Goal: Task Accomplishment & Management: Manage account settings

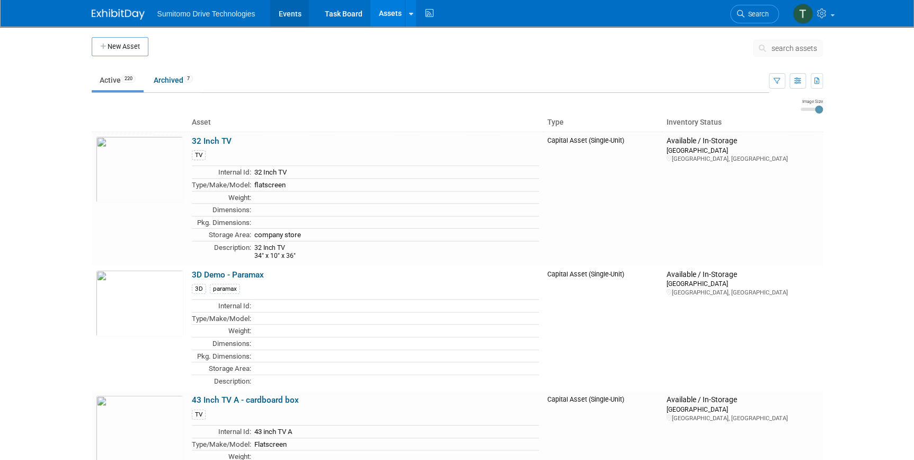
click at [285, 19] on link "Events" at bounding box center [289, 13] width 39 height 27
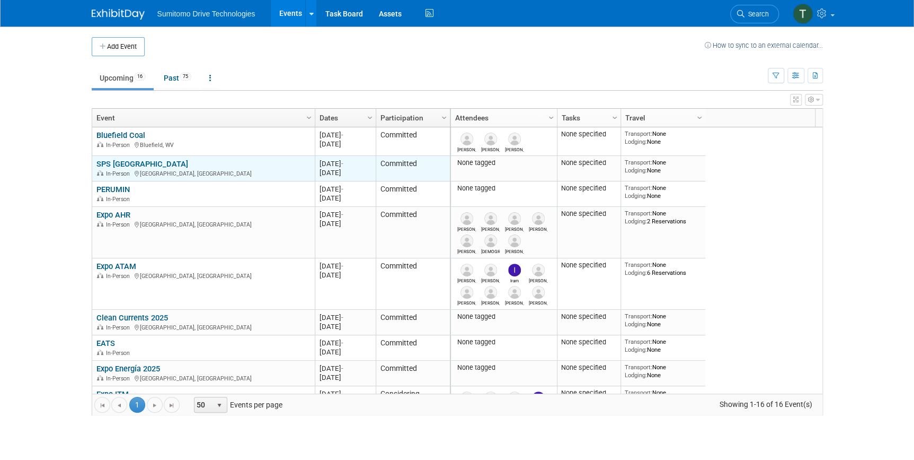
click at [134, 163] on link "SPS [GEOGRAPHIC_DATA]" at bounding box center [142, 164] width 92 height 10
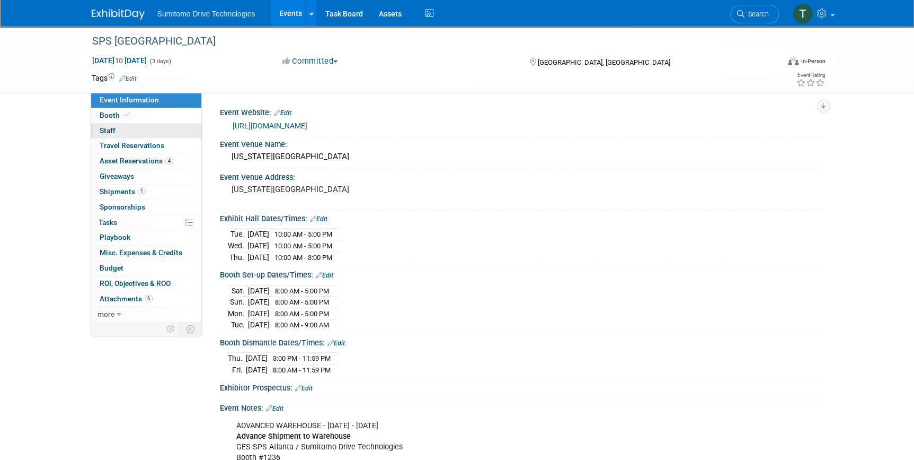
click at [124, 127] on link "0 Staff 0" at bounding box center [146, 131] width 110 height 15
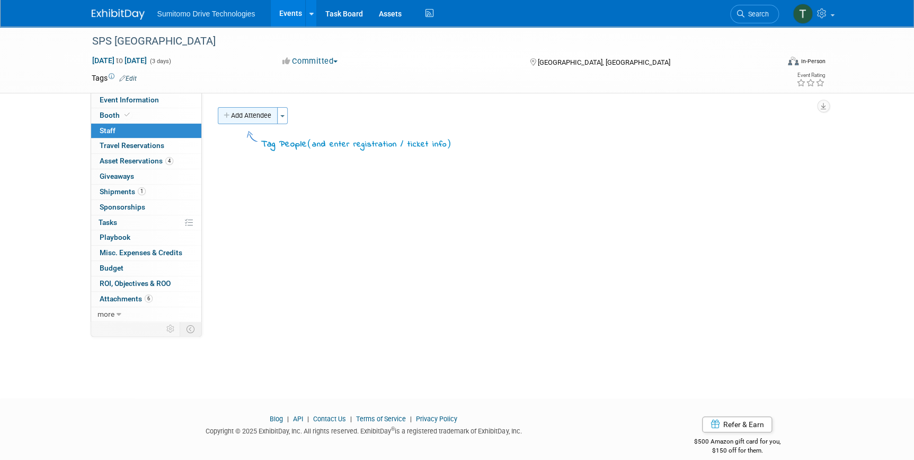
click at [253, 115] on button "Add Attendee" at bounding box center [248, 115] width 60 height 17
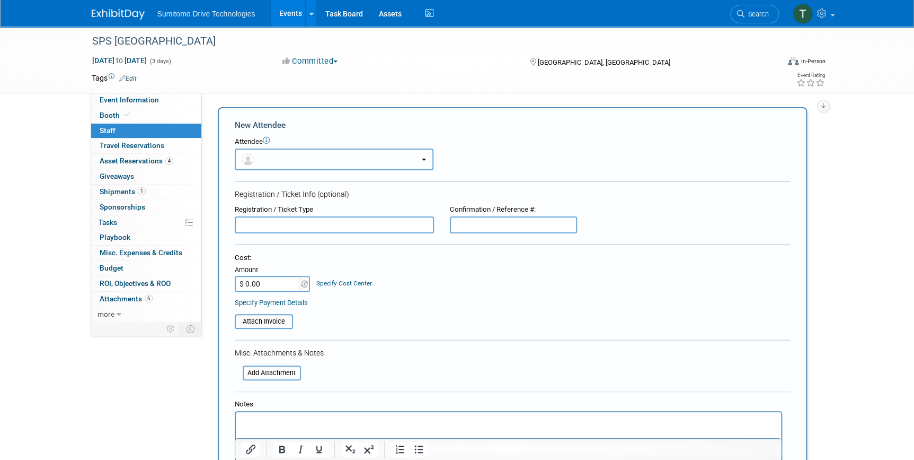
click at [297, 158] on button "button" at bounding box center [334, 159] width 199 height 22
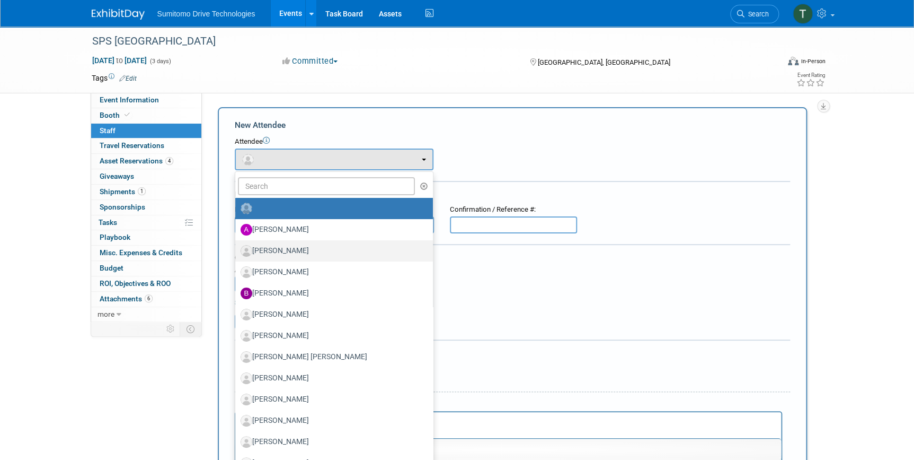
click at [305, 251] on label "[PERSON_NAME]" at bounding box center [332, 250] width 182 height 17
click at [237, 251] on input "[PERSON_NAME]" at bounding box center [233, 249] width 7 height 7
select select "d1a688f0-bc18-472d-8d1c-bc922c4b8cfc"
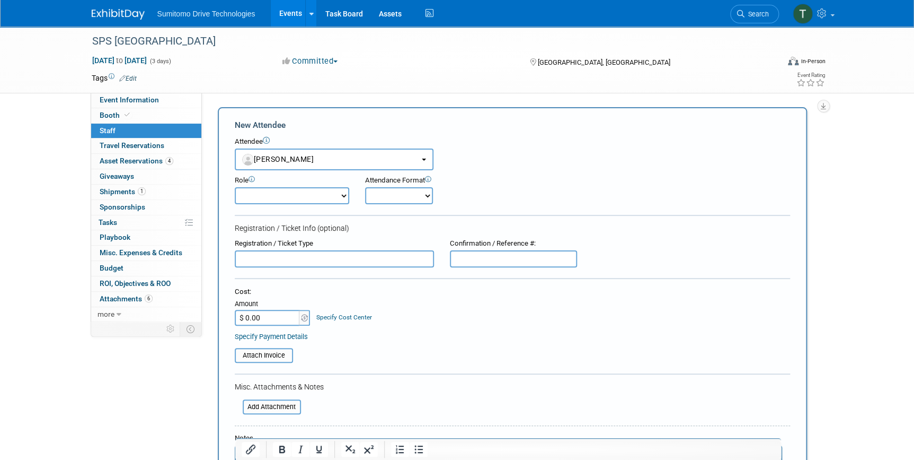
click at [308, 192] on select "Demonstrator Host Planner Presenter Sales Representative Set-up/Dismantle Crew …" at bounding box center [292, 195] width 115 height 17
click at [385, 218] on form "New Attendee Attendee <img src="https://www.exhibitday.com/Images/Unassigned-Us…" at bounding box center [513, 330] width 556 height 423
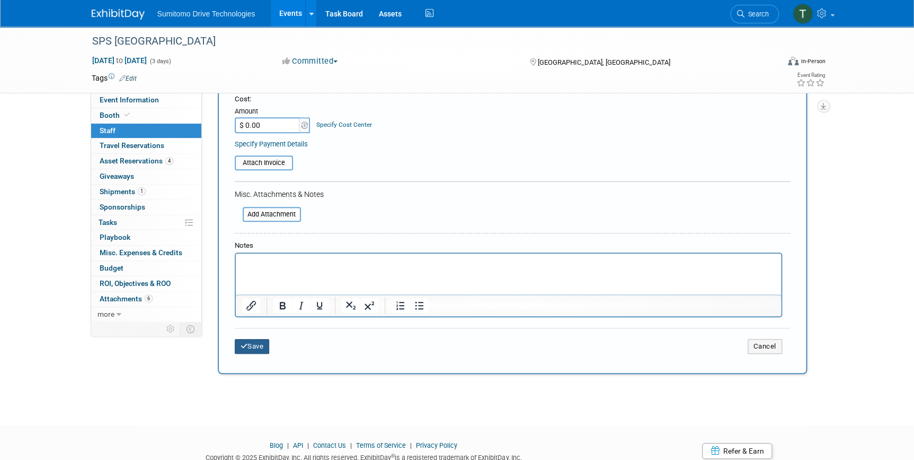
click at [255, 340] on button "Save" at bounding box center [252, 346] width 35 height 15
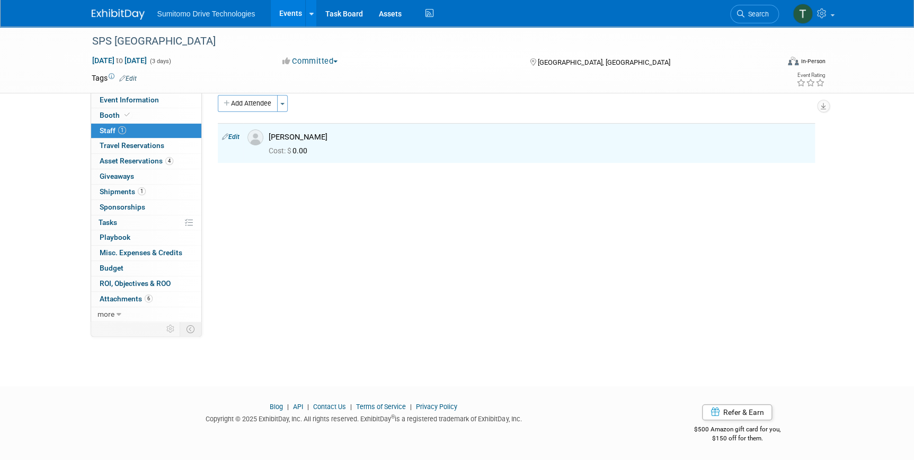
scroll to position [0, 0]
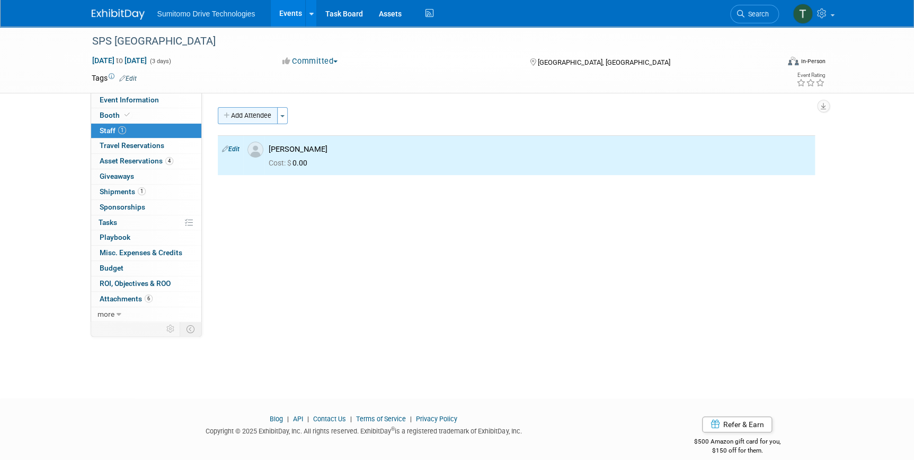
click at [256, 110] on button "Add Attendee" at bounding box center [248, 115] width 60 height 17
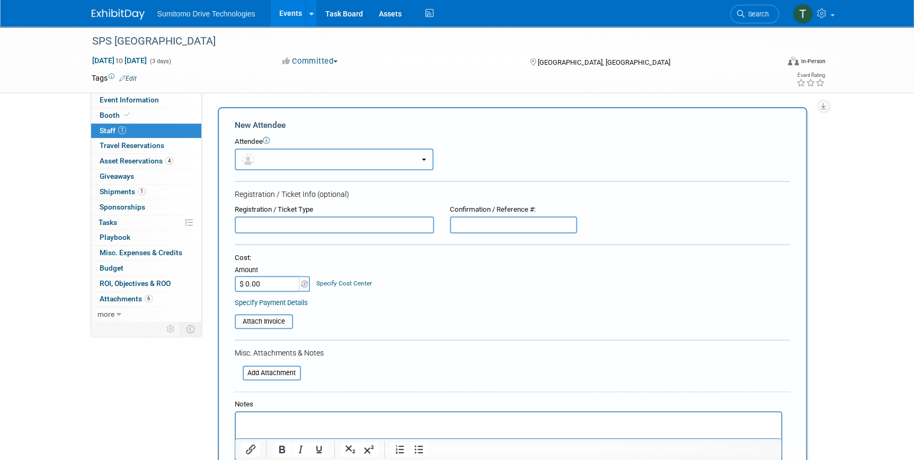
click at [274, 153] on button "button" at bounding box center [334, 159] width 199 height 22
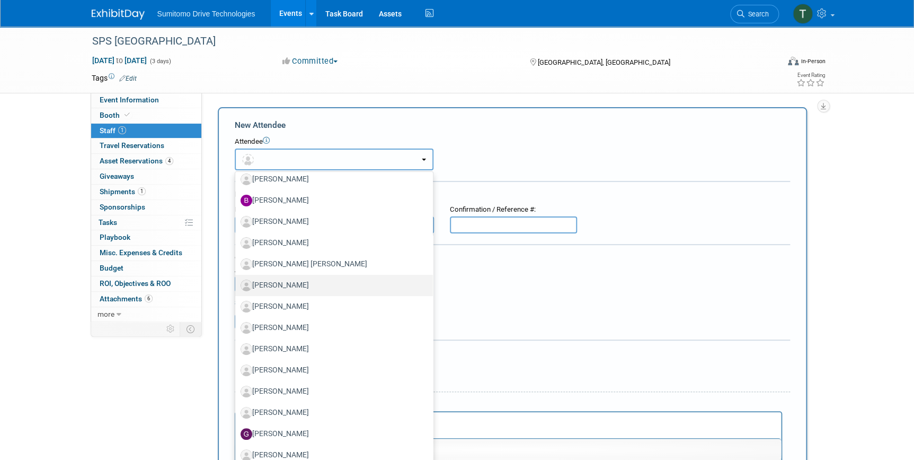
scroll to position [96, 0]
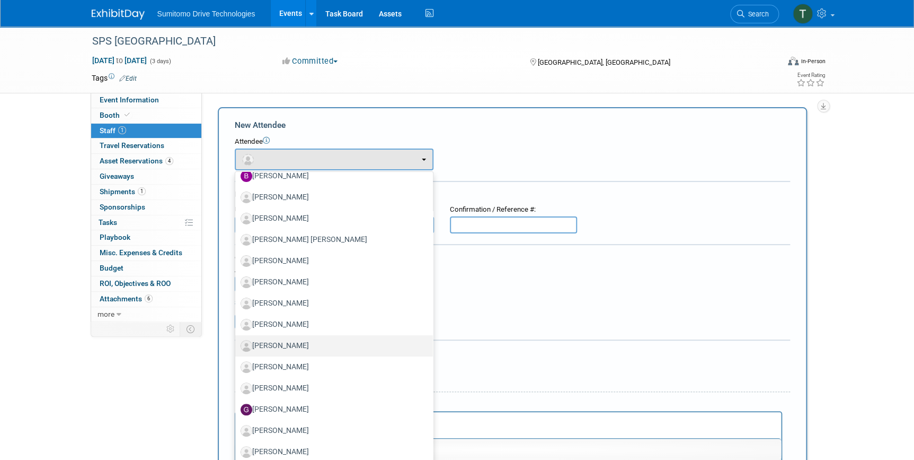
click at [314, 347] on label "Fernando Vázquez" at bounding box center [332, 345] width 182 height 17
click at [237, 347] on input "Fernando Vázquez" at bounding box center [233, 344] width 7 height 7
select select "3a32fe92-7d86-4cb7-a2c2-8958a2efa184"
select select "4"
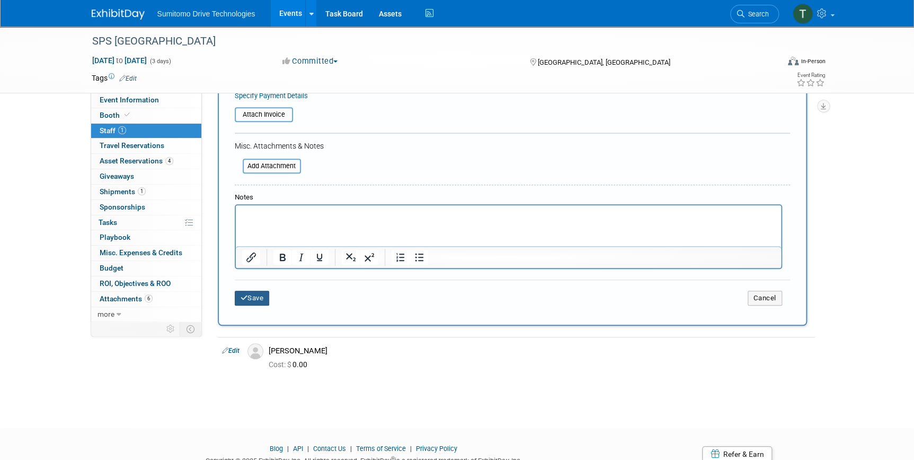
click at [258, 299] on button "Save" at bounding box center [252, 298] width 35 height 15
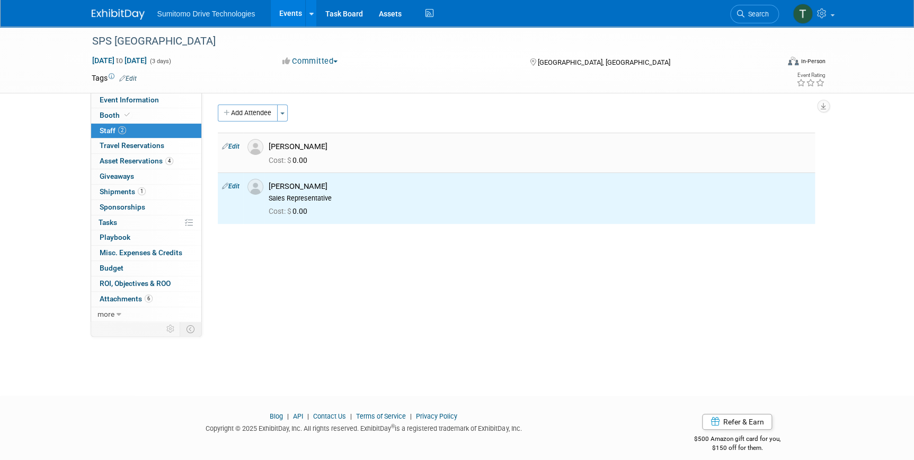
scroll to position [0, 0]
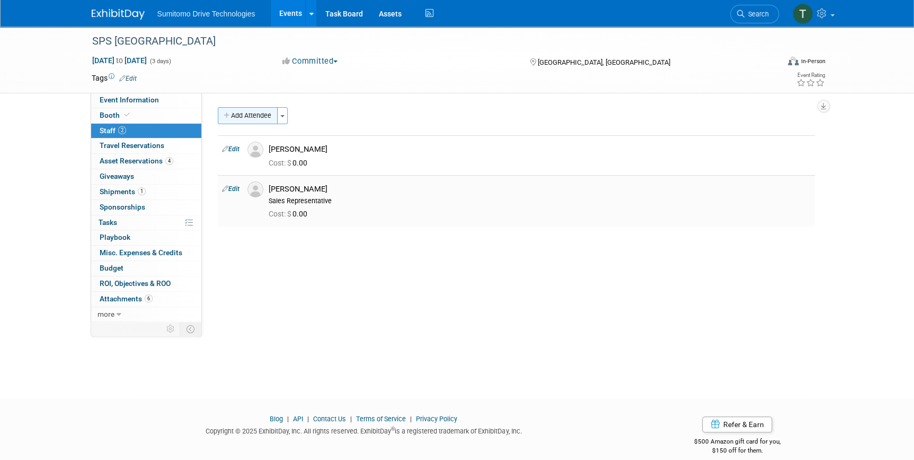
click at [255, 115] on button "Add Attendee" at bounding box center [248, 115] width 60 height 17
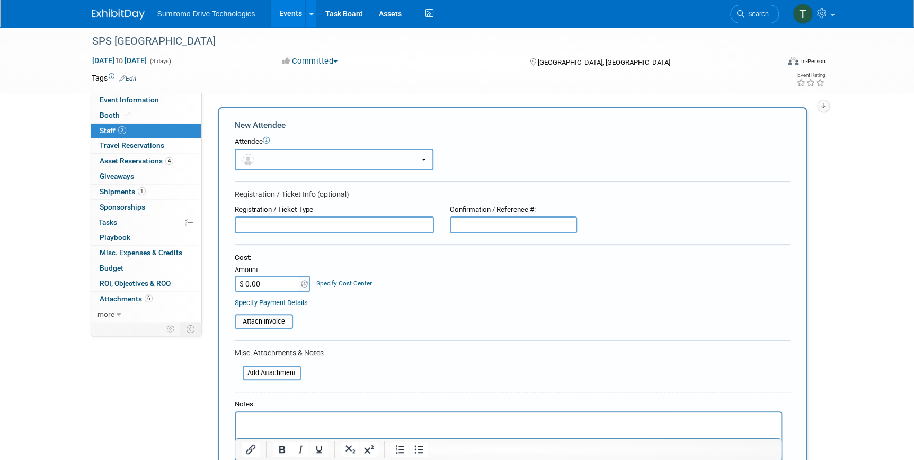
click at [293, 159] on button "button" at bounding box center [334, 159] width 199 height 22
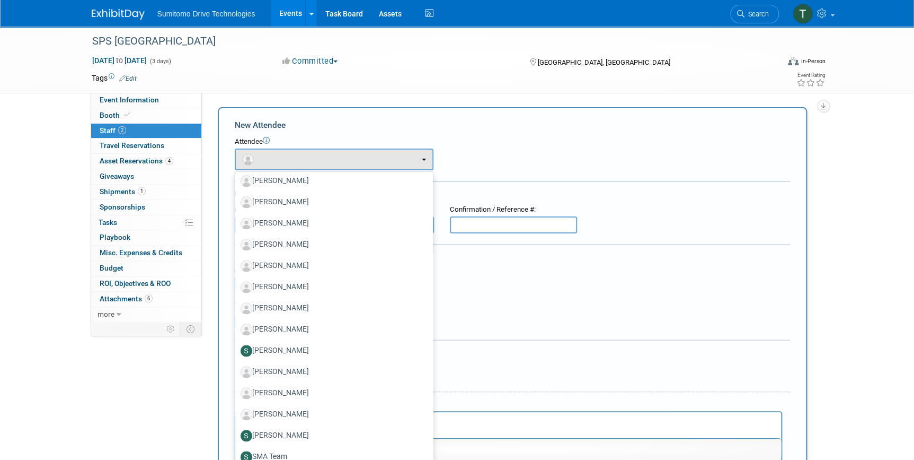
click at [462, 179] on form "New Attendee Attendee <img src="https://www.exhibitday.com/Images/Unassigned-Us…" at bounding box center [513, 319] width 556 height 401
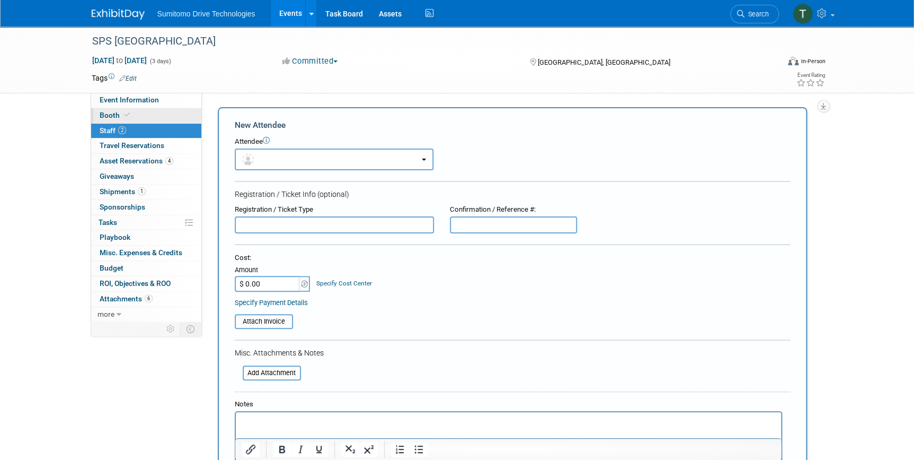
click at [108, 116] on span "Booth" at bounding box center [116, 115] width 32 height 8
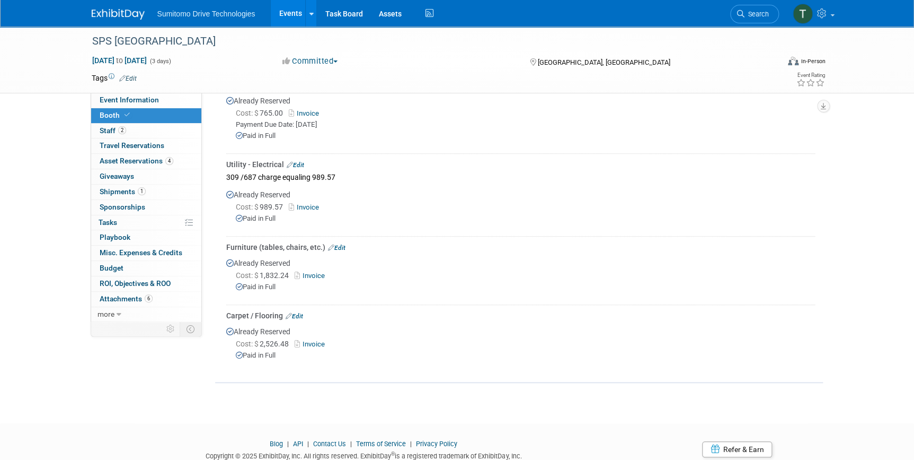
scroll to position [276, 0]
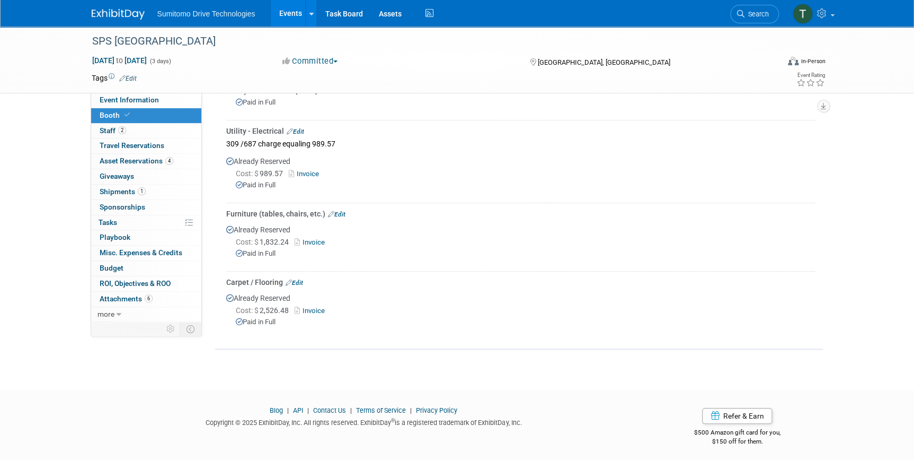
click at [318, 306] on link "Invoice" at bounding box center [312, 310] width 34 height 8
click at [115, 145] on span "Travel Reservations 0" at bounding box center [132, 145] width 65 height 8
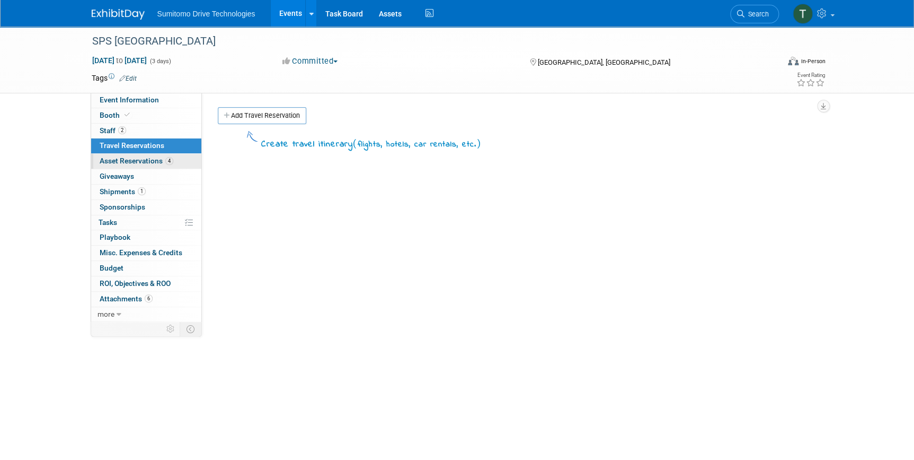
click at [117, 162] on span "Asset Reservations 4" at bounding box center [137, 160] width 74 height 8
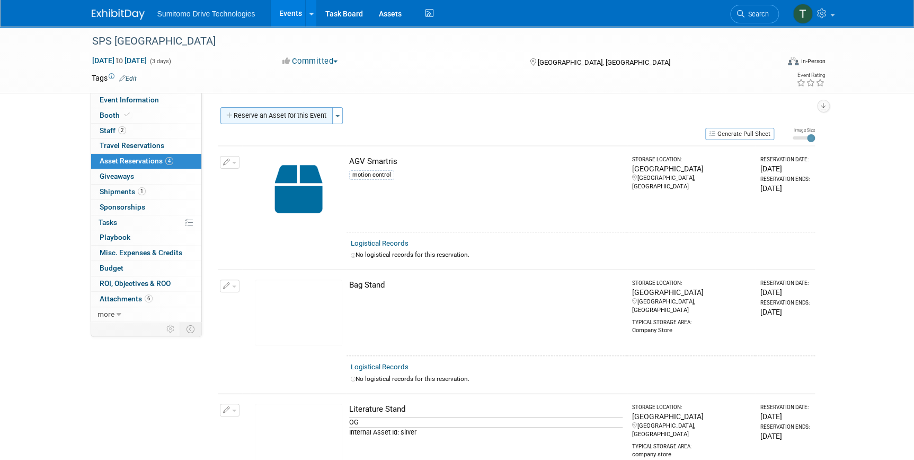
click at [265, 116] on button "Reserve an Asset for this Event" at bounding box center [277, 115] width 112 height 17
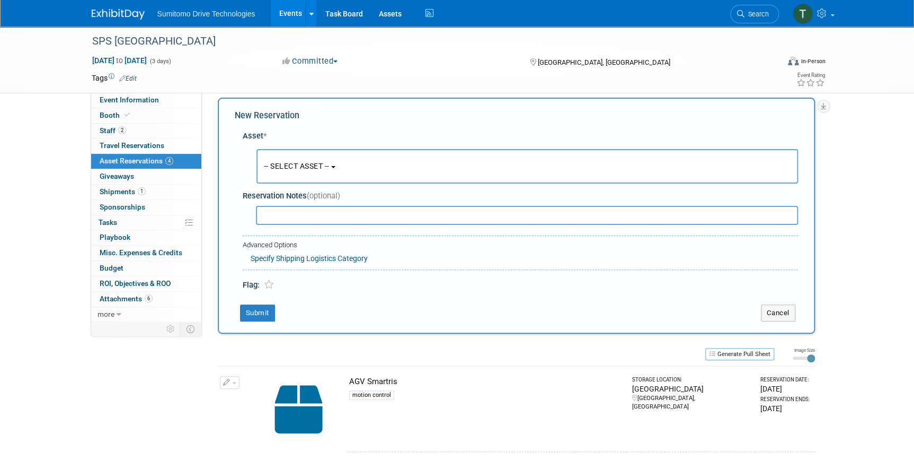
scroll to position [10, 0]
click at [99, 95] on link "Event Information" at bounding box center [146, 100] width 110 height 15
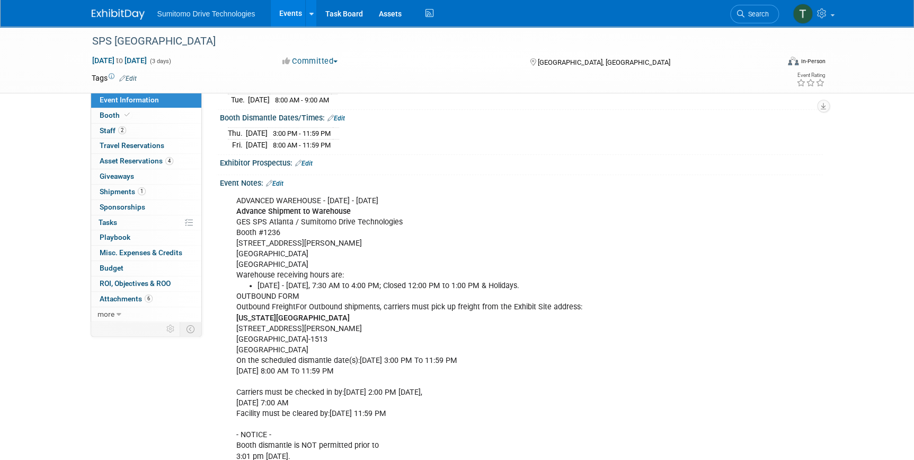
scroll to position [241, 0]
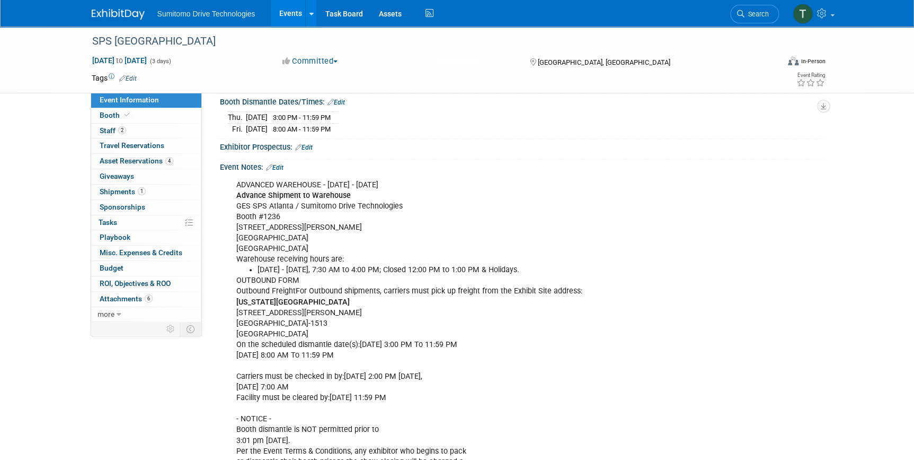
click at [276, 164] on link "Edit" at bounding box center [274, 167] width 17 height 7
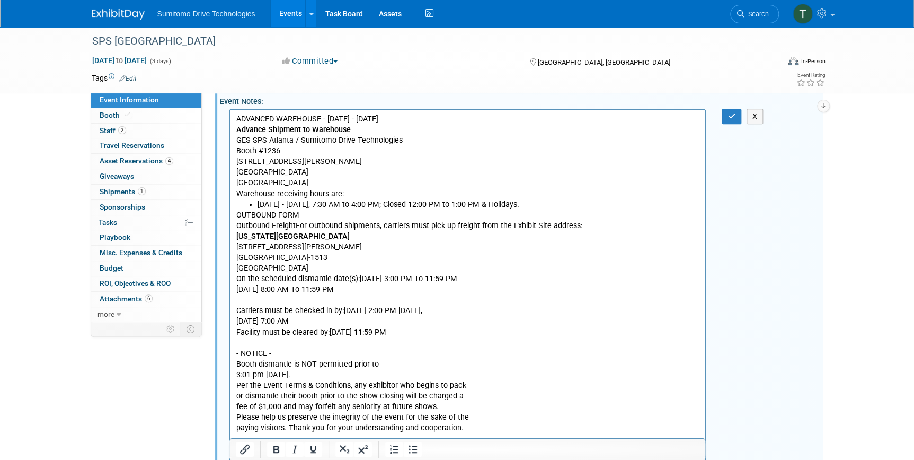
scroll to position [289, 0]
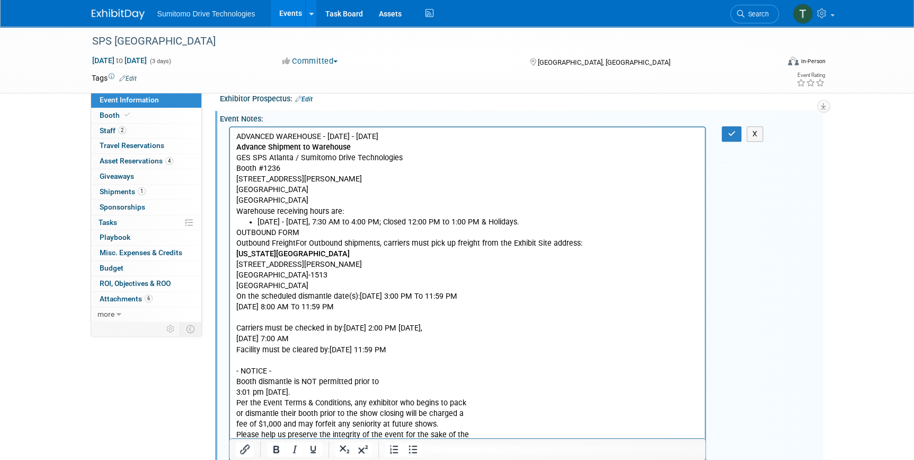
click at [282, 171] on p "ADVANCED WAREHOUSE - August 11th - September 9th Advance Shipment to Warehouse …" at bounding box center [467, 173] width 463 height 85
click at [414, 207] on p "ADVANCED WAREHOUSE - August 11th - September 9th Advance Shipment to Warehouse …" at bounding box center [467, 173] width 463 height 85
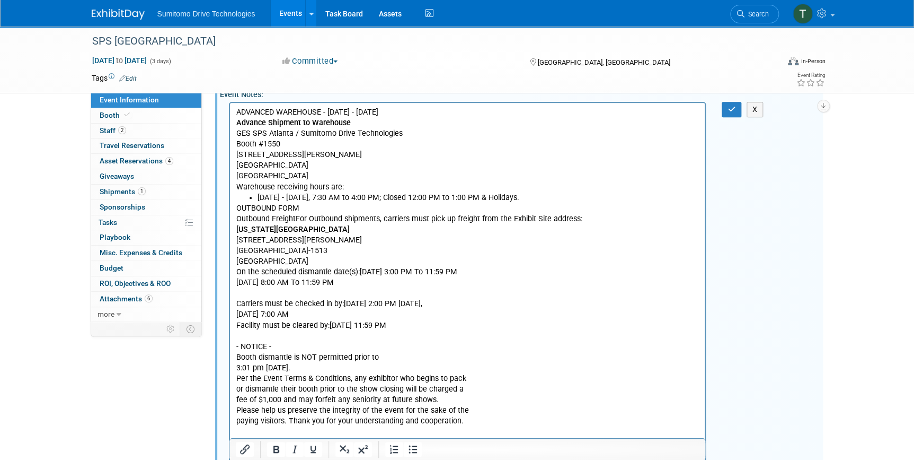
scroll to position [192, 0]
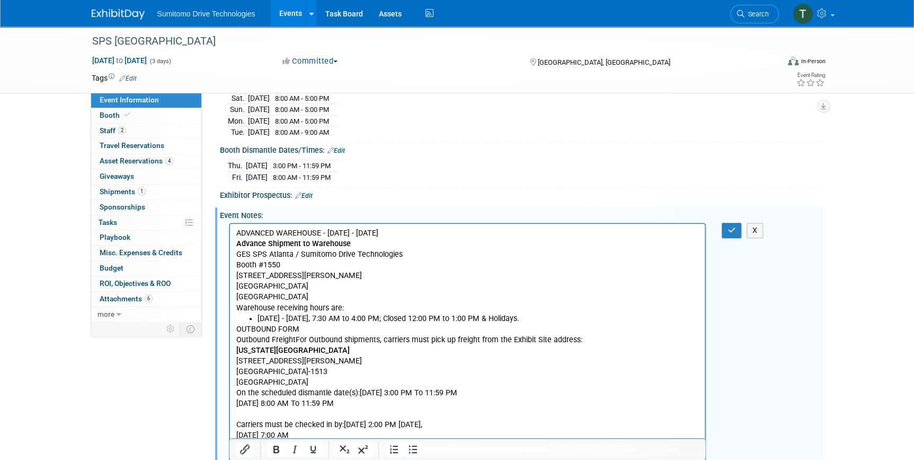
click at [742, 223] on div "X" at bounding box center [738, 230] width 33 height 15
click at [728, 226] on icon "button" at bounding box center [732, 229] width 8 height 7
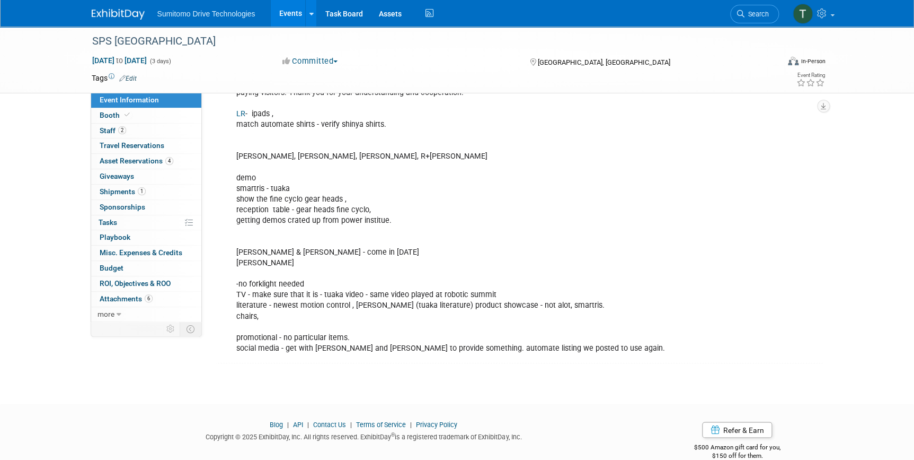
scroll to position [655, 0]
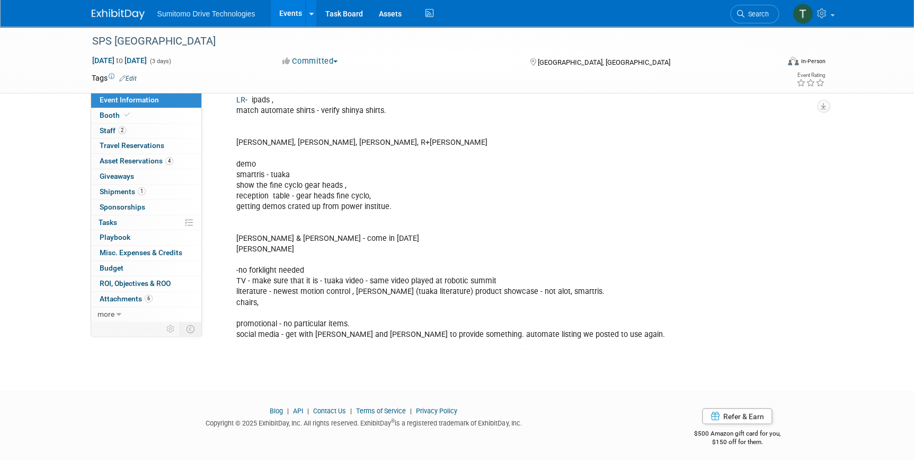
click at [273, 239] on div "ADVANCED WAREHOUSE - [DATE] - [DATE] Advance Shipment to Warehouse GES SPS [GEO…" at bounding box center [468, 52] width 478 height 585
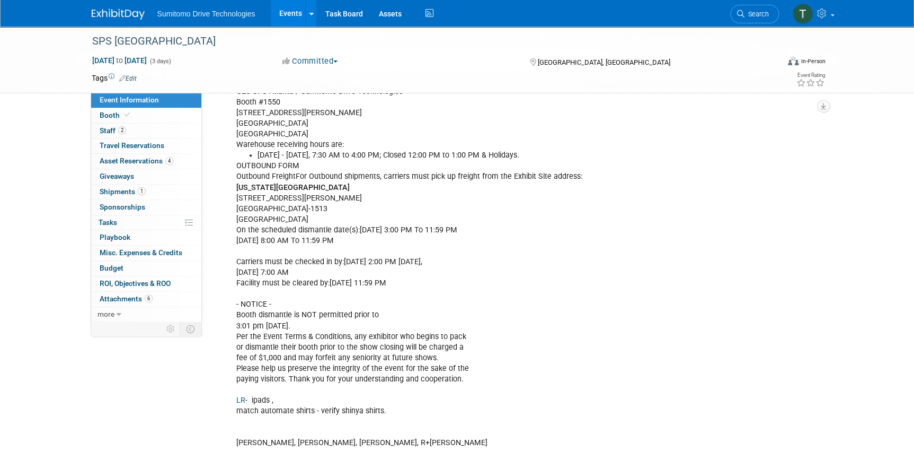
scroll to position [270, 0]
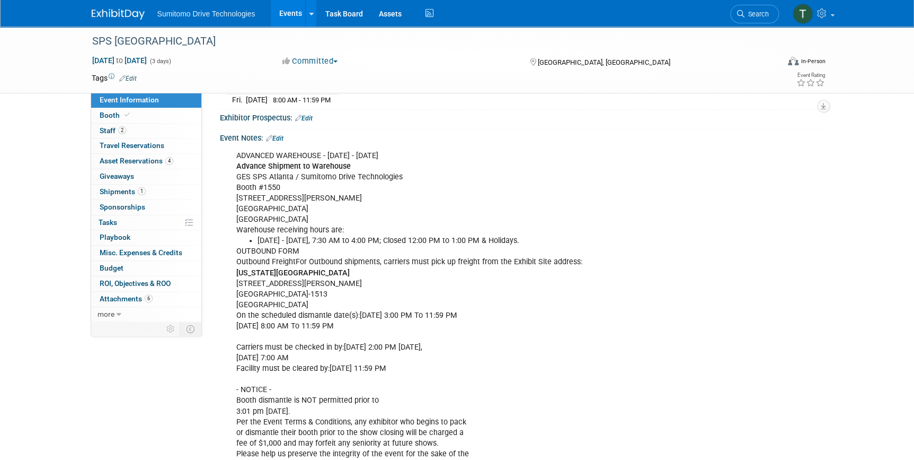
click at [282, 130] on div "Event Notes: Edit" at bounding box center [521, 137] width 603 height 14
click at [283, 135] on link "Edit" at bounding box center [274, 138] width 17 height 7
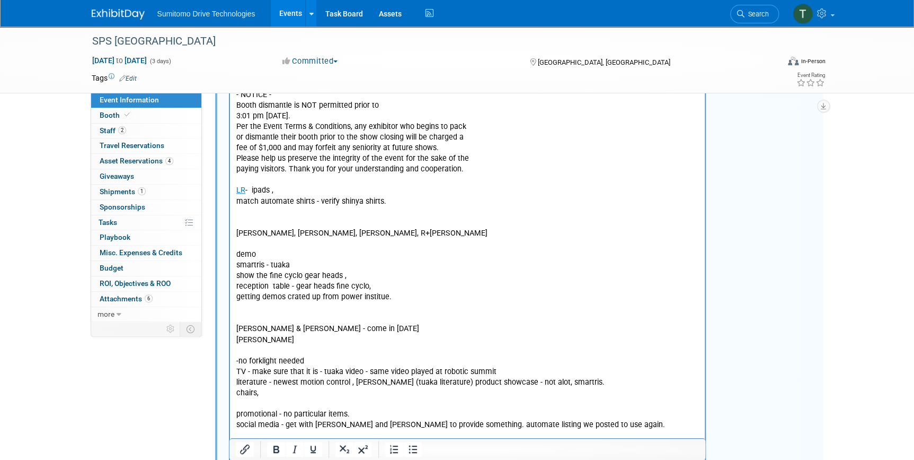
scroll to position [682, 0]
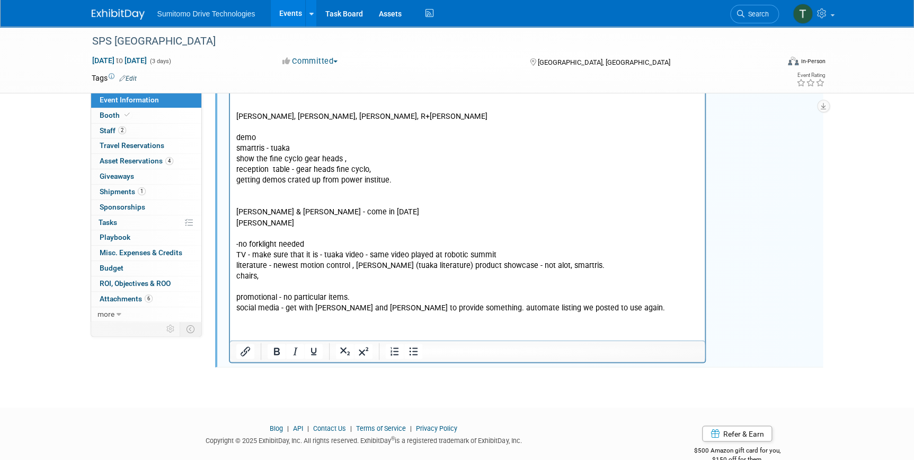
click at [294, 216] on p "OUTBOUND FORM Outbound FreightFor Outbound shipments, carriers must pick up fre…" at bounding box center [467, 74] width 463 height 479
click at [293, 224] on p "OUTBOUND FORM Outbound FreightFor Outbound shipments, carriers must pick up fre…" at bounding box center [467, 74] width 463 height 479
drag, startPoint x: 315, startPoint y: 253, endPoint x: 251, endPoint y: 256, distance: 63.7
click at [251, 256] on p "OUTBOUND FORM Outbound FreightFor Outbound shipments, carriers must pick up fre…" at bounding box center [467, 74] width 463 height 479
click at [292, 256] on p "OUTBOUND FORM Outbound FreightFor Outbound shipments, carriers must pick up fre…" at bounding box center [467, 74] width 463 height 479
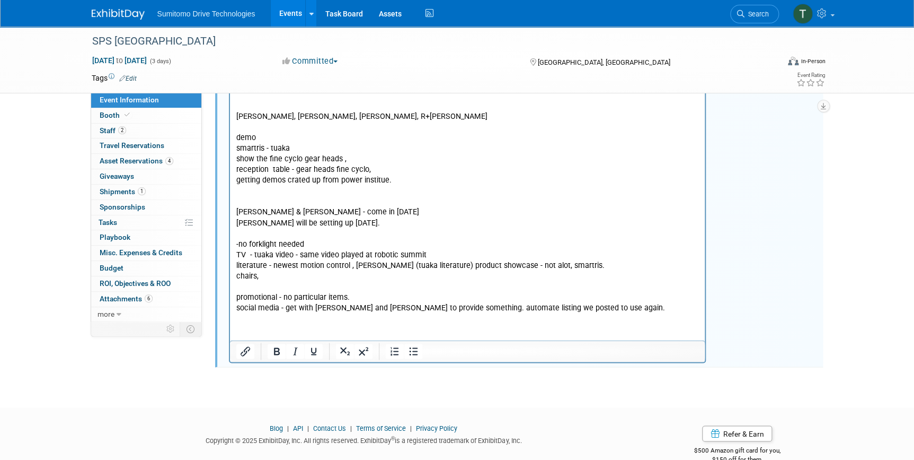
click at [464, 253] on p "OUTBOUND FORM Outbound FreightFor Outbound shipments, carriers must pick up fre…" at bounding box center [467, 74] width 463 height 479
drag, startPoint x: 263, startPoint y: 277, endPoint x: 432, endPoint y: 4, distance: 320.4
click at [230, 276] on html "ADVANCED WAREHOUSE - [DATE] - [DATE] Advance Shipment to Warehouse GES SPS [GEO…" at bounding box center [468, 23] width 476 height 579
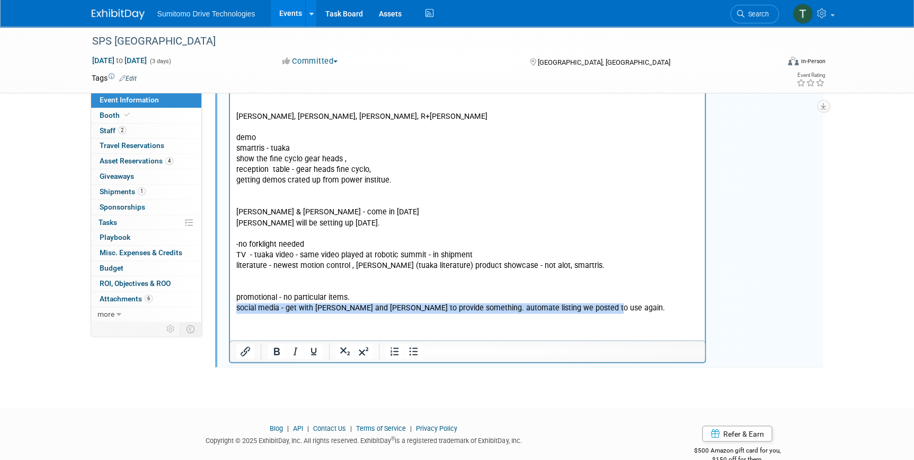
drag, startPoint x: 595, startPoint y: 308, endPoint x: 231, endPoint y: 313, distance: 364.8
click at [232, 313] on html "ADVANCED WAREHOUSE - [DATE] - [DATE] Advance Shipment to Warehouse GES SPS [GEO…" at bounding box center [468, 23] width 476 height 579
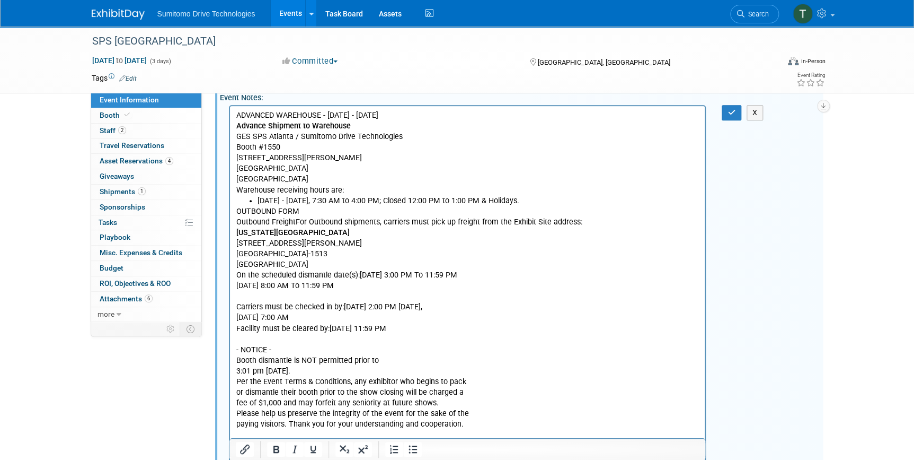
scroll to position [296, 0]
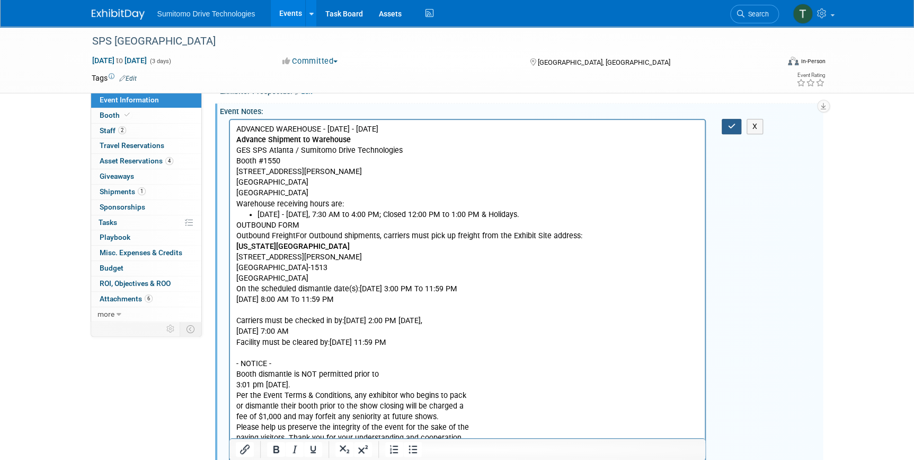
click at [728, 122] on icon "button" at bounding box center [732, 125] width 8 height 7
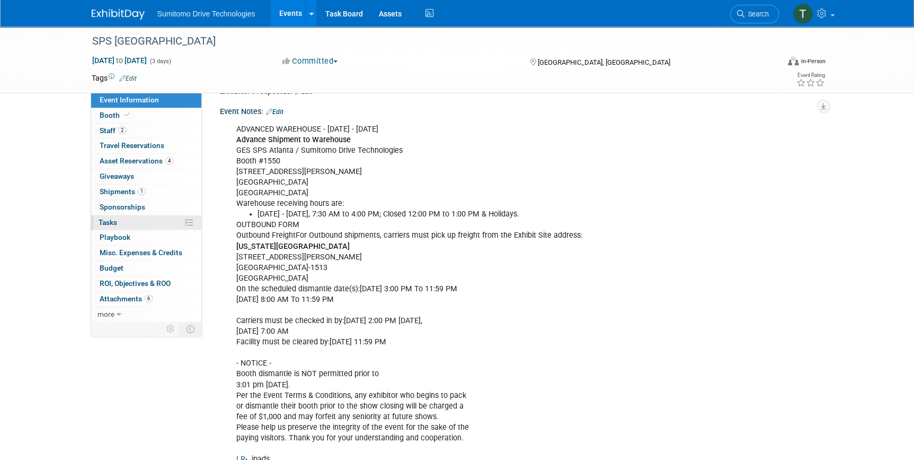
click at [120, 224] on link "0% Tasks 0%" at bounding box center [146, 222] width 110 height 15
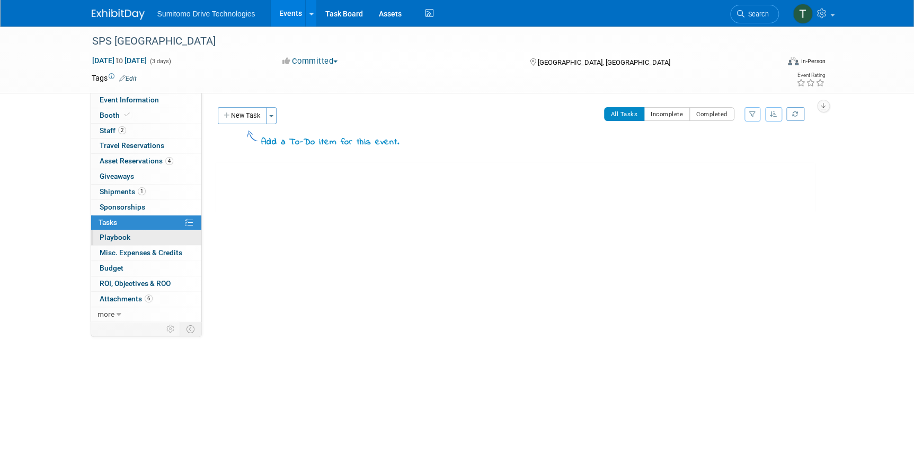
click at [121, 238] on span "Playbook 0" at bounding box center [115, 237] width 31 height 8
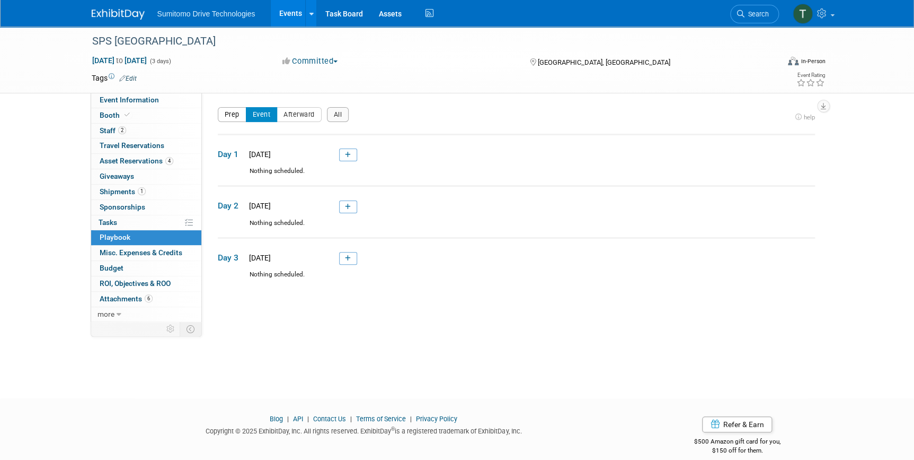
click at [223, 111] on button "Prep" at bounding box center [232, 114] width 29 height 15
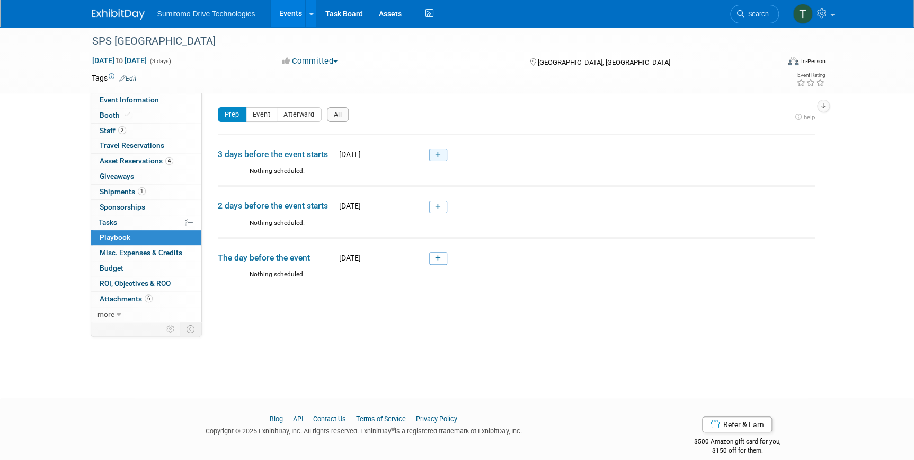
click at [437, 152] on icon at bounding box center [438, 155] width 6 height 6
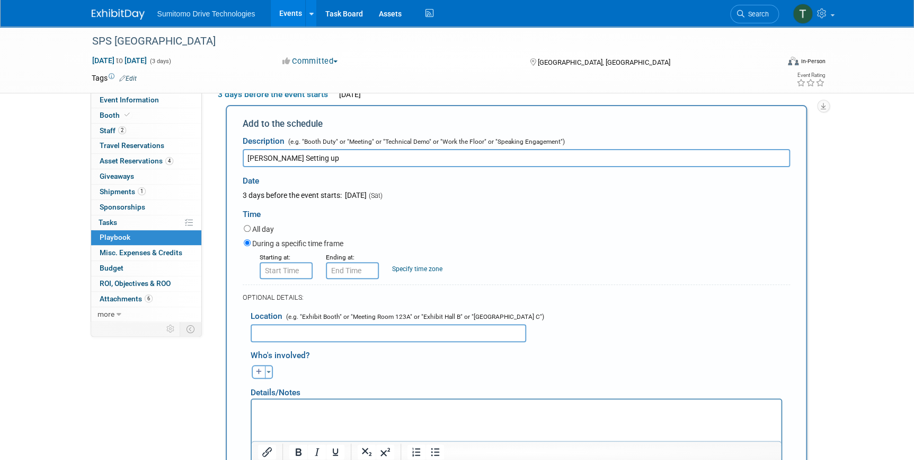
scroll to position [83, 0]
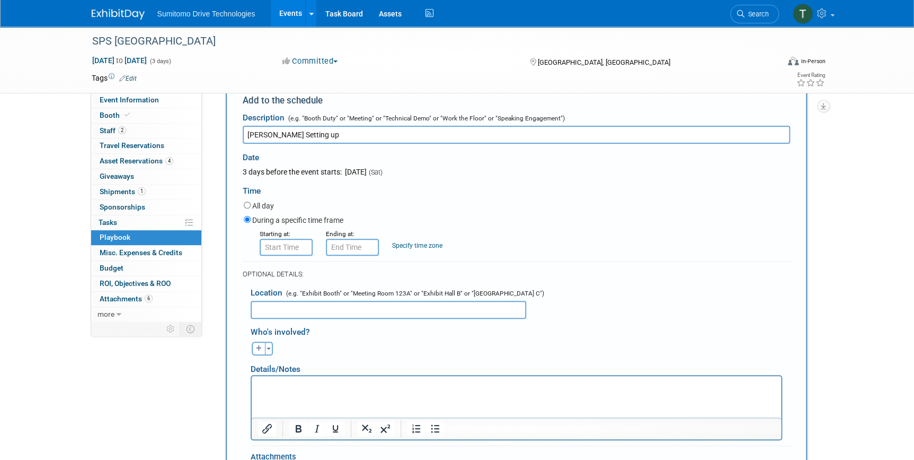
type input "Fernando Setting up"
click at [256, 205] on label "All day" at bounding box center [263, 205] width 22 height 11
click at [251, 205] on input "All day" at bounding box center [247, 204] width 7 height 7
radio input "true"
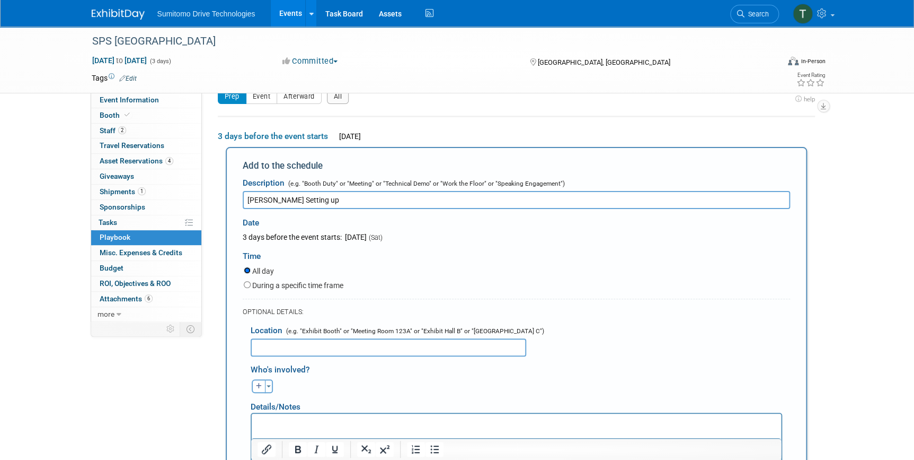
scroll to position [0, 0]
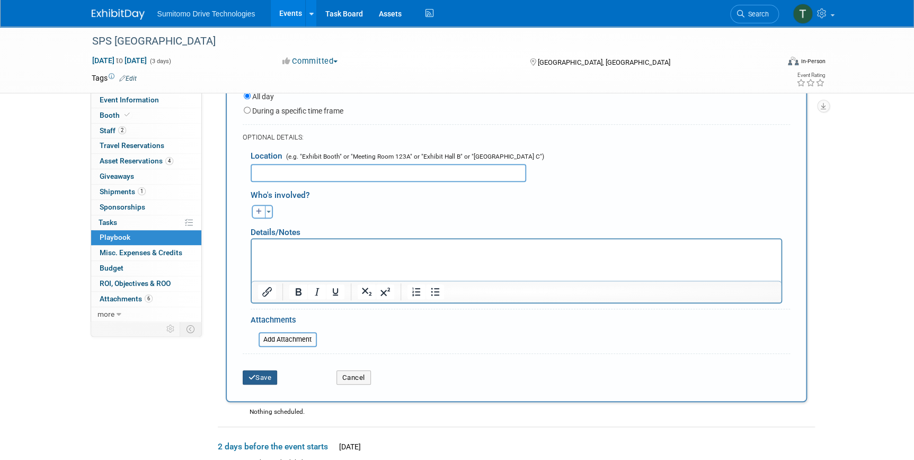
click at [254, 374] on icon "submit" at bounding box center [252, 377] width 7 height 7
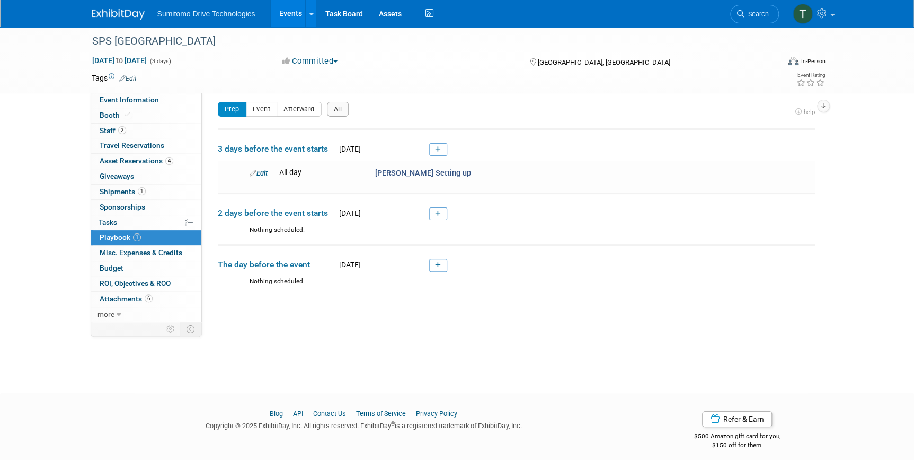
scroll to position [12, 0]
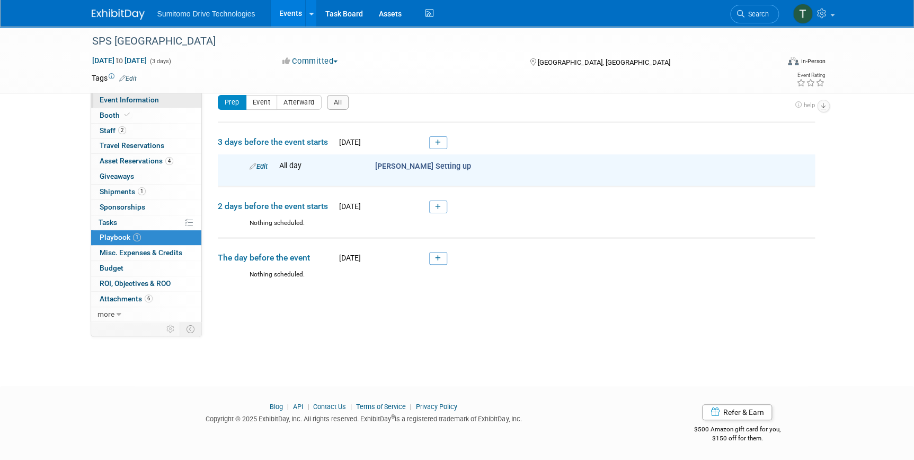
click at [131, 100] on span "Event Information" at bounding box center [129, 99] width 59 height 8
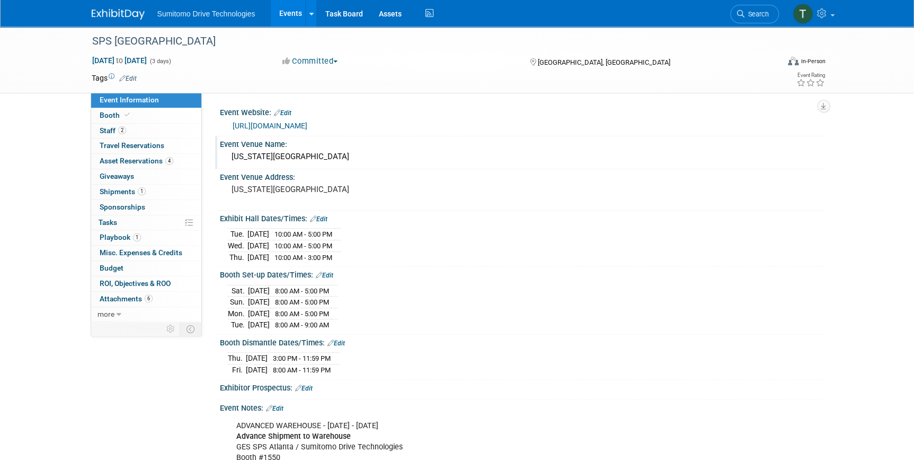
click at [334, 157] on div "[US_STATE][GEOGRAPHIC_DATA]" at bounding box center [521, 156] width 587 height 16
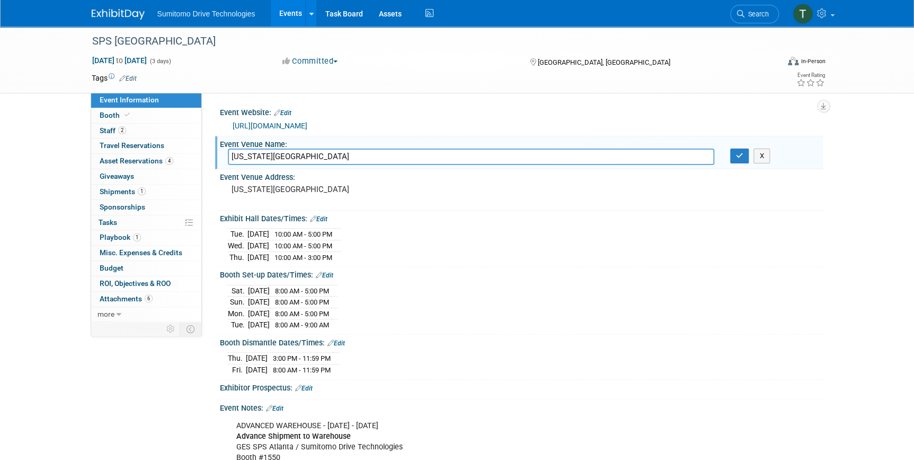
drag, startPoint x: 334, startPoint y: 157, endPoint x: 217, endPoint y: 151, distance: 116.8
click at [217, 151] on div "Event Venue Name: Georgia World Congress Center Georgia World Congress Center X" at bounding box center [519, 152] width 608 height 33
click at [360, 191] on pre "[US_STATE][GEOGRAPHIC_DATA]" at bounding box center [346, 189] width 228 height 10
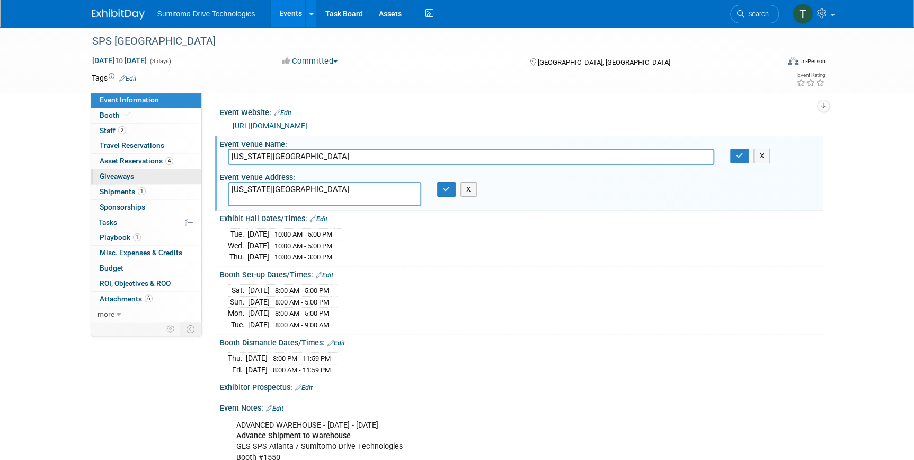
drag, startPoint x: 360, startPoint y: 191, endPoint x: 189, endPoint y: 175, distance: 171.4
type textarea "[STREET_ADDRESS][PERSON_NAME]"
click at [446, 190] on icon "button" at bounding box center [446, 189] width 7 height 7
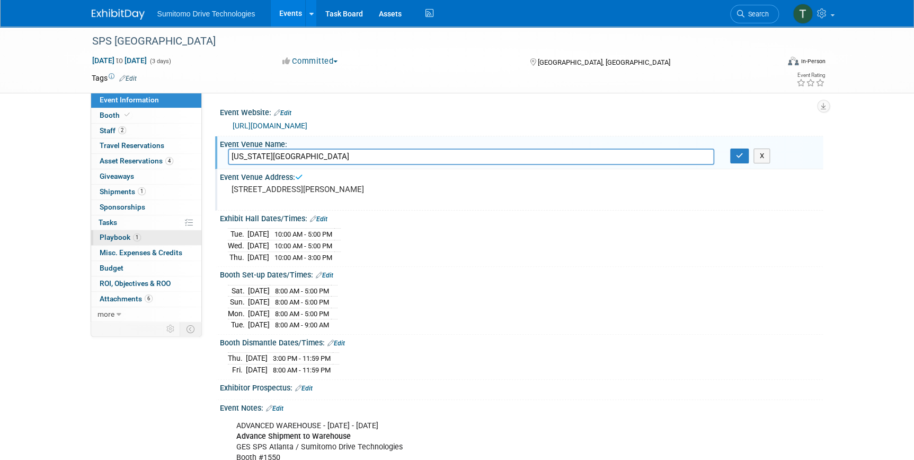
click at [115, 233] on span "Playbook 1" at bounding box center [120, 237] width 41 height 8
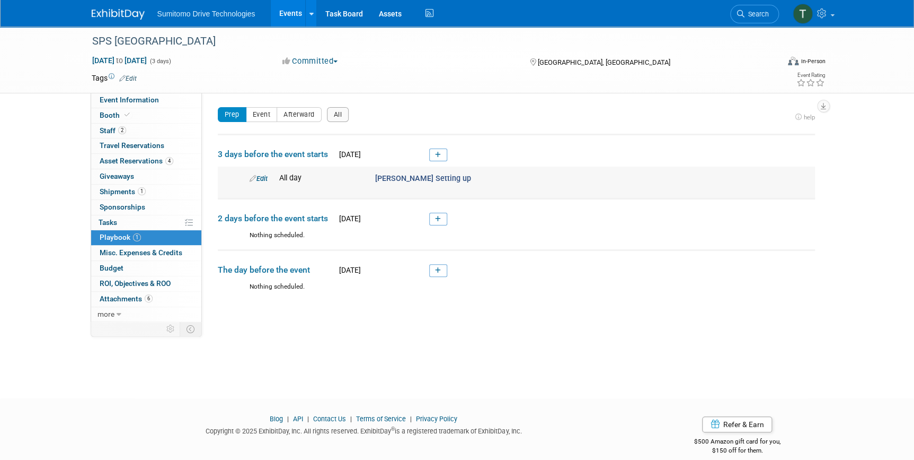
click at [423, 177] on span "Fernando Setting up" at bounding box center [423, 178] width 96 height 9
click at [250, 173] on div "Edit" at bounding box center [257, 178] width 30 height 11
click at [257, 178] on link "Edit" at bounding box center [259, 178] width 18 height 8
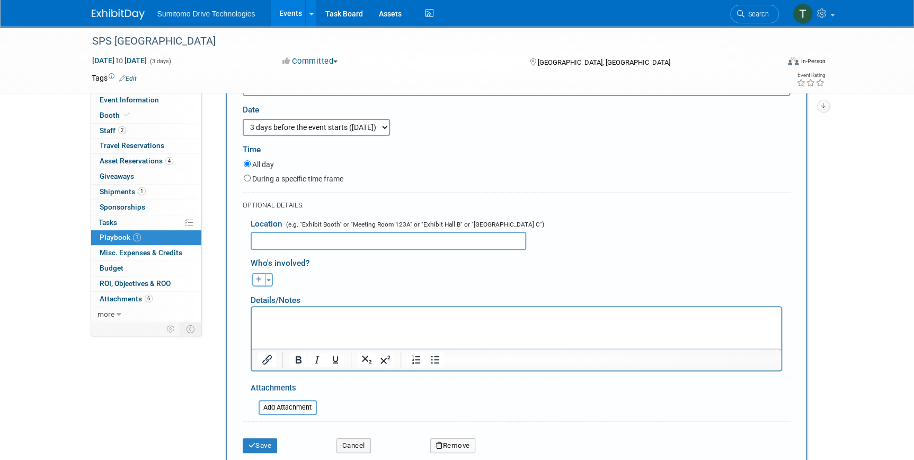
scroll to position [143, 0]
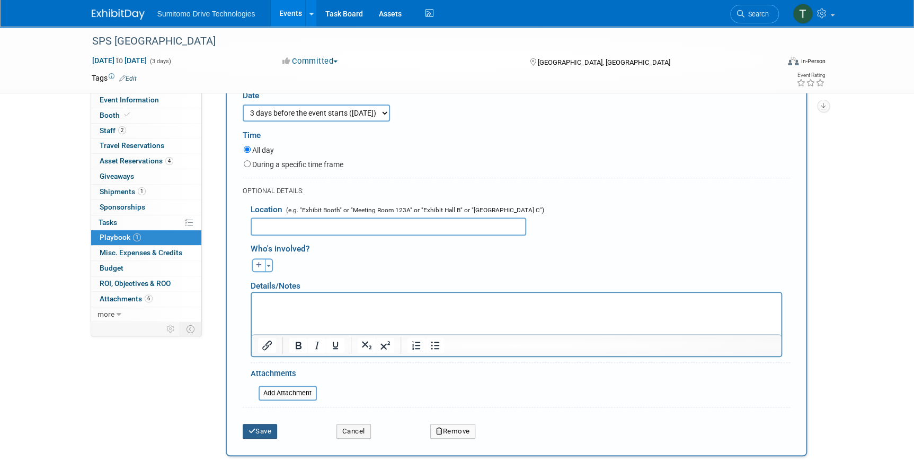
type input "Fernando arriving"
click at [262, 428] on button "Save" at bounding box center [260, 431] width 35 height 15
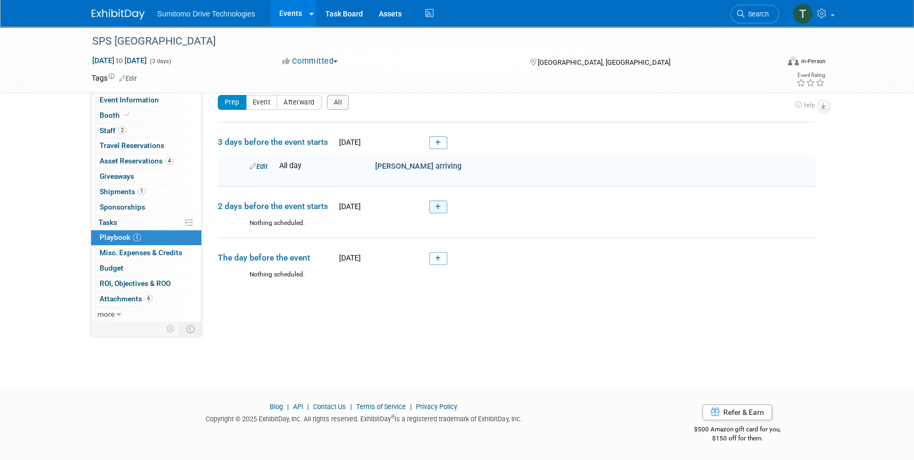
click at [438, 206] on icon at bounding box center [438, 207] width 6 height 6
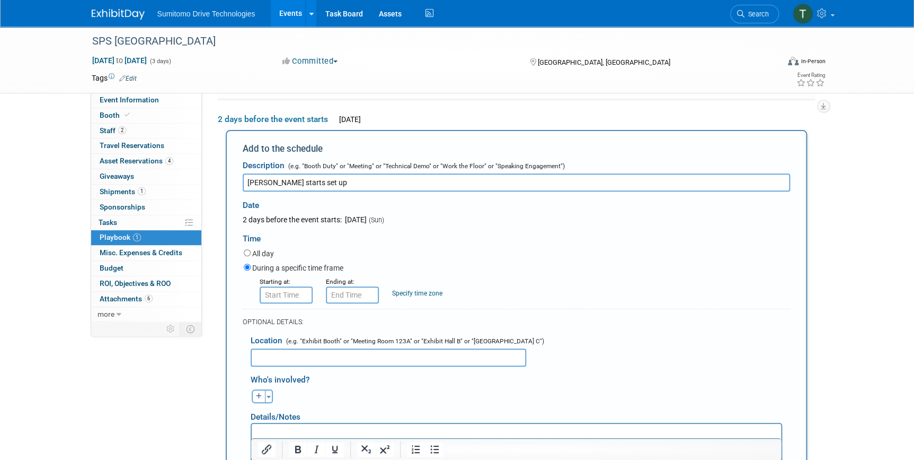
scroll to position [146, 0]
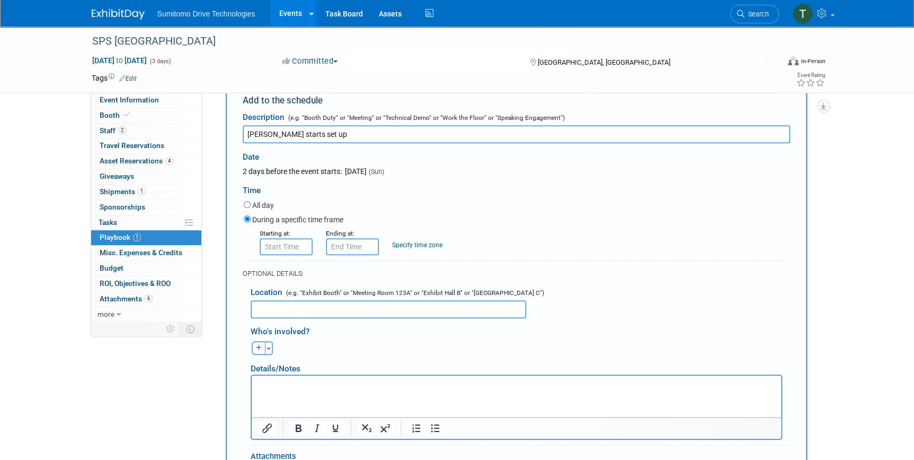
type input "Fernando starts set up"
click at [262, 199] on div "All day" at bounding box center [517, 206] width 547 height 14
click at [261, 202] on label "All day" at bounding box center [263, 205] width 22 height 11
click at [251, 202] on input "All day" at bounding box center [247, 204] width 7 height 7
radio input "true"
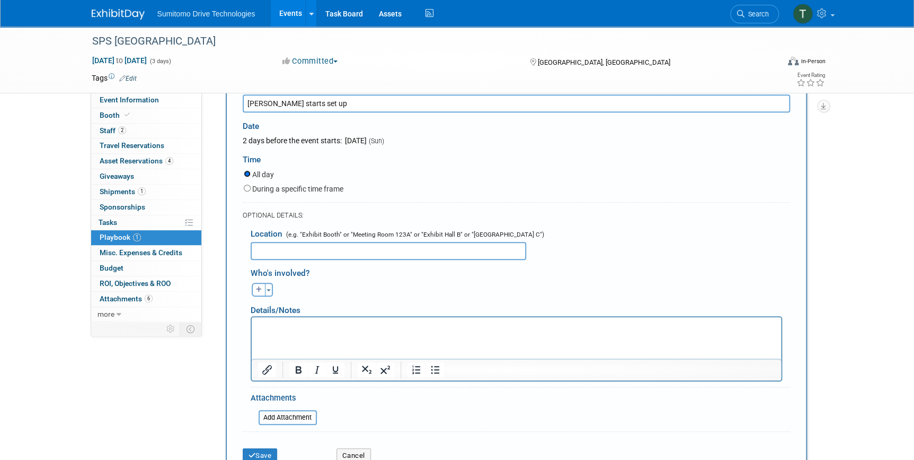
scroll to position [195, 0]
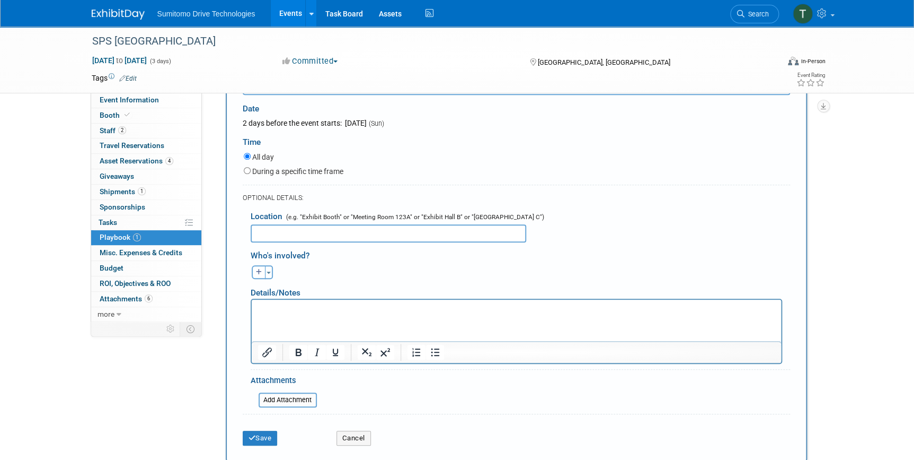
click at [307, 230] on input "text" at bounding box center [389, 233] width 276 height 18
paste input "[STREET_ADDRESS][PERSON_NAME]"
type input "[STREET_ADDRESS][PERSON_NAME]"
click at [257, 430] on button "Save" at bounding box center [260, 437] width 35 height 15
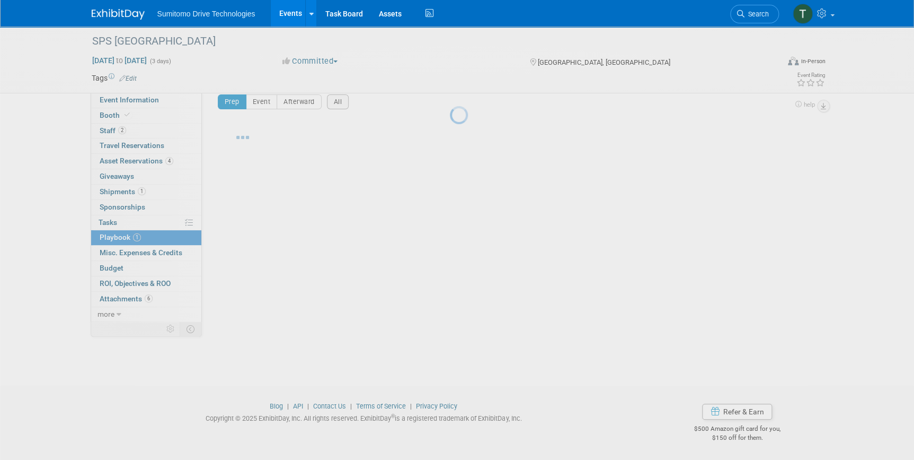
scroll to position [12, 0]
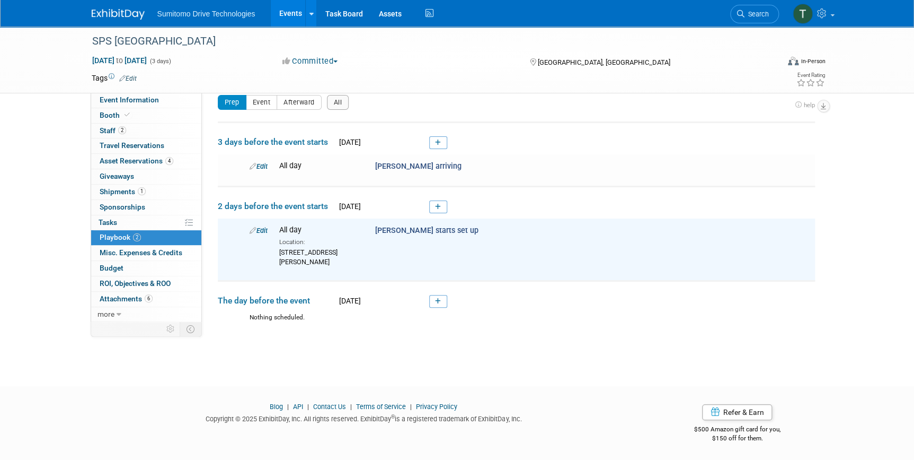
click at [437, 304] on icon at bounding box center [438, 301] width 6 height 6
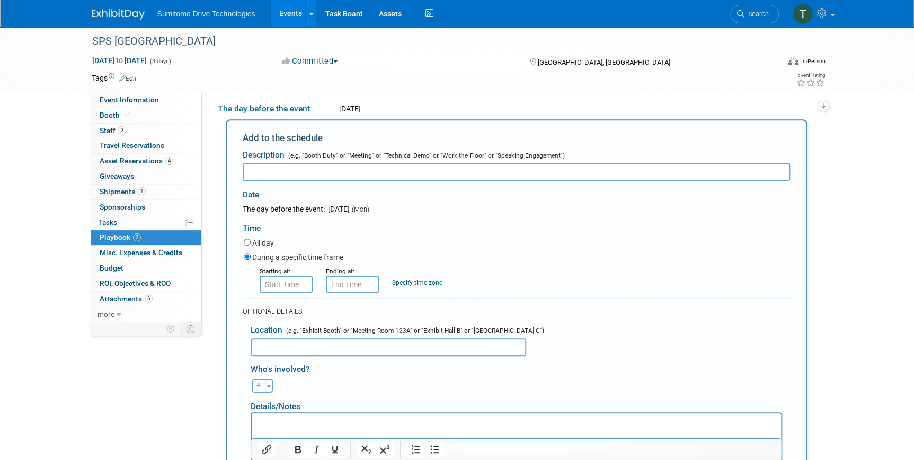
scroll to position [0, 0]
type input "Adam & Shinya Arrive / help with set up"
click at [317, 356] on input "text" at bounding box center [389, 347] width 276 height 18
paste input "[STREET_ADDRESS][PERSON_NAME]"
type input "[STREET_ADDRESS][PERSON_NAME]"
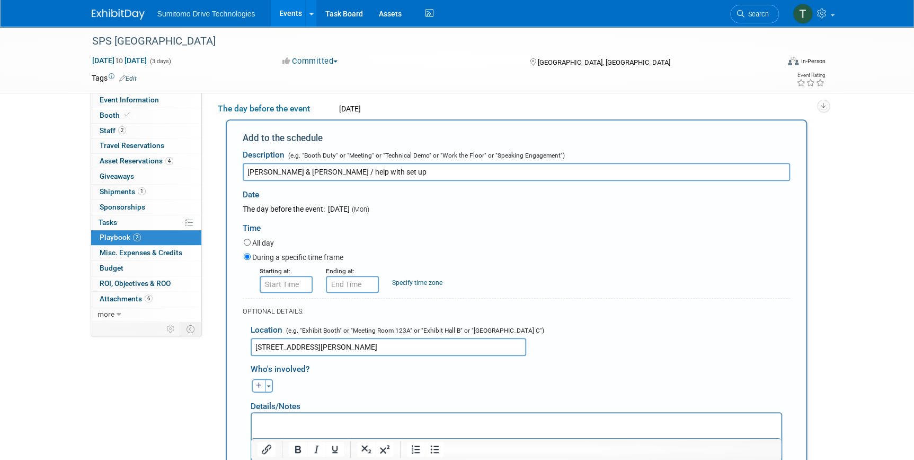
click at [613, 284] on div "Starting at: Ending at: Specify time zone Time zone:" at bounding box center [517, 279] width 562 height 28
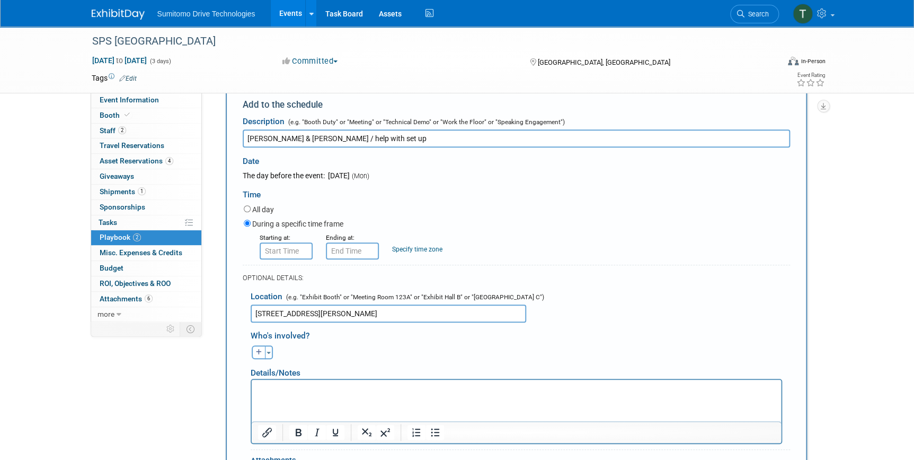
scroll to position [347, 0]
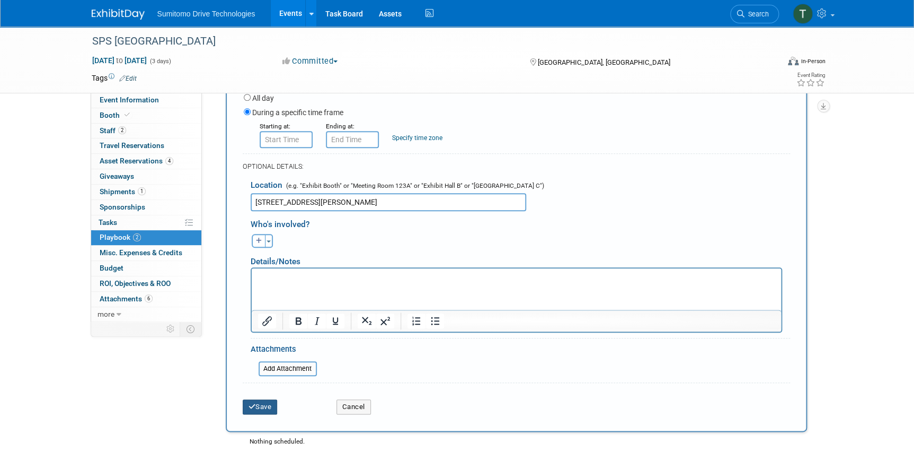
click at [256, 410] on button "Save" at bounding box center [260, 406] width 35 height 15
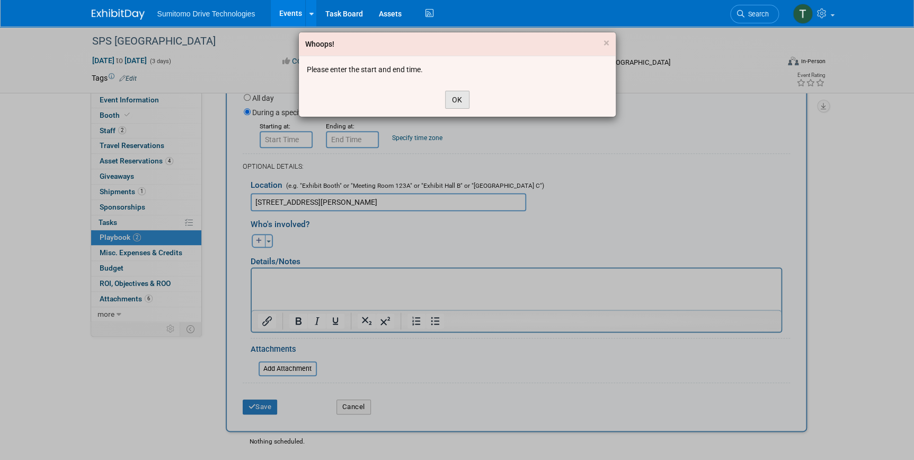
click at [461, 95] on button "OK" at bounding box center [457, 100] width 24 height 18
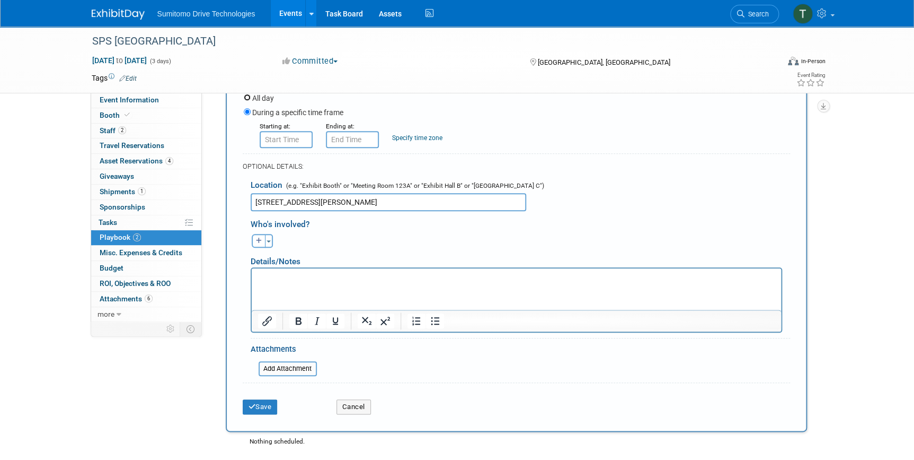
click at [248, 101] on input "All day" at bounding box center [247, 97] width 7 height 7
radio input "true"
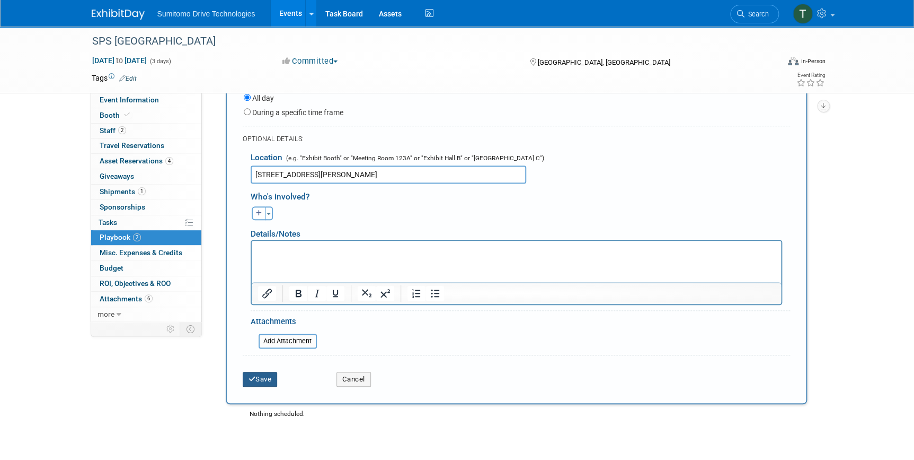
click at [260, 386] on button "Save" at bounding box center [260, 379] width 35 height 15
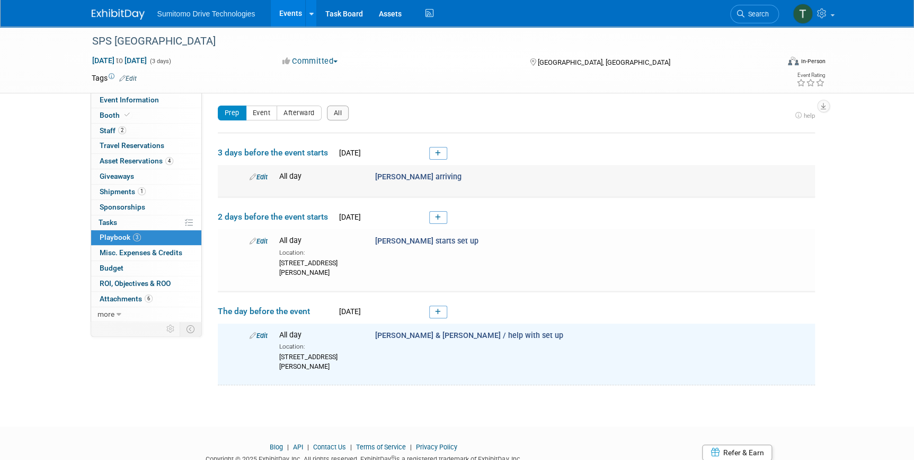
scroll to position [0, 0]
click at [257, 124] on div "Prep Event Afterward All" at bounding box center [505, 117] width 574 height 21
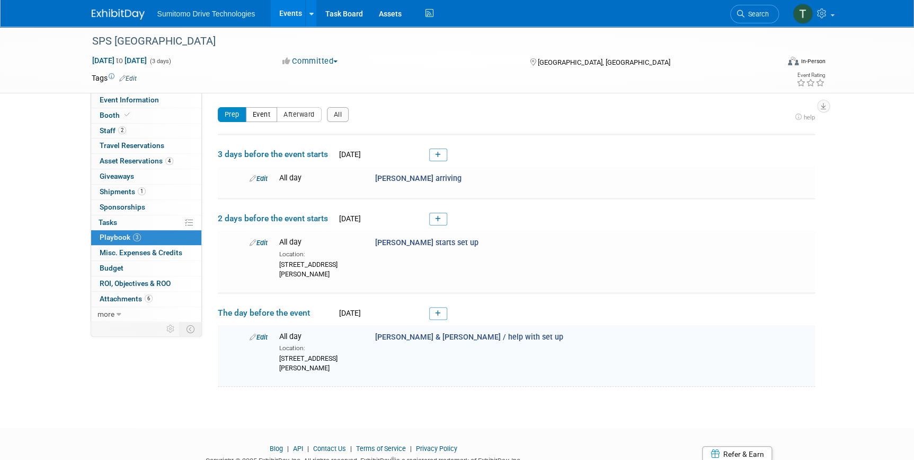
click at [258, 116] on button "Event" at bounding box center [262, 114] width 32 height 15
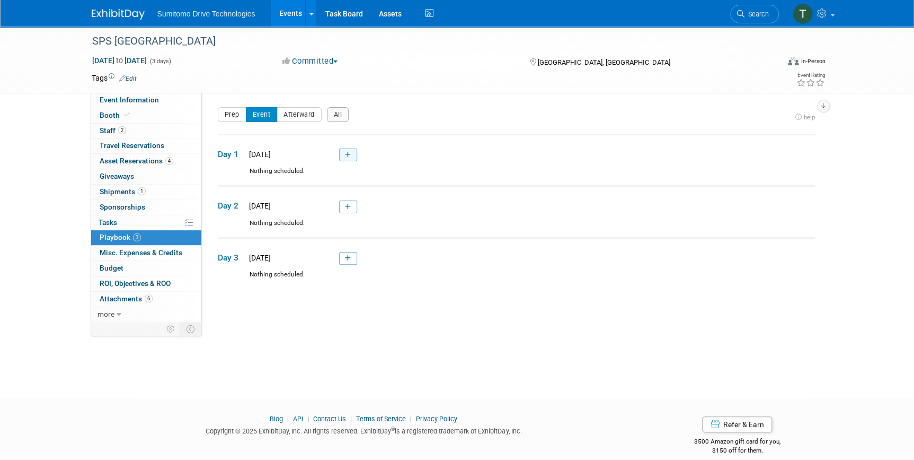
click at [346, 152] on icon at bounding box center [348, 155] width 6 height 6
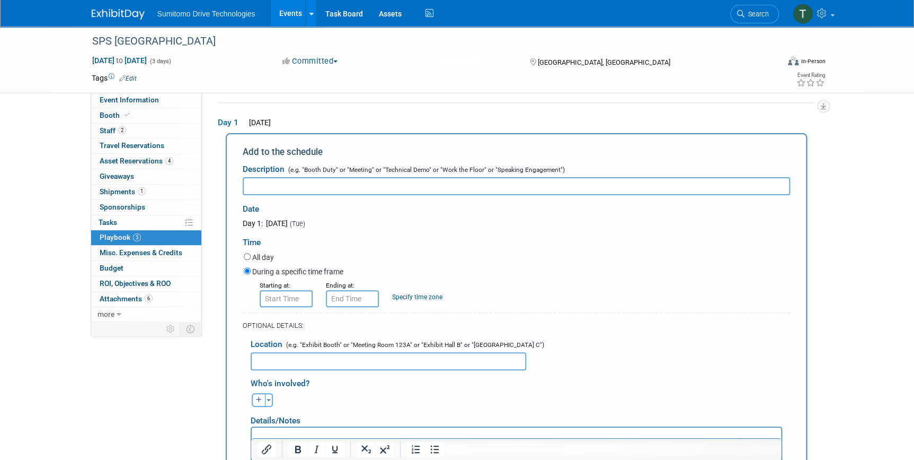
scroll to position [35, 0]
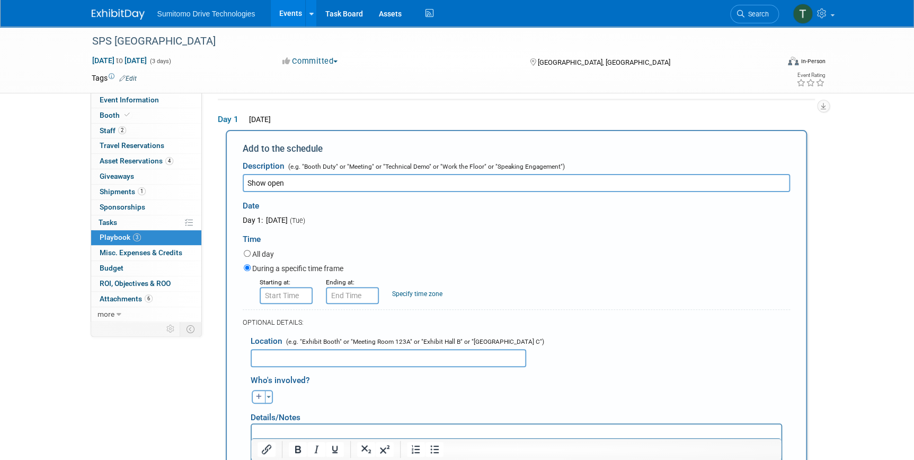
type input "Show open"
click at [286, 302] on input "8:00 AM" at bounding box center [286, 295] width 53 height 17
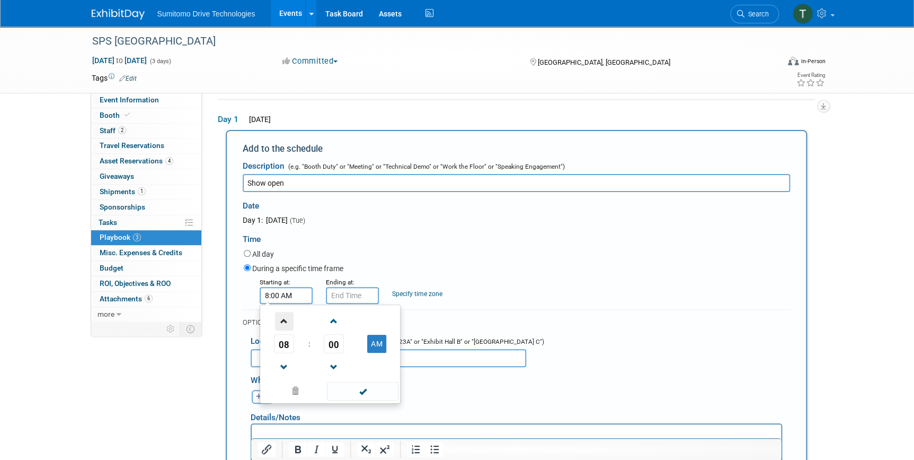
click at [284, 318] on span at bounding box center [284, 321] width 19 height 19
type input "10:00 AM"
click at [357, 293] on input "10:00 AM" at bounding box center [352, 295] width 53 height 17
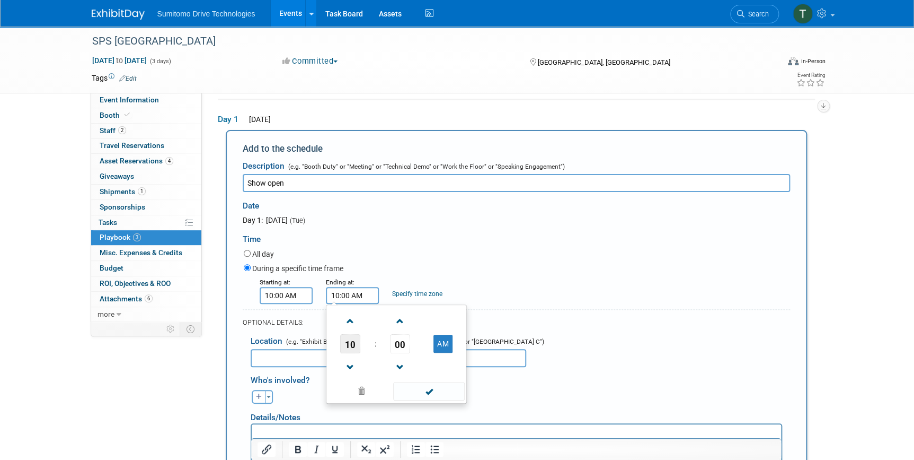
click at [351, 341] on span "10" at bounding box center [350, 343] width 20 height 19
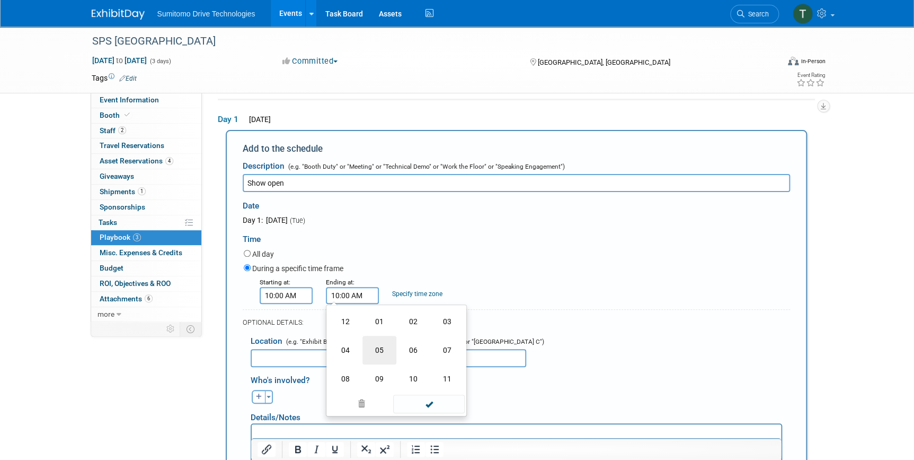
click at [381, 346] on td "05" at bounding box center [380, 350] width 34 height 29
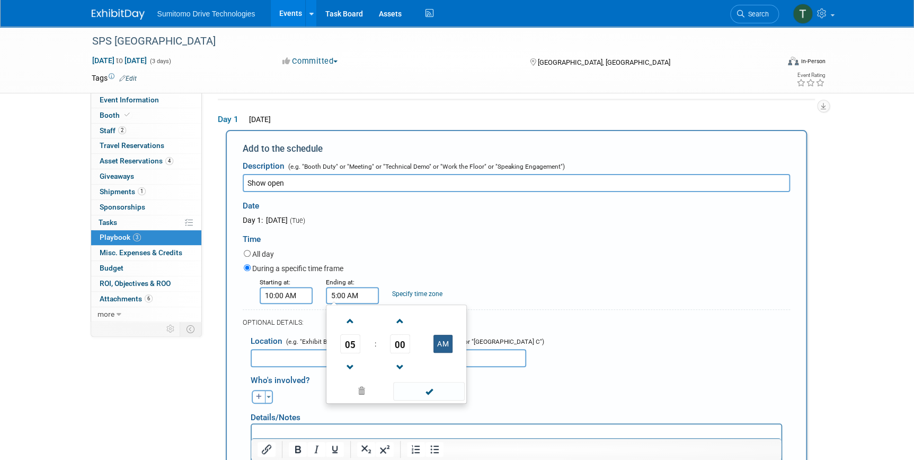
click at [440, 340] on button "AM" at bounding box center [443, 344] width 19 height 18
type input "5:00 PM"
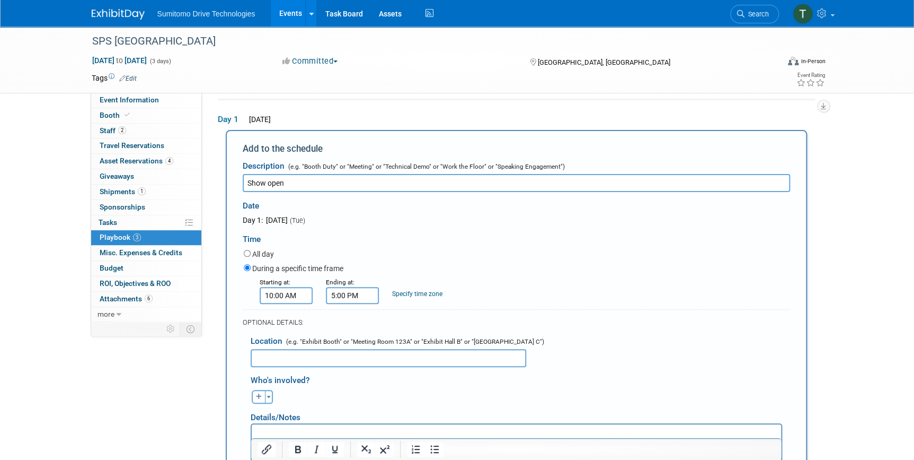
click at [268, 356] on input "text" at bounding box center [389, 358] width 276 height 18
paste input "[STREET_ADDRESS][PERSON_NAME]"
type input "[STREET_ADDRESS][PERSON_NAME]"
click at [593, 276] on div "Starting at: 10:00 AM Ending at: 5:00 PM Specify time zone Time zone:" at bounding box center [517, 290] width 562 height 28
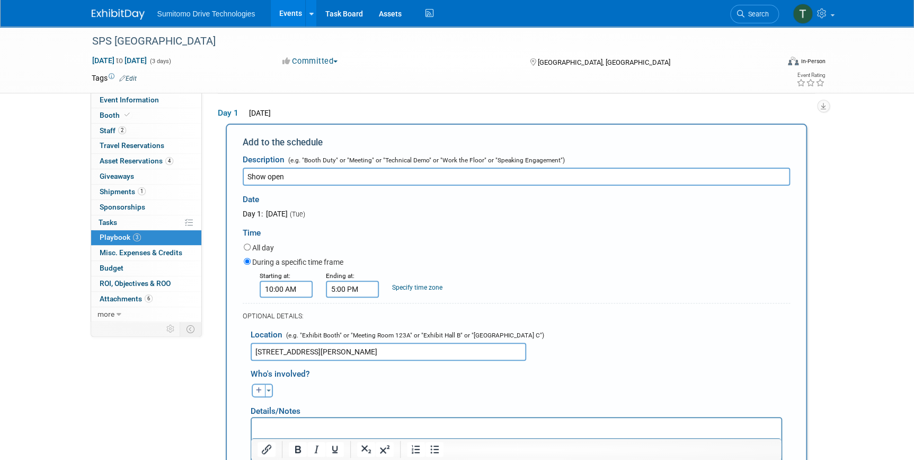
scroll to position [131, 0]
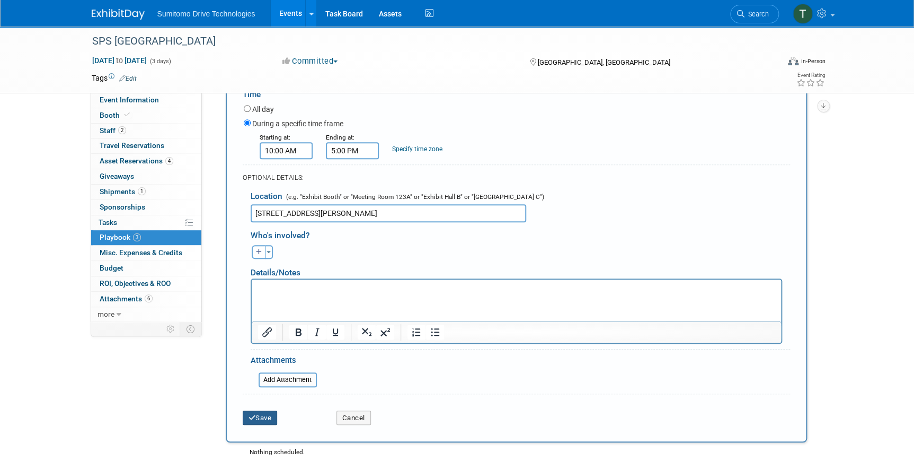
click at [262, 416] on button "Save" at bounding box center [260, 417] width 35 height 15
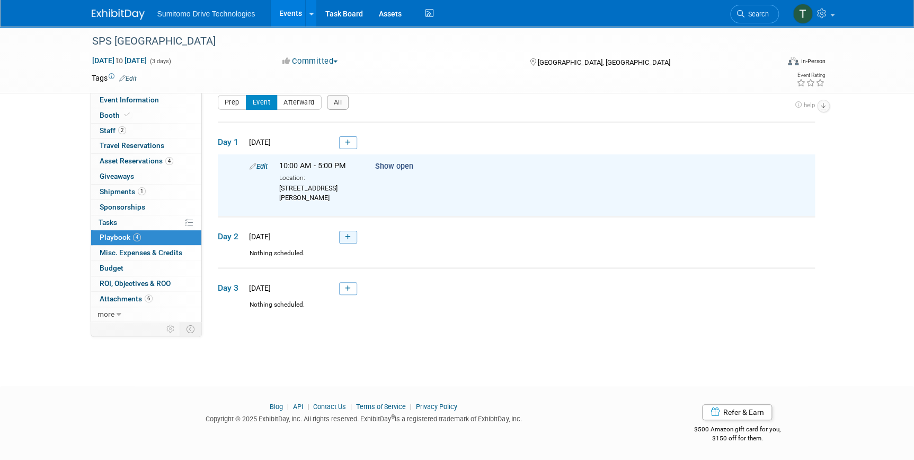
click at [350, 240] on icon at bounding box center [348, 237] width 6 height 6
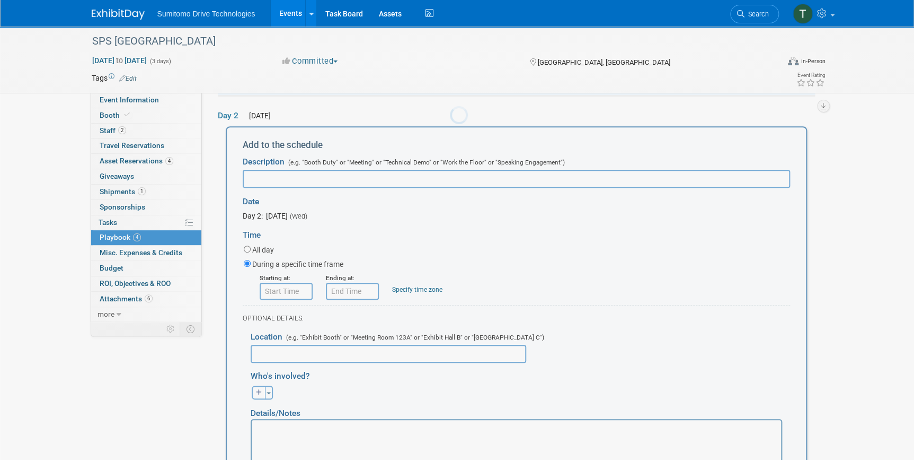
scroll to position [0, 0]
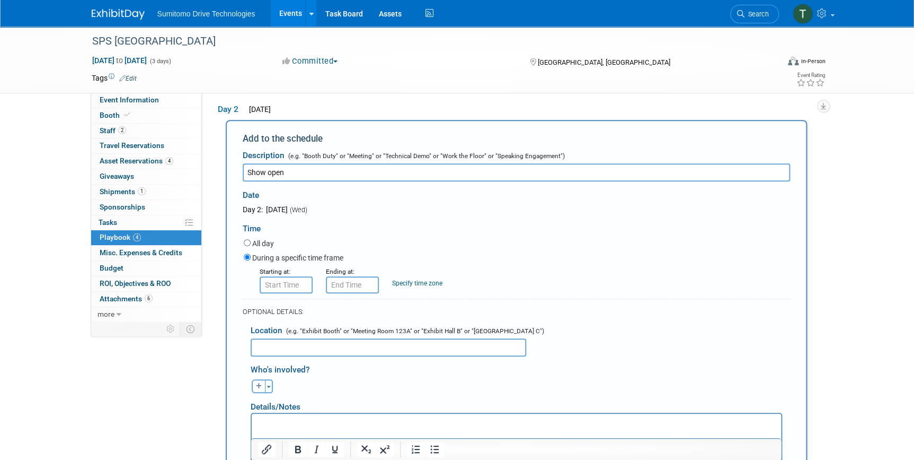
type input "Show open"
click at [249, 246] on input "All day" at bounding box center [247, 242] width 7 height 7
radio input "true"
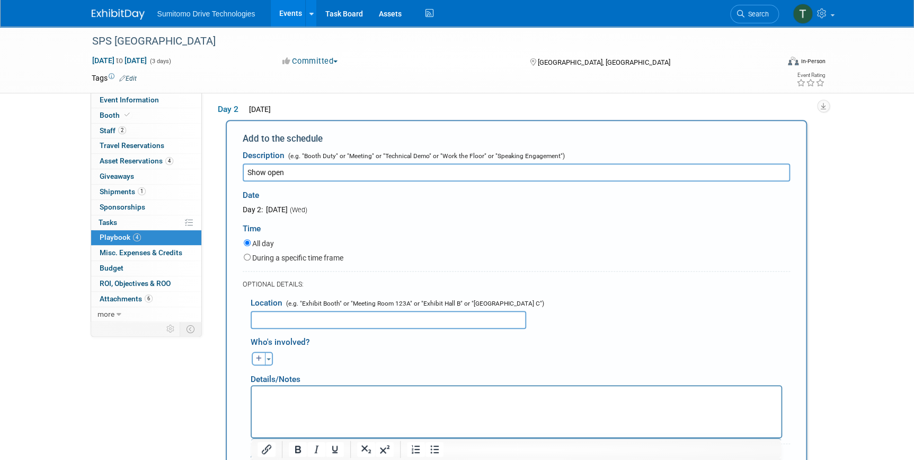
click at [250, 263] on div "During a specific time frame" at bounding box center [517, 258] width 547 height 14
click at [241, 262] on div "Add to the schedule Description (e.g. "Booth Duty" or "Meeting" or "Technical D…" at bounding box center [517, 328] width 582 height 417
click at [245, 260] on input "During a specific time frame" at bounding box center [247, 256] width 7 height 7
radio input "true"
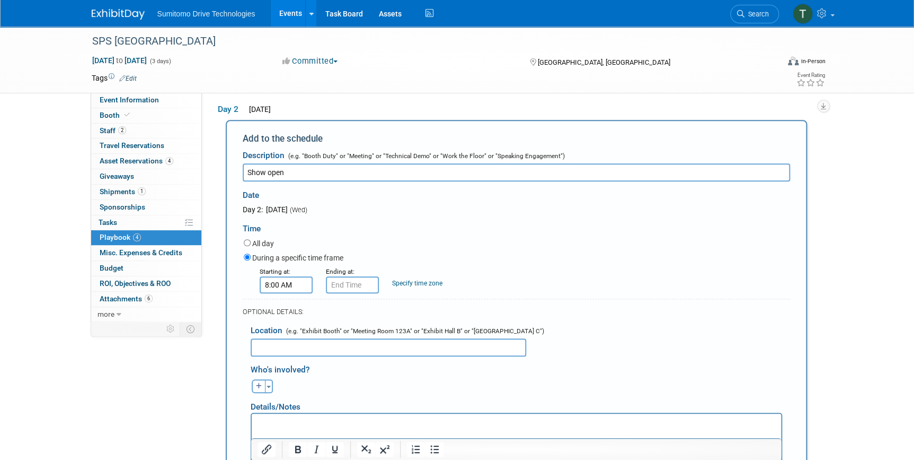
click at [293, 293] on input "8:00 AM" at bounding box center [286, 284] width 53 height 17
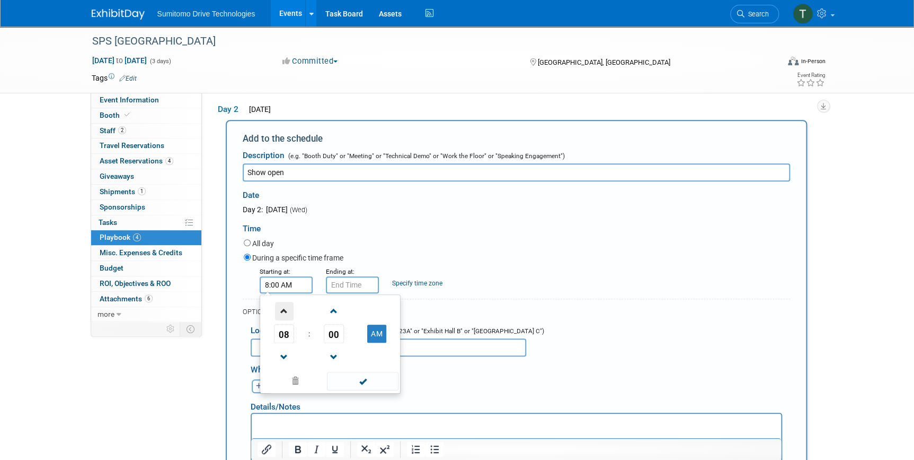
click at [283, 318] on span at bounding box center [284, 311] width 19 height 19
type input "10:00 AM"
click at [337, 293] on input "10:00 AM" at bounding box center [352, 284] width 53 height 17
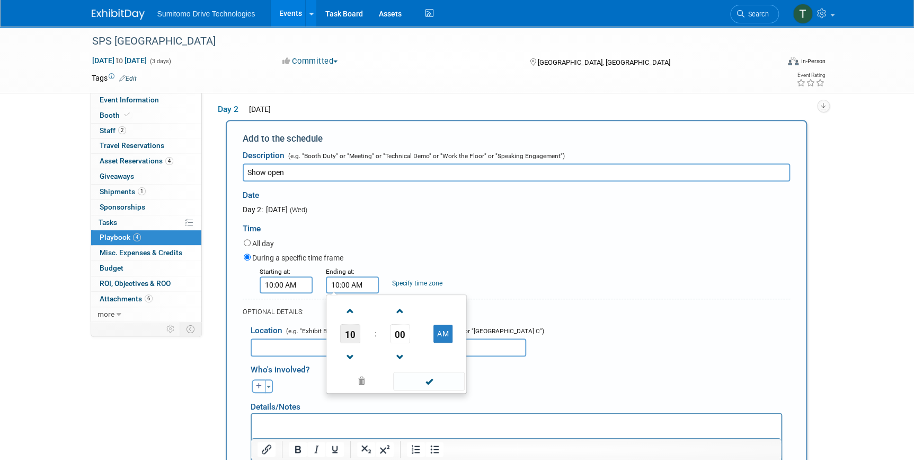
click at [353, 342] on span "10" at bounding box center [350, 333] width 20 height 19
click at [377, 347] on td "05" at bounding box center [380, 340] width 34 height 29
drag, startPoint x: 455, startPoint y: 344, endPoint x: 434, endPoint y: 346, distance: 20.8
click at [451, 343] on td "AM" at bounding box center [444, 333] width 42 height 19
click at [434, 342] on button "AM" at bounding box center [443, 333] width 19 height 18
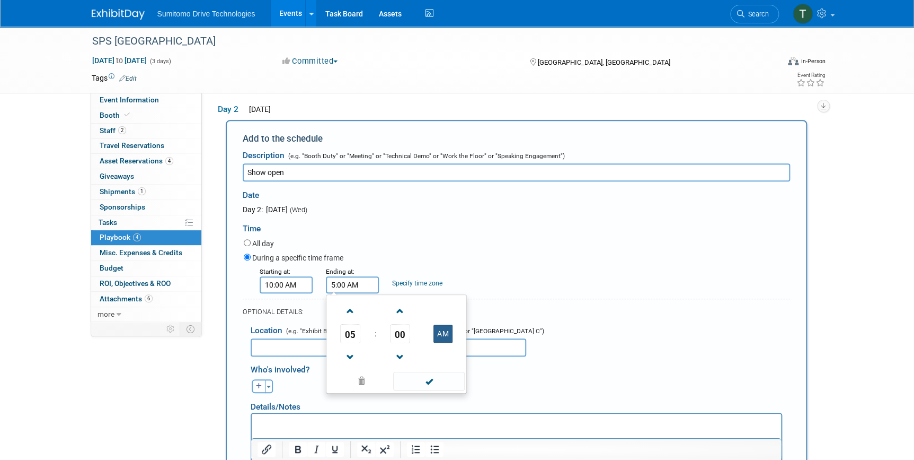
type input "5:00 PM"
click at [519, 266] on div "During a specific time frame" at bounding box center [517, 258] width 547 height 14
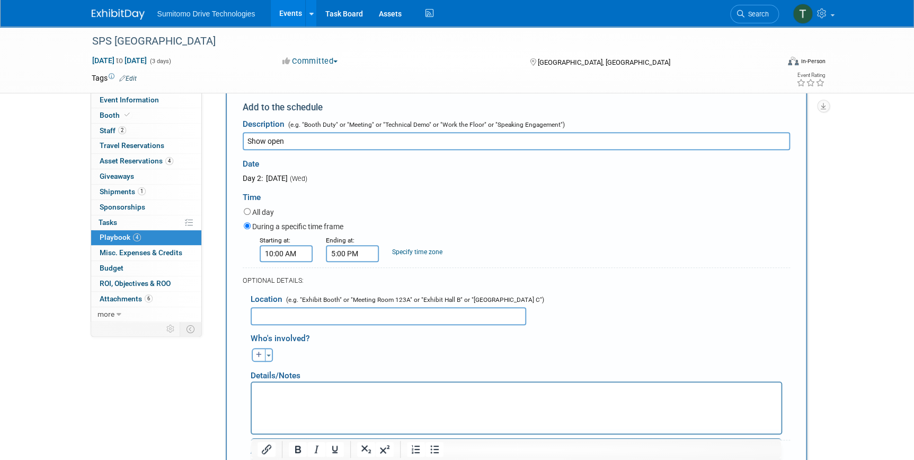
scroll to position [187, 0]
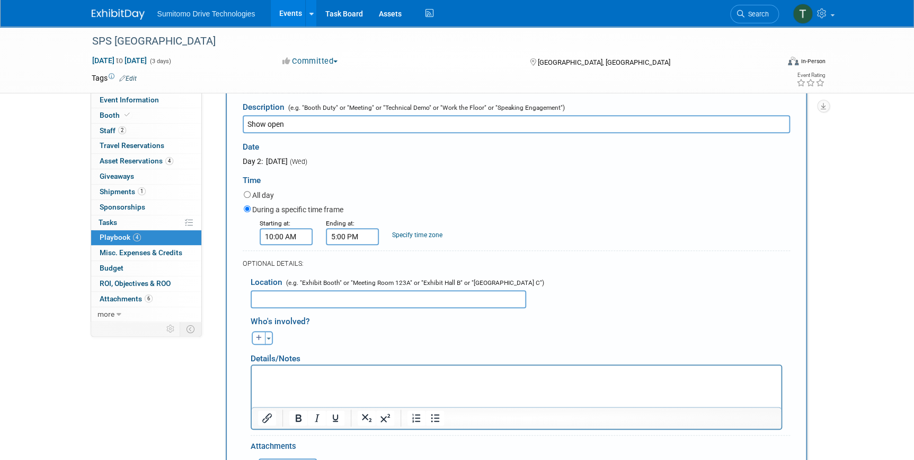
click at [352, 304] on input "text" at bounding box center [389, 299] width 276 height 18
paste input "[STREET_ADDRESS][PERSON_NAME]"
type input "[STREET_ADDRESS][PERSON_NAME]"
click at [593, 214] on div "During a specific time frame" at bounding box center [517, 210] width 547 height 14
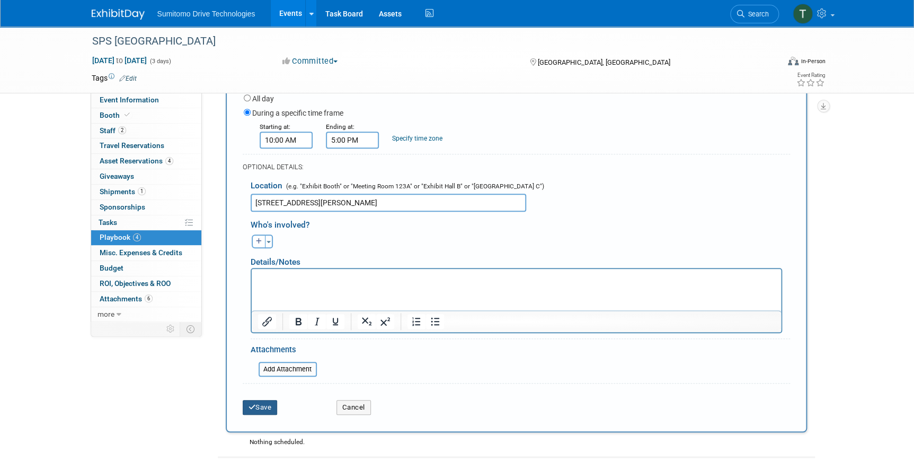
click at [255, 414] on button "Save" at bounding box center [260, 407] width 35 height 15
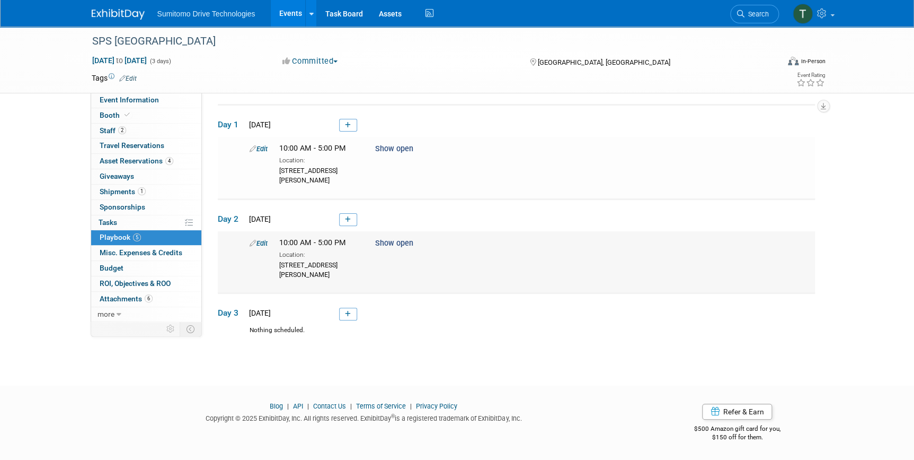
scroll to position [48, 0]
click at [350, 311] on link at bounding box center [348, 313] width 18 height 13
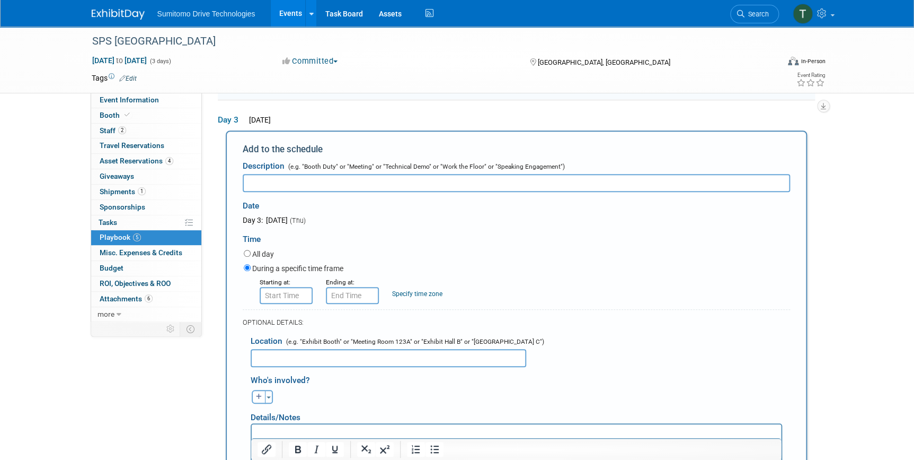
scroll to position [242, 0]
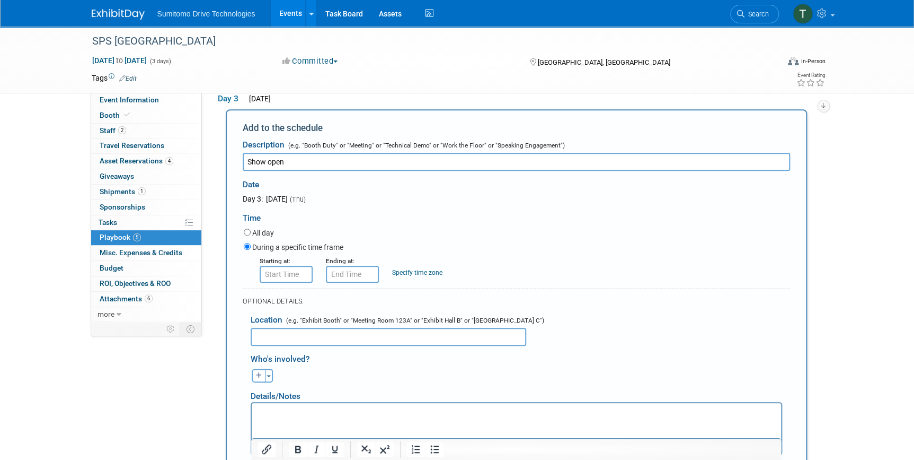
type input "Show open"
click at [287, 283] on input "8:00 AM" at bounding box center [286, 274] width 53 height 17
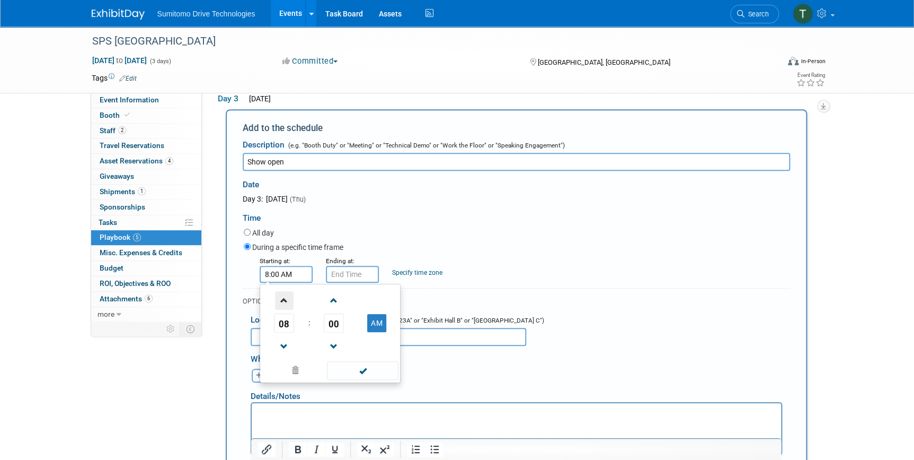
click at [287, 310] on span at bounding box center [284, 300] width 19 height 19
type input "10:00 AM"
click at [336, 283] on input "10:00 AM" at bounding box center [352, 274] width 53 height 17
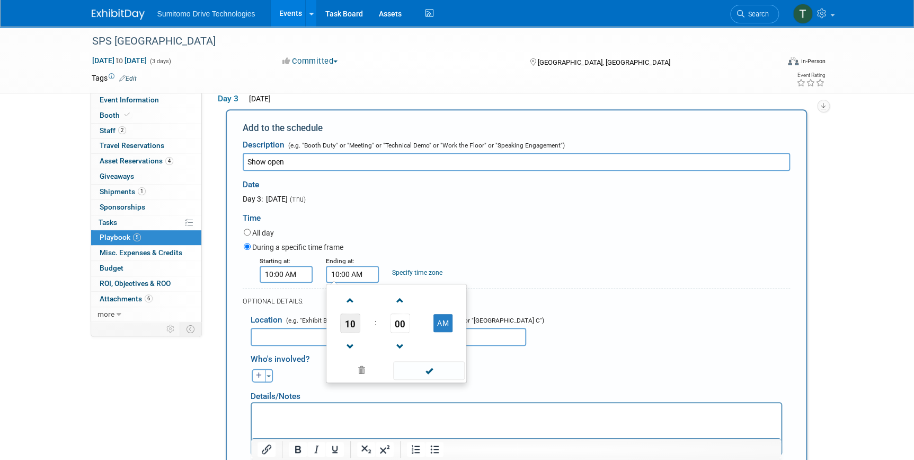
click at [350, 332] on span "10" at bounding box center [350, 322] width 20 height 19
click at [454, 315] on td "03" at bounding box center [447, 300] width 34 height 29
click at [443, 332] on button "AM" at bounding box center [443, 323] width 19 height 18
type input "3:00 PM"
click at [309, 346] on input "text" at bounding box center [389, 337] width 276 height 18
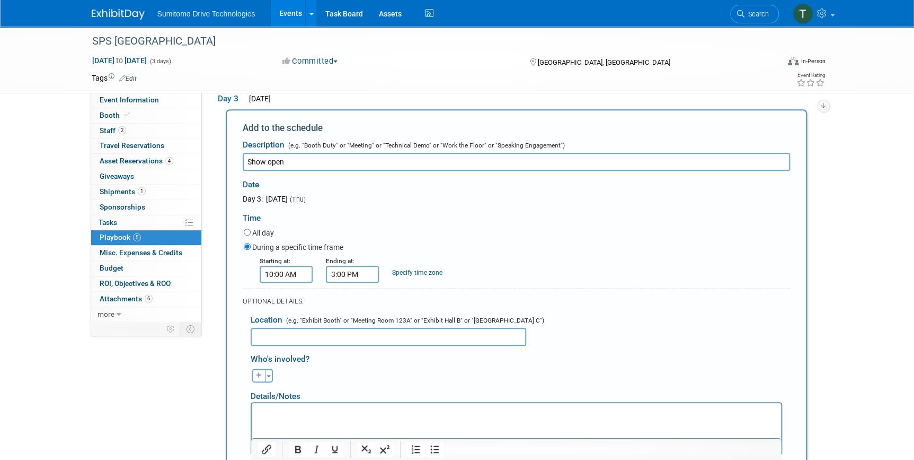
paste input "[STREET_ADDRESS][PERSON_NAME]"
type input "[STREET_ADDRESS][PERSON_NAME]"
click at [561, 241] on div "All day" at bounding box center [517, 233] width 547 height 14
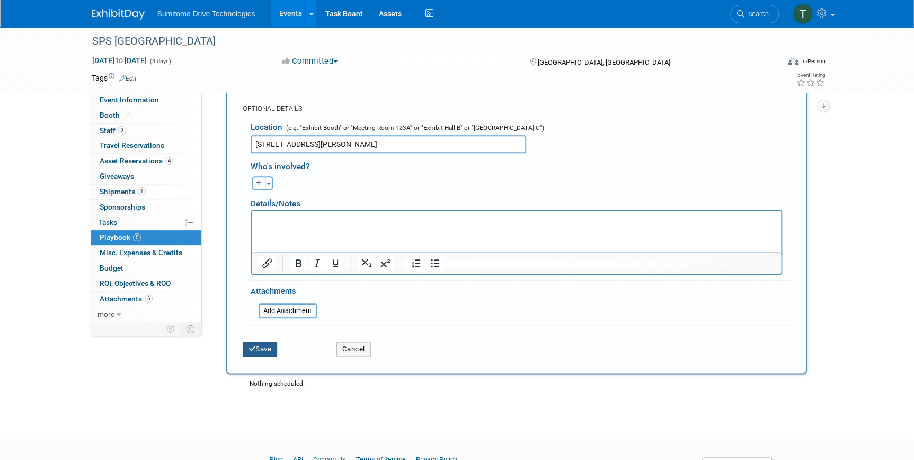
click at [269, 356] on button "Save" at bounding box center [260, 348] width 35 height 15
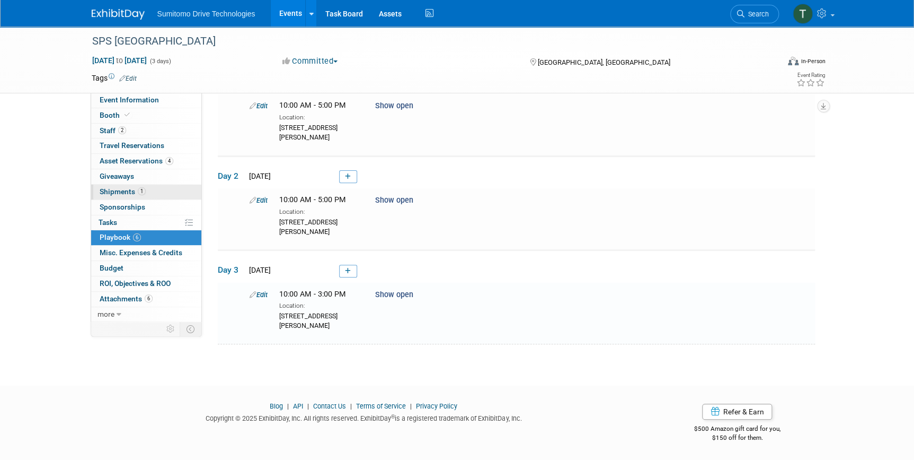
scroll to position [80, 0]
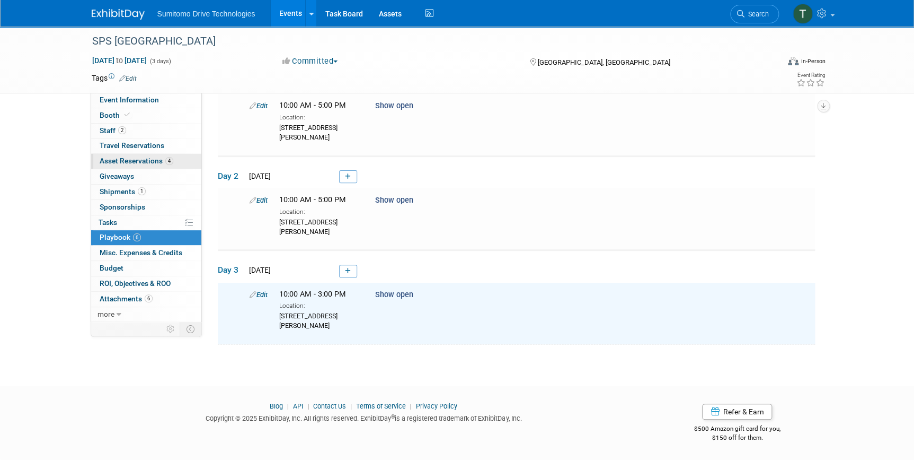
click at [144, 154] on link "4 Asset Reservations 4" at bounding box center [146, 161] width 110 height 15
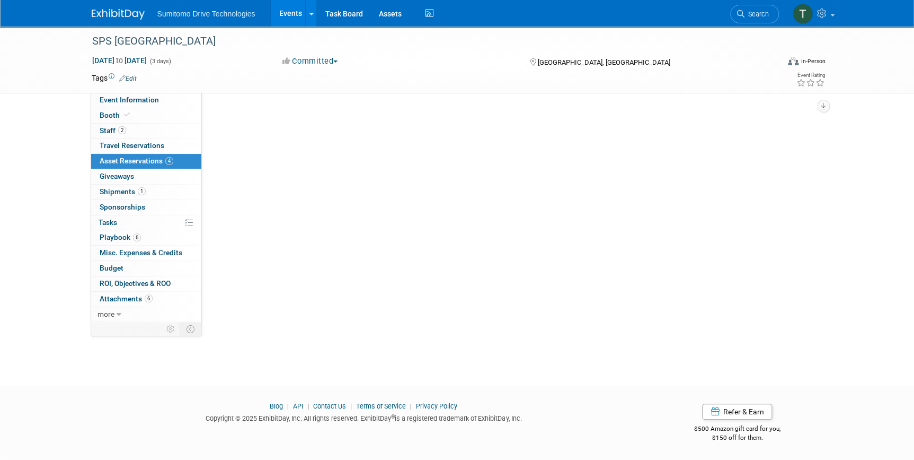
scroll to position [0, 0]
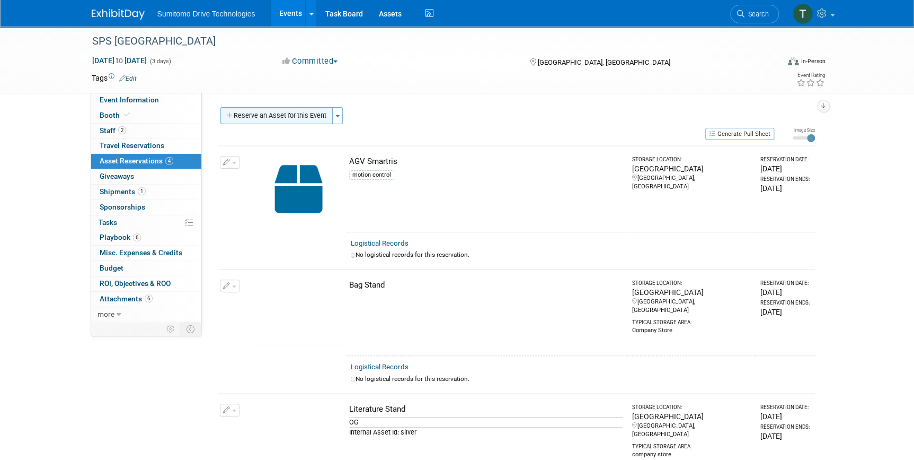
click at [267, 117] on button "Reserve an Asset for this Event" at bounding box center [277, 115] width 112 height 17
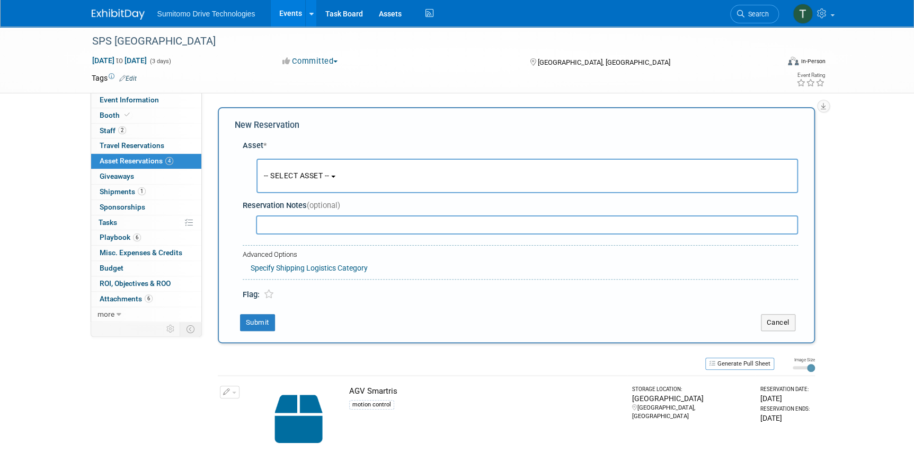
scroll to position [10, 0]
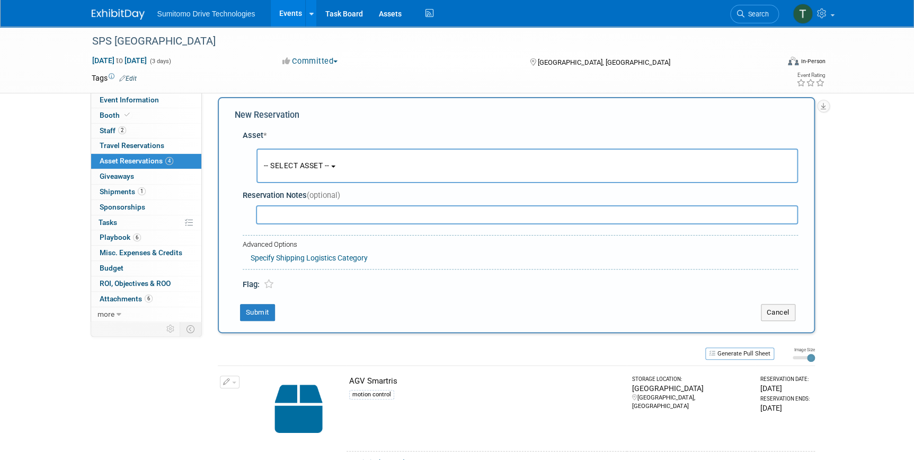
click at [297, 165] on span "-- SELECT ASSET --" at bounding box center [297, 165] width 66 height 8
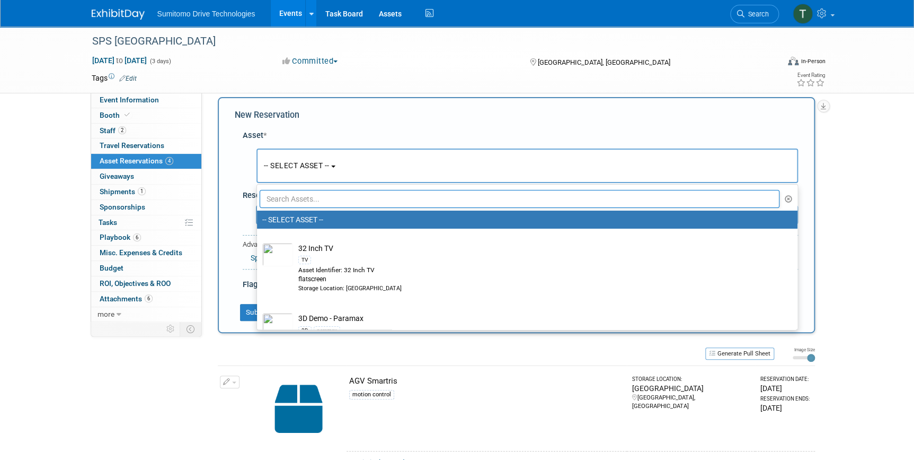
click at [298, 198] on input "text" at bounding box center [520, 199] width 521 height 18
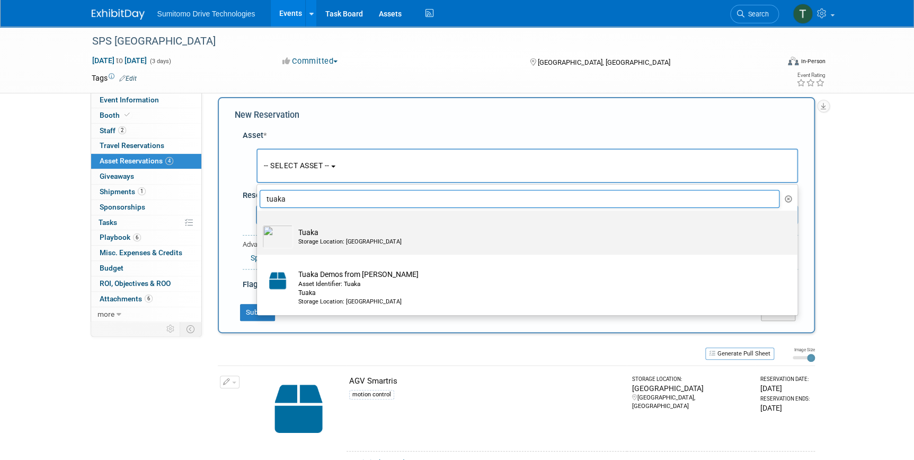
type input "tuaka"
click at [317, 238] on div "Storage Location: Germany" at bounding box center [537, 242] width 478 height 8
click at [259, 223] on input "Tuaka Storage Location: Germany" at bounding box center [255, 219] width 7 height 7
select select "10724332"
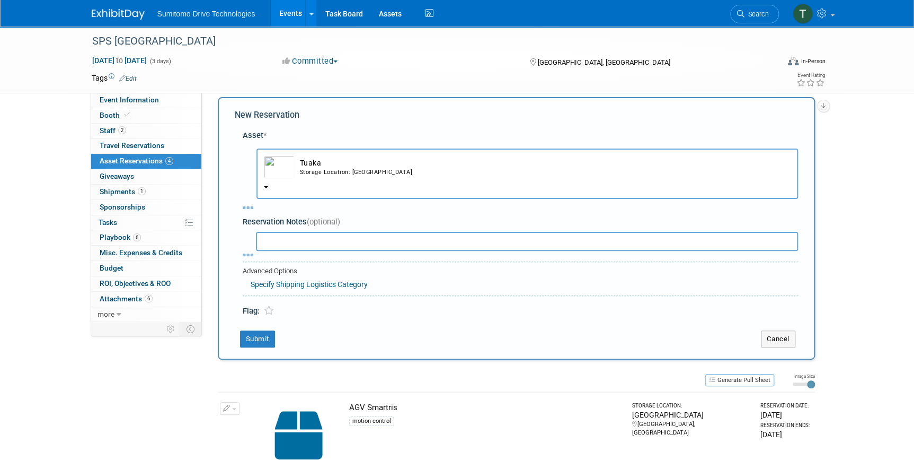
select select "8"
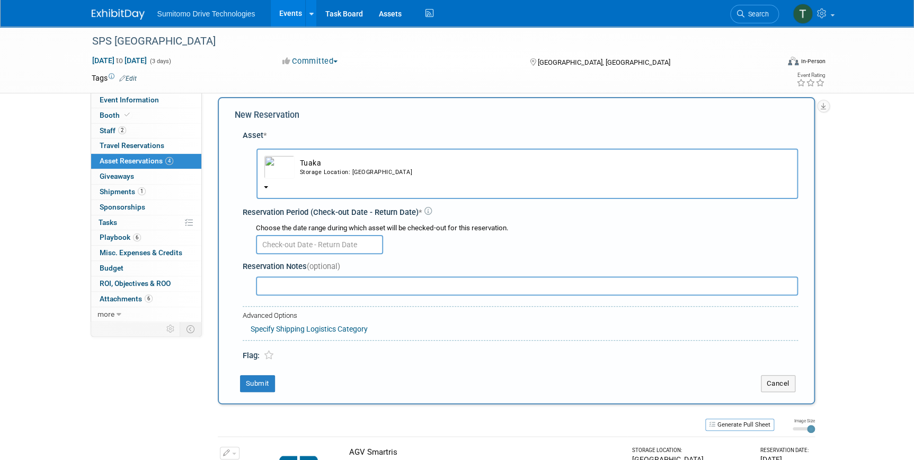
click at [320, 246] on input "text" at bounding box center [319, 244] width 127 height 19
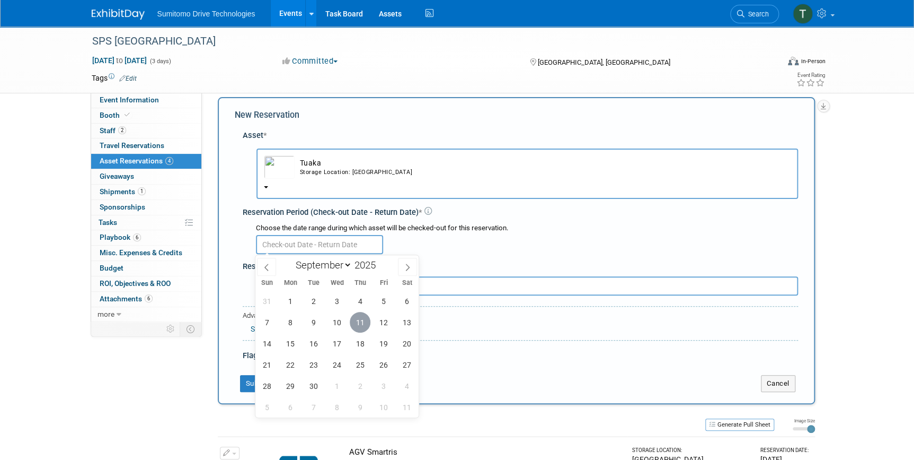
click at [354, 323] on span "11" at bounding box center [360, 322] width 21 height 21
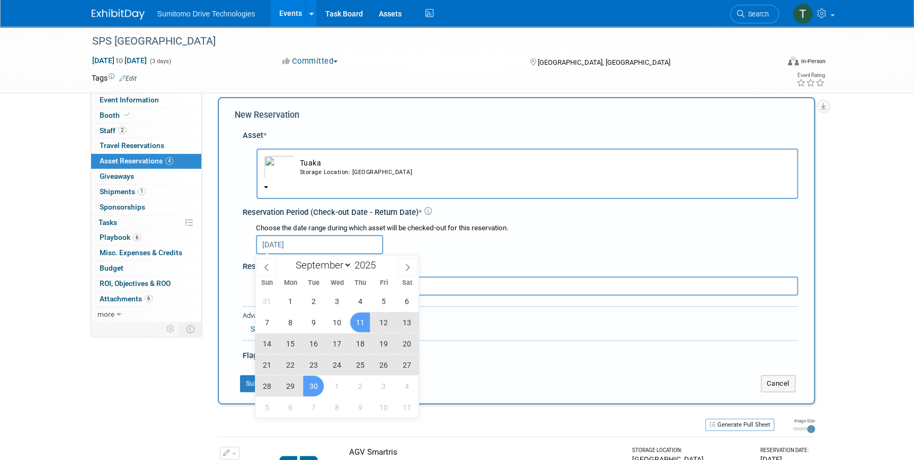
click at [311, 390] on span "30" at bounding box center [313, 385] width 21 height 21
type input "Sep 11, 2025 to Sep 30, 2025"
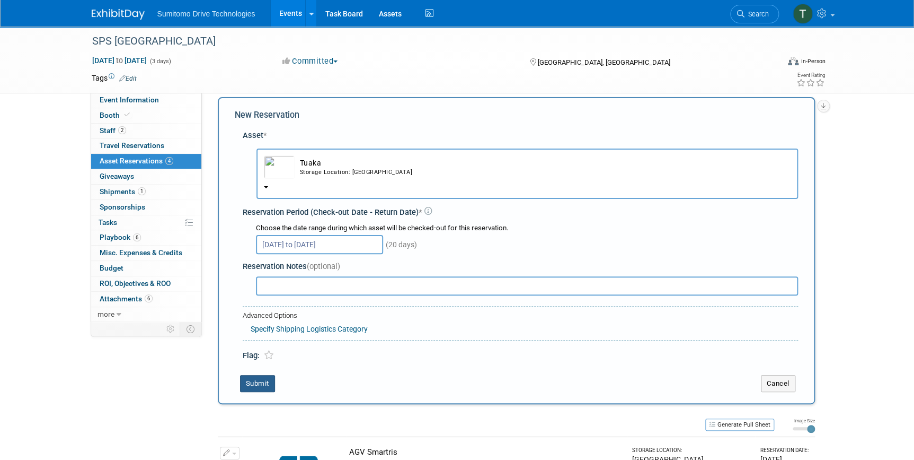
click at [258, 385] on button "Submit" at bounding box center [257, 383] width 35 height 17
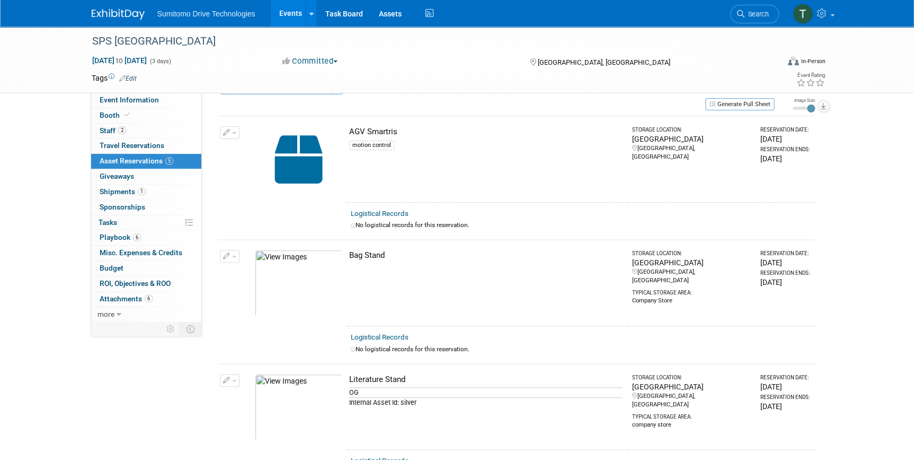
scroll to position [0, 0]
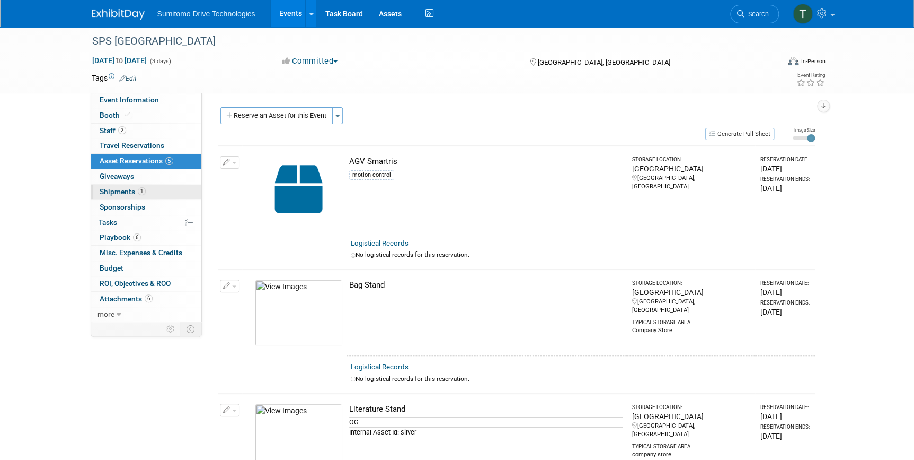
click at [113, 191] on span "Shipments 1" at bounding box center [123, 191] width 46 height 8
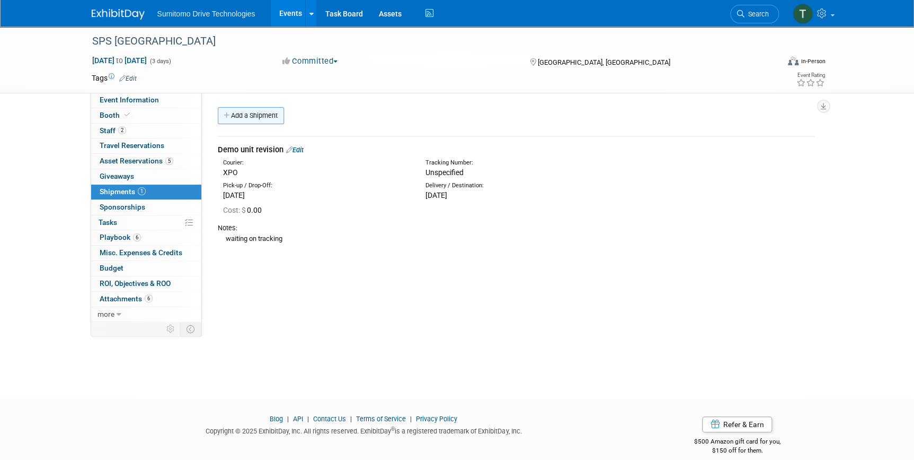
click at [270, 109] on link "Add a Shipment" at bounding box center [251, 115] width 66 height 17
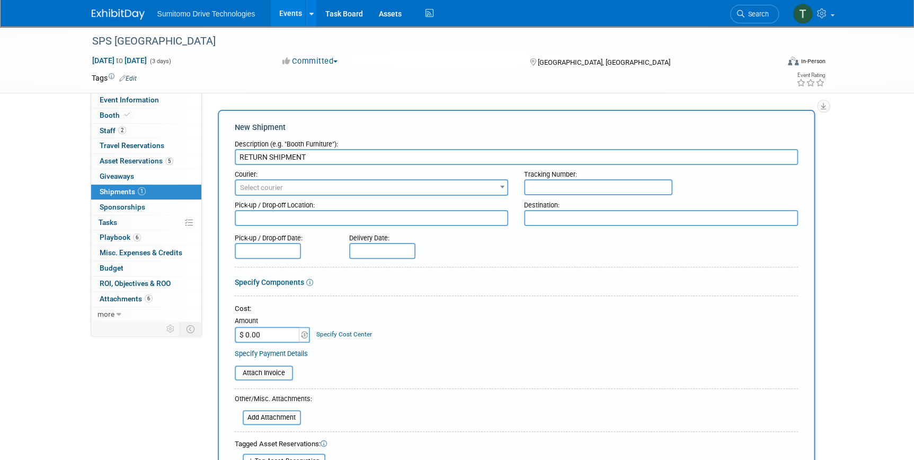
type input "RETURN SHIPMENT"
click at [360, 191] on span "Select courier" at bounding box center [372, 187] width 272 height 15
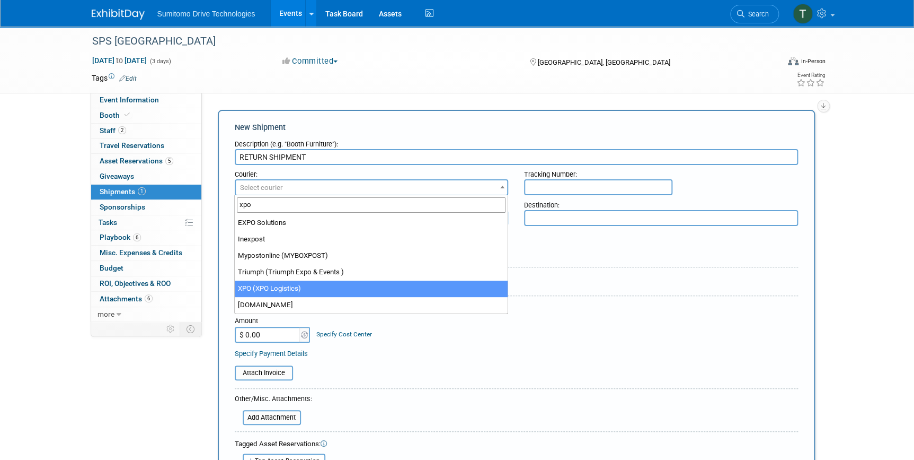
type input "xpo"
select select "591"
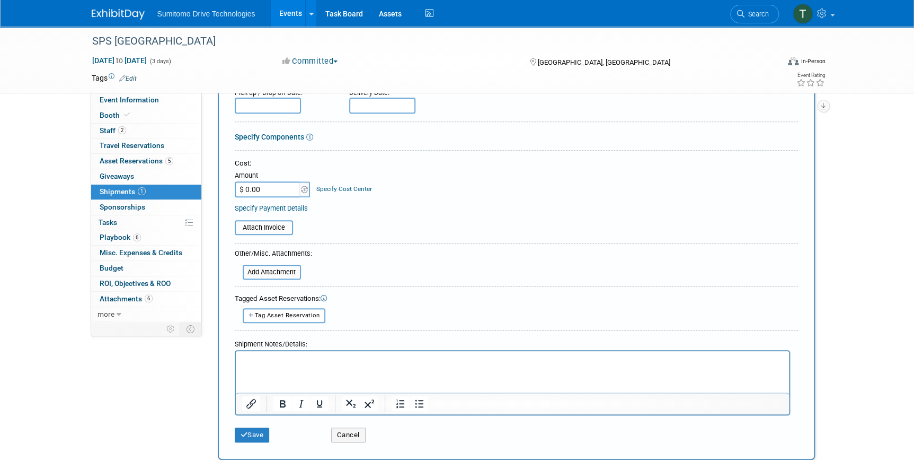
scroll to position [192, 0]
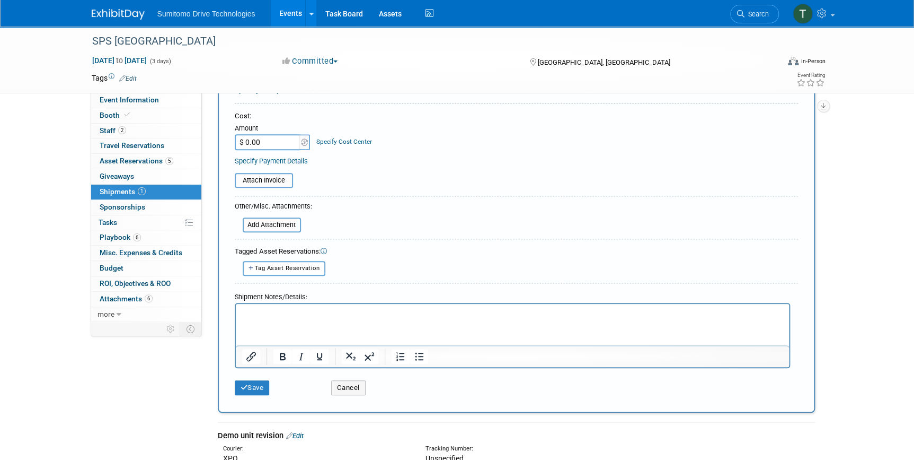
click at [289, 318] on html at bounding box center [511, 310] width 553 height 15
click at [435, 247] on div "Tagged Asset Reservations:" at bounding box center [517, 252] width 564 height 10
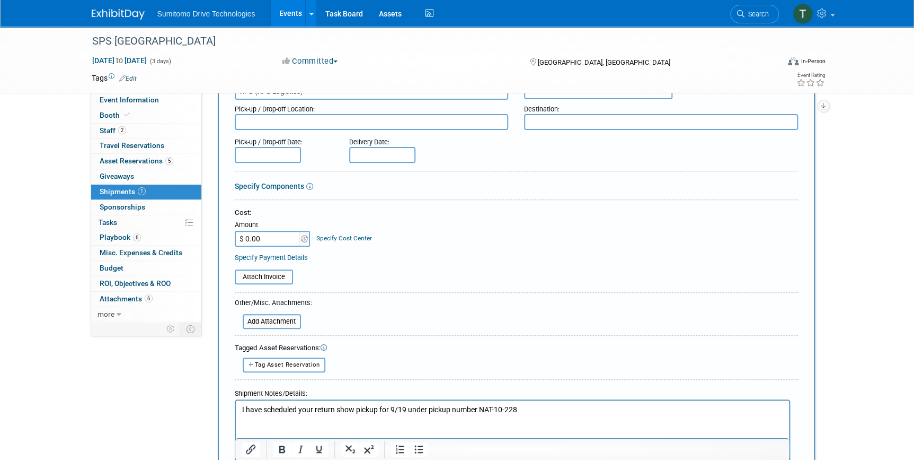
scroll to position [48, 0]
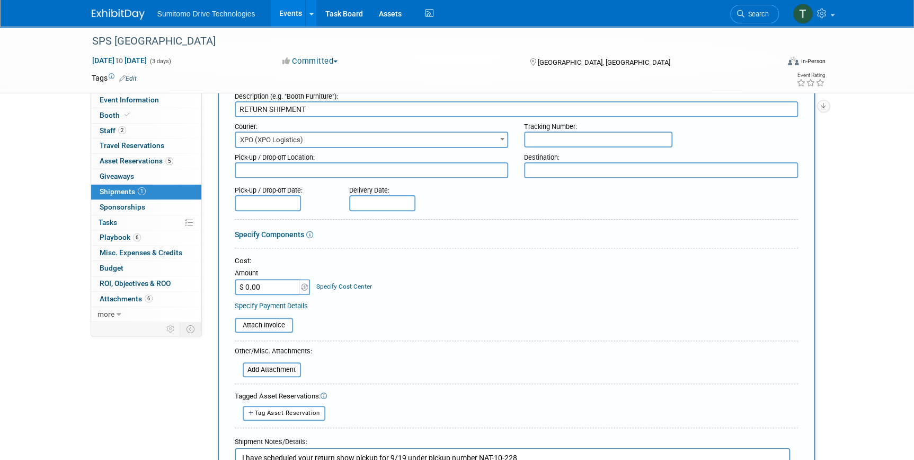
click at [285, 198] on input "text" at bounding box center [268, 203] width 66 height 16
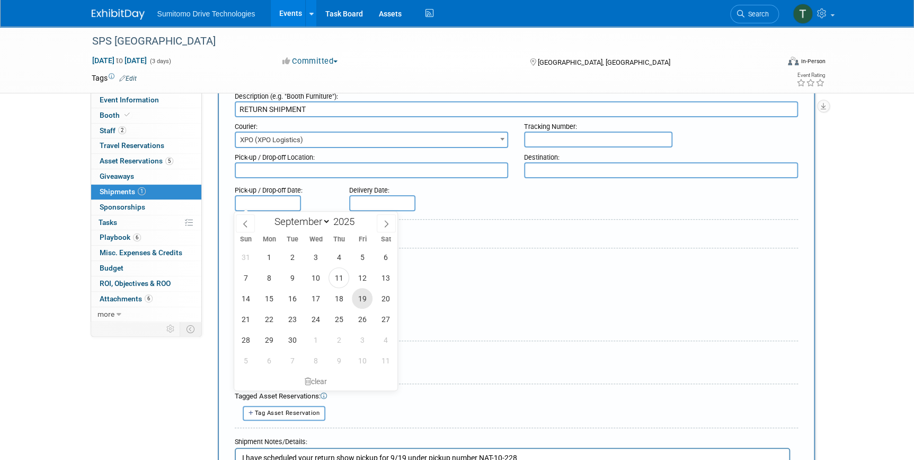
click at [363, 298] on span "19" at bounding box center [362, 298] width 21 height 21
type input "[DATE]"
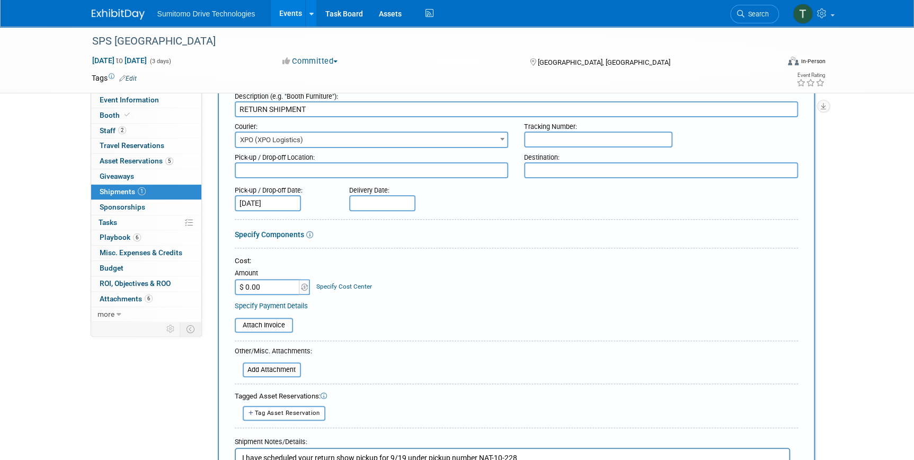
click at [386, 175] on textarea at bounding box center [372, 170] width 274 height 16
click at [355, 168] on textarea at bounding box center [372, 170] width 274 height 16
paste textarea "[STREET_ADDRESS][PERSON_NAME]"
type textarea "[STREET_ADDRESS][PERSON_NAME]"
click at [576, 268] on div "Cost: Amount $ 0.00 Specify Cost Center Cost Center -- Not Specified --" at bounding box center [517, 275] width 564 height 39
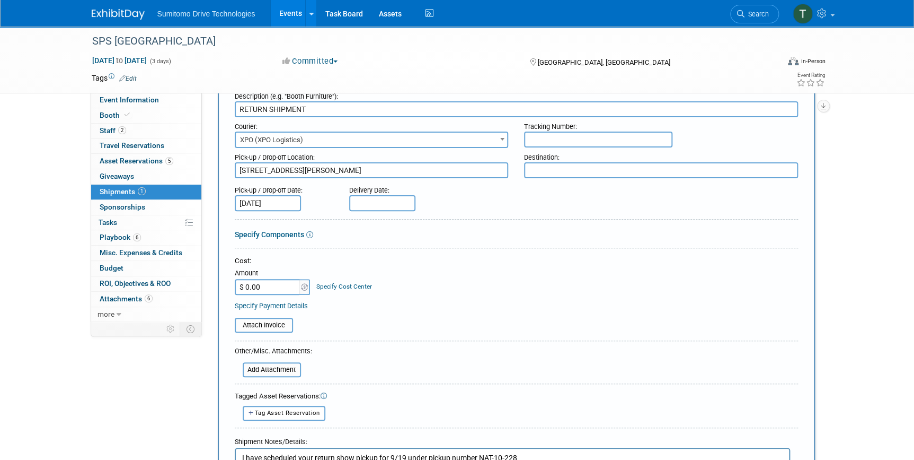
click at [577, 175] on textarea at bounding box center [661, 170] width 274 height 16
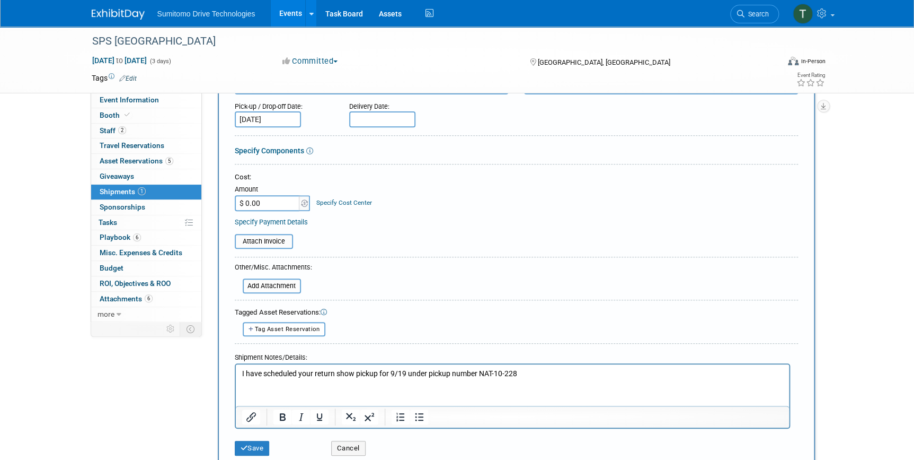
scroll to position [144, 0]
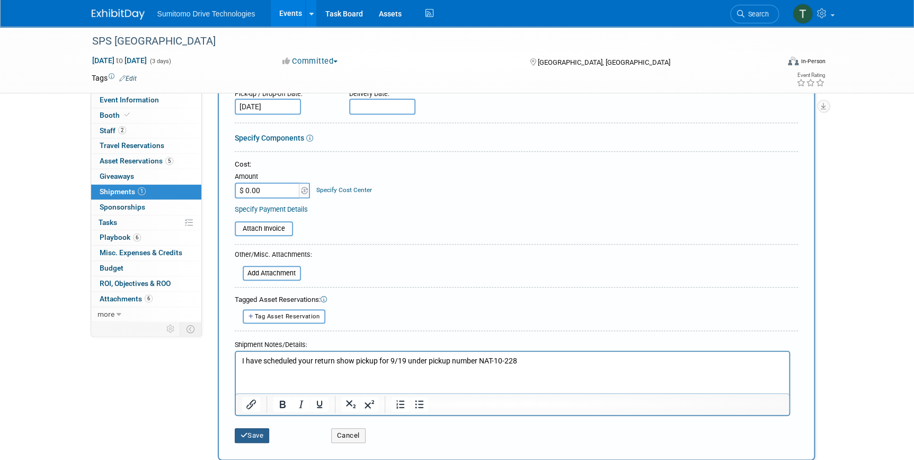
type textarea "SMA CHESAPEAKE"
click at [254, 434] on button "Save" at bounding box center [252, 435] width 35 height 15
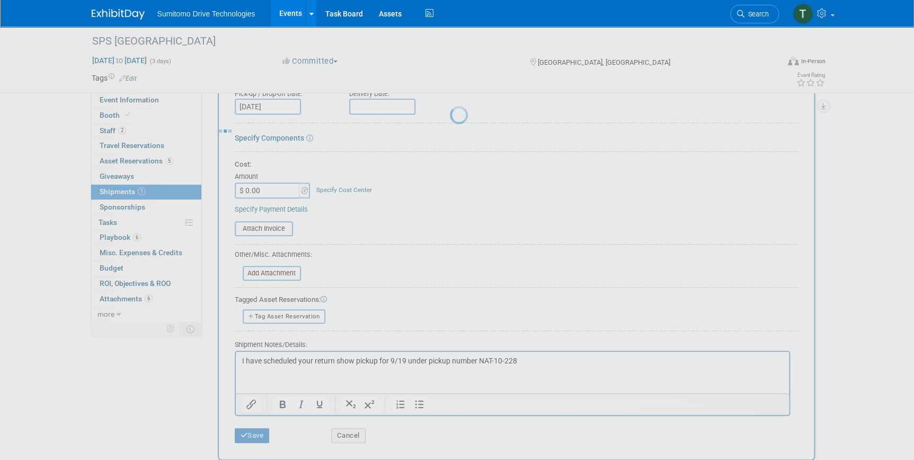
scroll to position [37, 0]
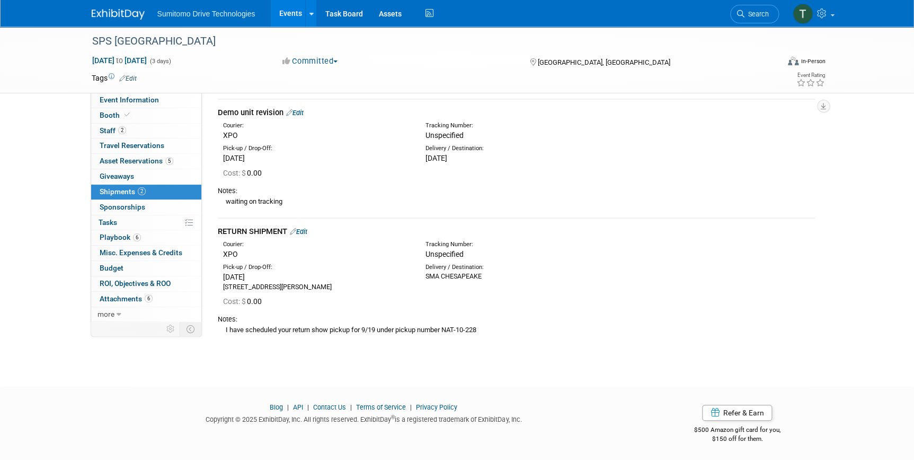
click at [754, 77] on div "Event Rating" at bounding box center [771, 80] width 125 height 19
click at [433, 247] on div "Tracking Number:" at bounding box center [545, 244] width 238 height 8
click at [305, 227] on link "Edit" at bounding box center [298, 231] width 17 height 8
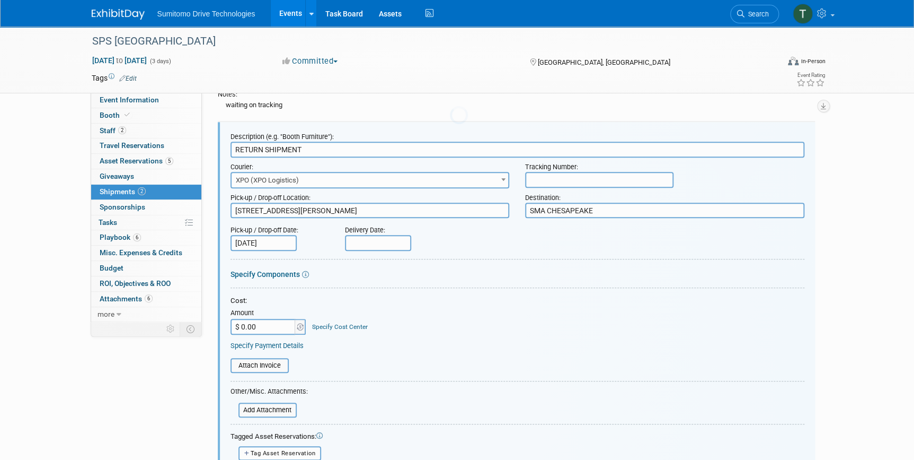
scroll to position [0, 0]
click at [573, 178] on input "text" at bounding box center [599, 180] width 148 height 16
paste input "601062383"
type input "601062383"
click at [510, 274] on div "Specify Components" at bounding box center [518, 274] width 574 height 11
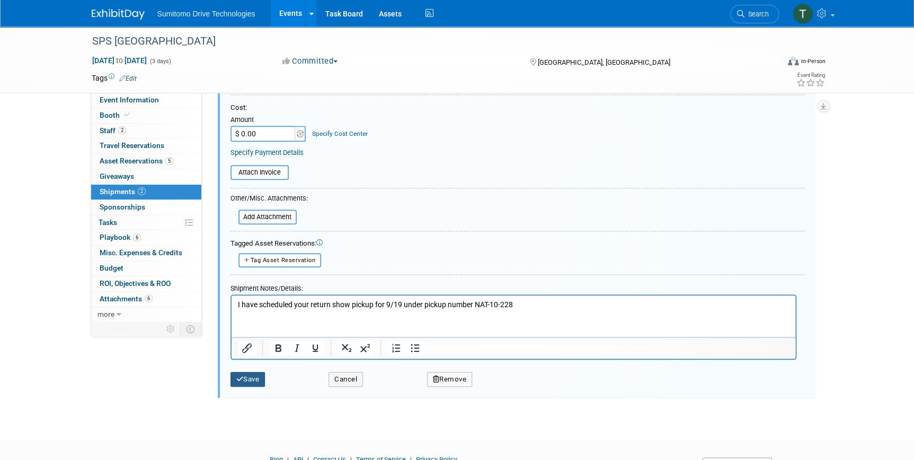
click at [255, 372] on button "Save" at bounding box center [248, 379] width 35 height 15
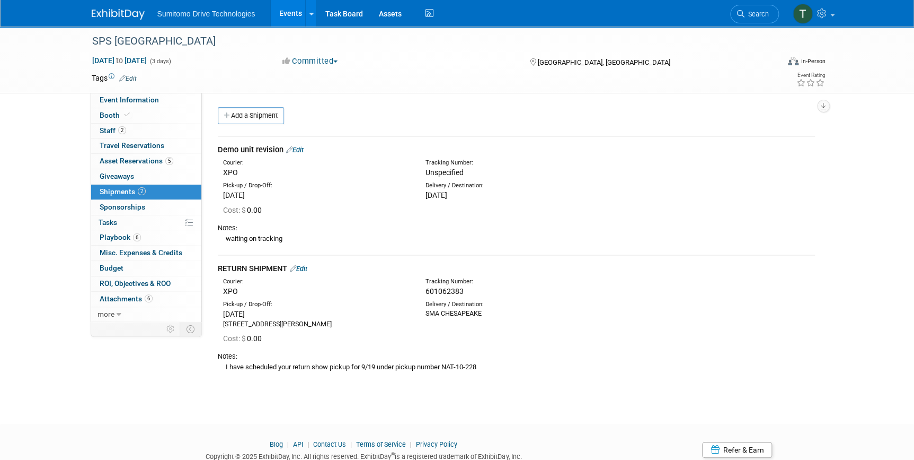
click at [284, 14] on link "Events" at bounding box center [290, 13] width 39 height 27
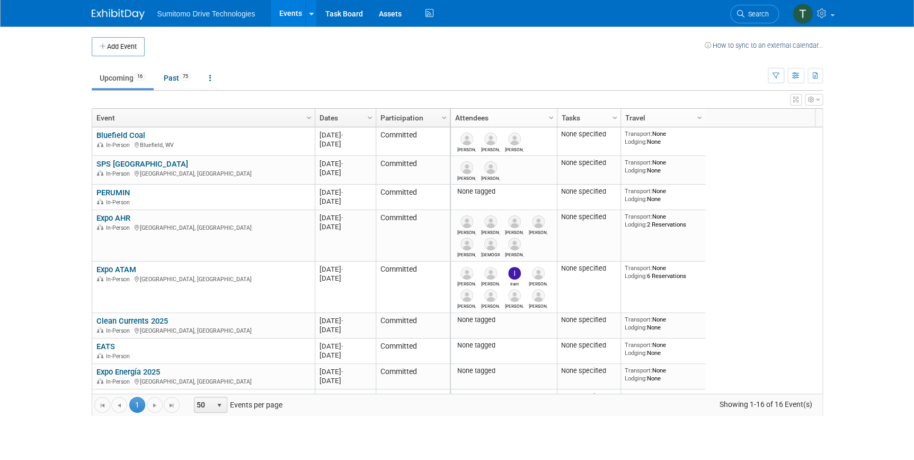
drag, startPoint x: 127, startPoint y: 163, endPoint x: 173, endPoint y: 178, distance: 48.5
click at [127, 163] on link "SPS [GEOGRAPHIC_DATA]" at bounding box center [142, 164] width 92 height 10
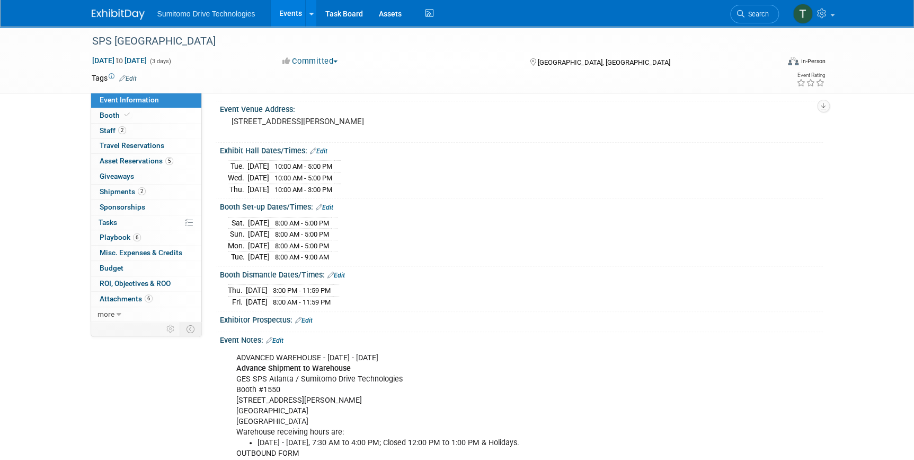
scroll to position [144, 0]
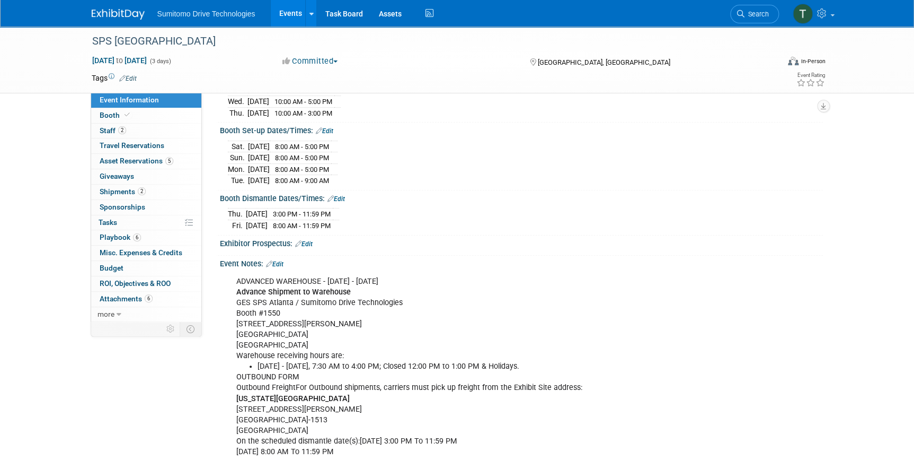
click at [280, 260] on link "Edit" at bounding box center [274, 263] width 17 height 7
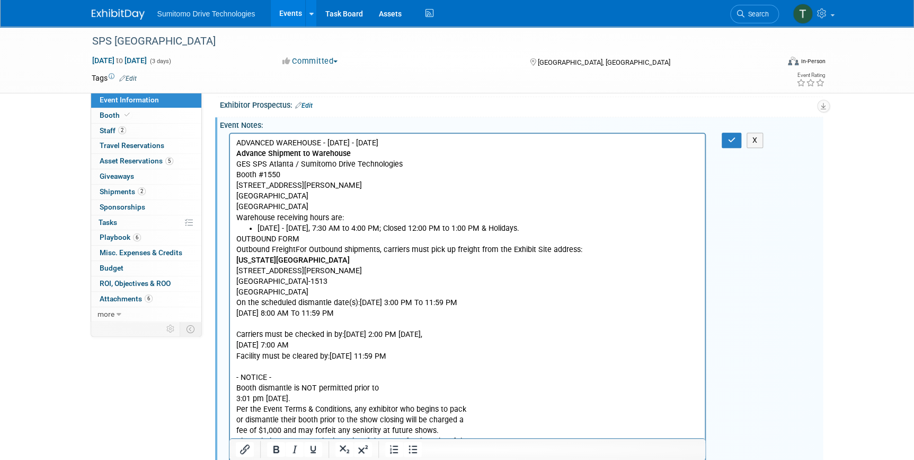
scroll to position [289, 0]
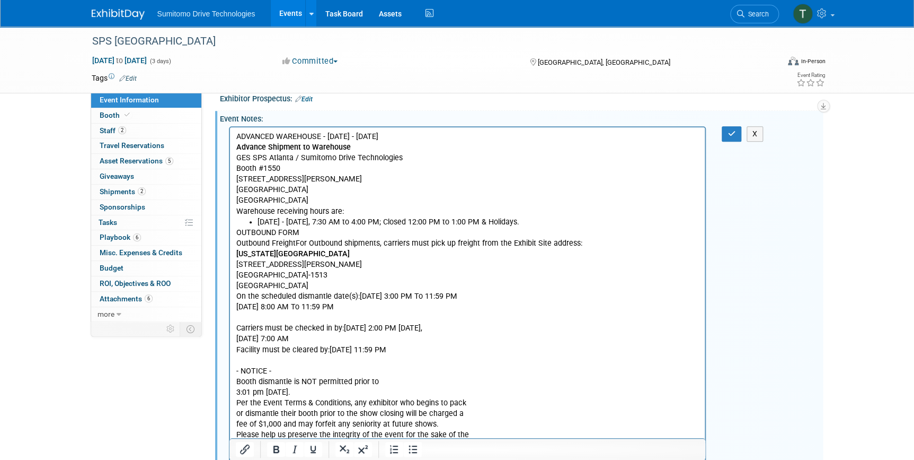
click at [338, 200] on p "ADVANCED WAREHOUSE - [DATE] - [DATE] Advance Shipment to Warehouse GES SPS [GEO…" at bounding box center [467, 173] width 463 height 85
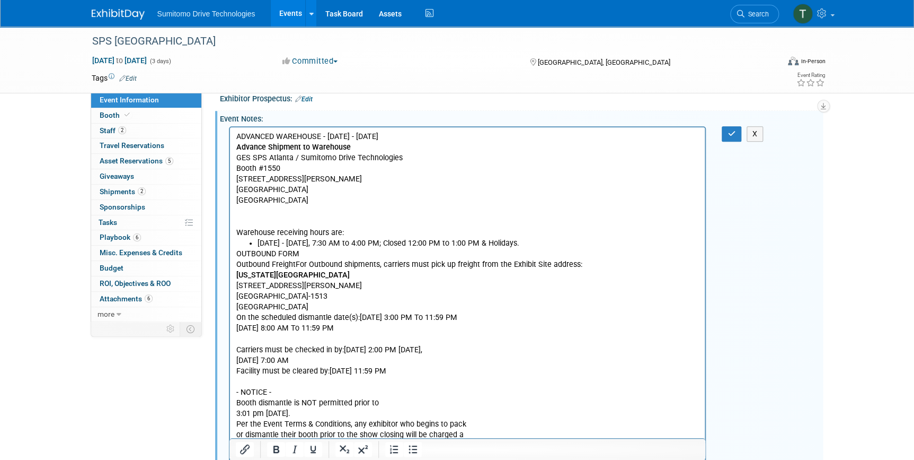
click at [553, 246] on li "[DATE] - [DATE], 7:30 AM to 4:00 PM; Closed 12:00 PM to 1:00 PM & Holidays." at bounding box center [478, 243] width 442 height 11
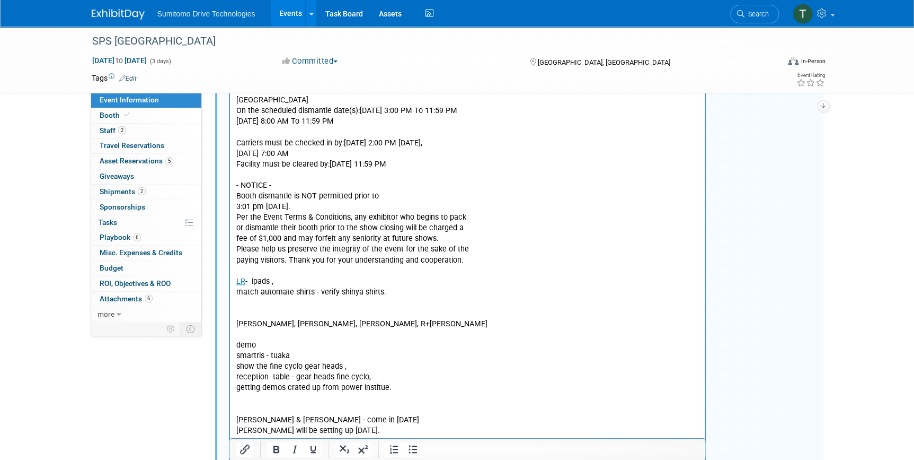
scroll to position [530, 0]
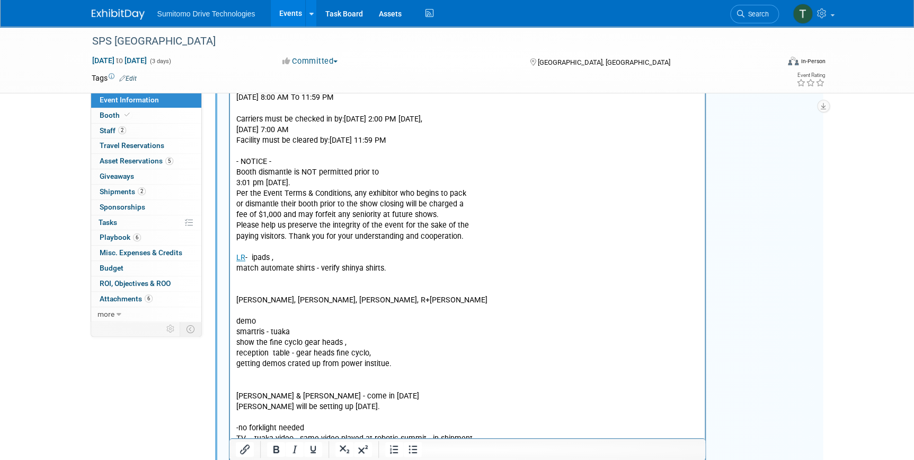
drag, startPoint x: 390, startPoint y: 267, endPoint x: 455, endPoint y: 147, distance: 136.2
click at [230, 266] on html "ADVANCED WAREHOUSE - [DATE] - [DATE] Advance Shipment to Warehouse GES SPS [GEO…" at bounding box center [468, 186] width 476 height 600
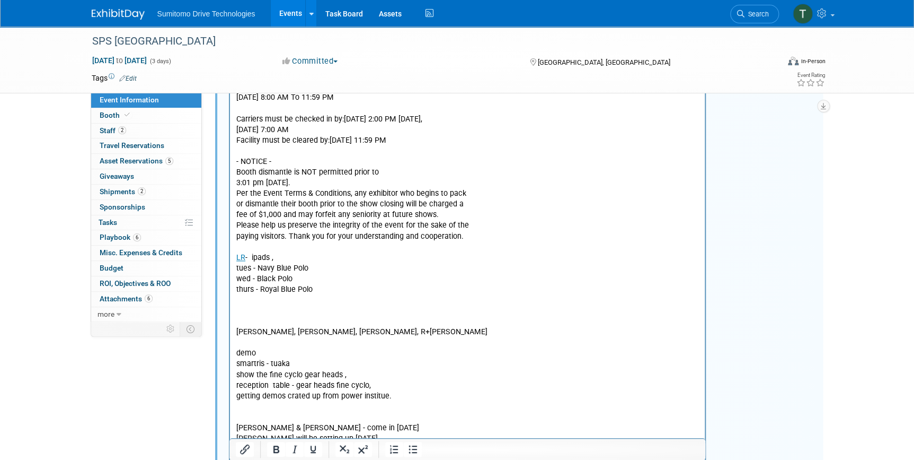
click at [303, 258] on p "OUTBOUND FORM Outbound FreightFor Outbound shipments, carriers must pick up fre…" at bounding box center [467, 140] width 463 height 245
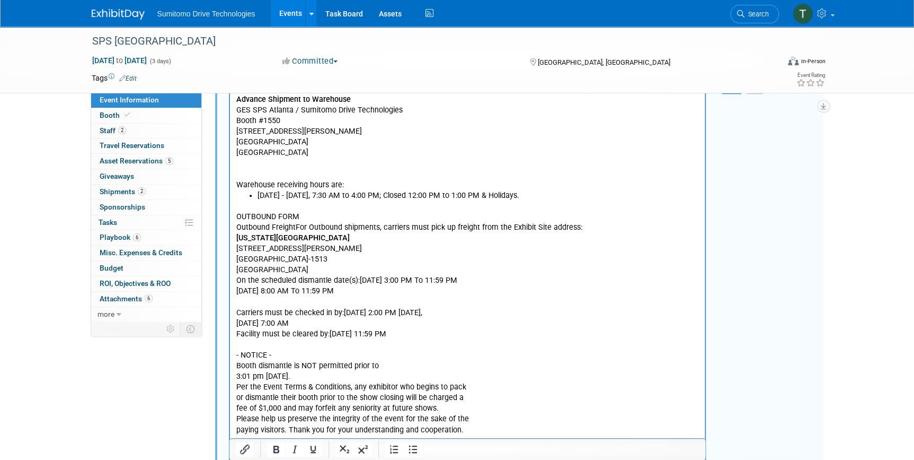
scroll to position [144, 0]
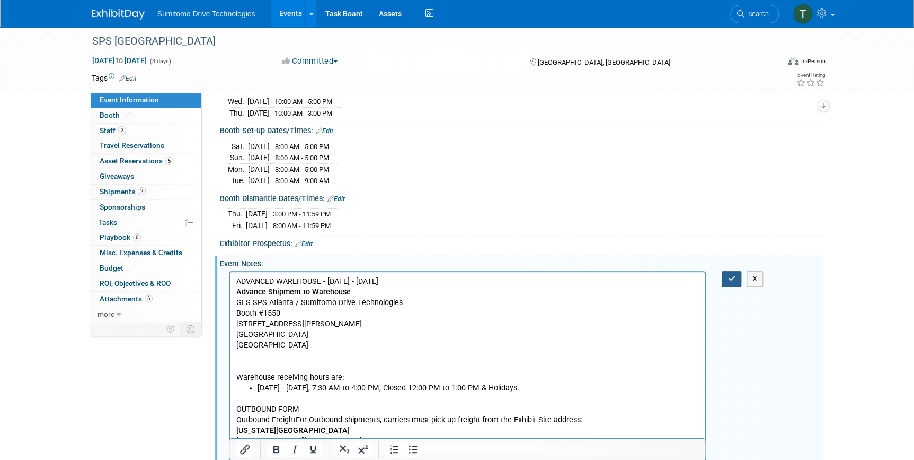
click at [729, 275] on icon "button" at bounding box center [732, 278] width 8 height 7
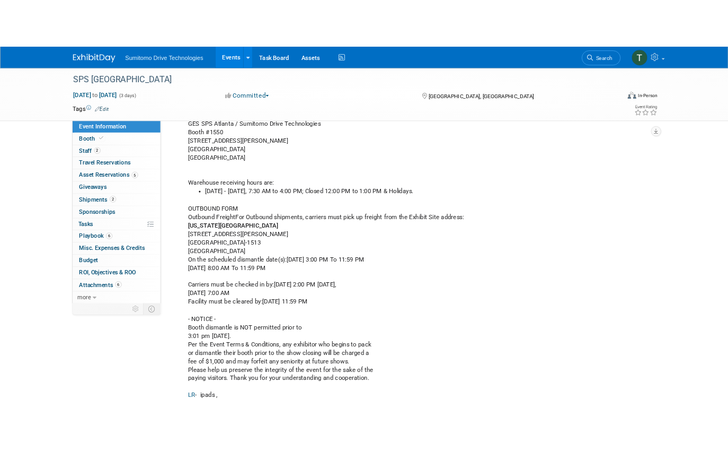
scroll to position [482, 0]
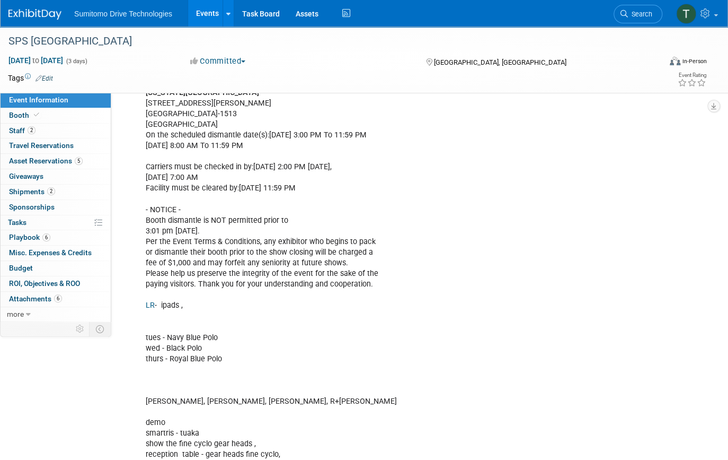
click at [213, 8] on link "Events" at bounding box center [207, 13] width 39 height 27
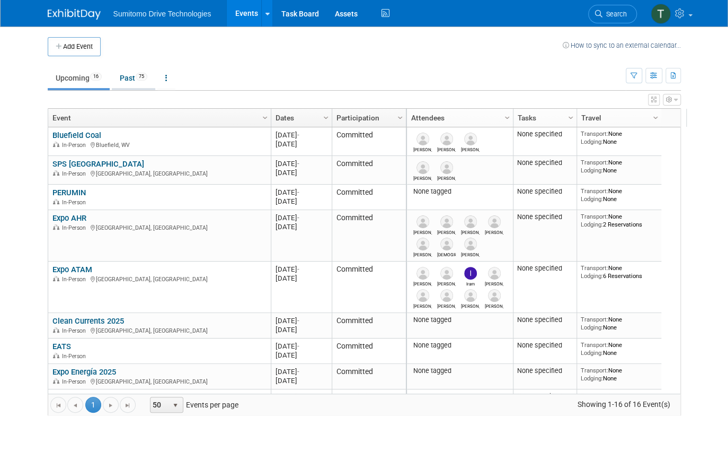
click at [126, 81] on link "Past 75" at bounding box center [133, 78] width 43 height 20
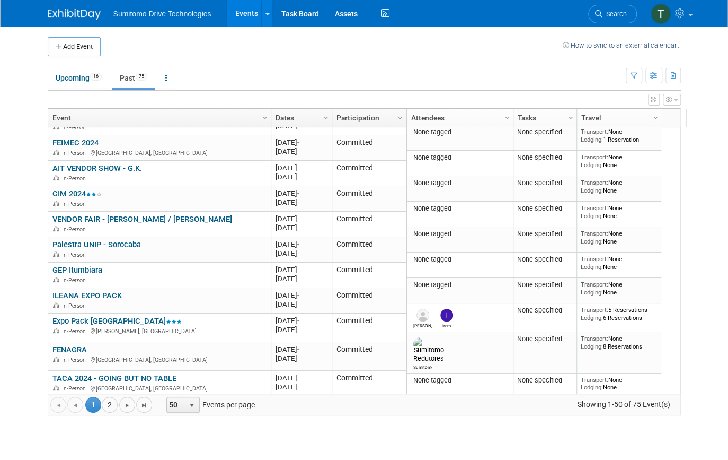
scroll to position [787, 0]
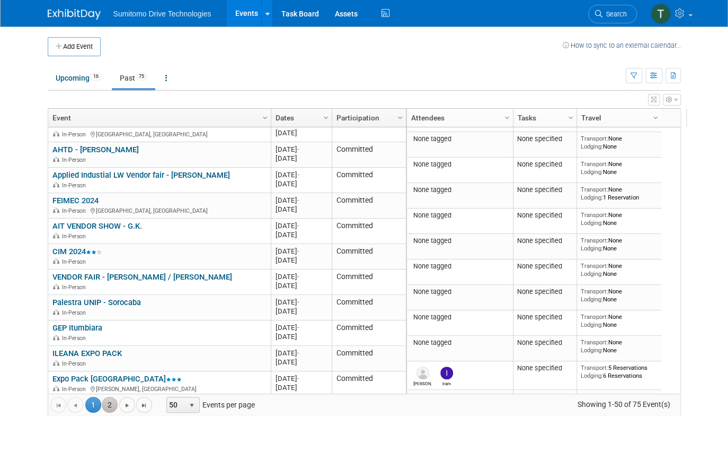
click at [102, 402] on link "2" at bounding box center [110, 405] width 16 height 16
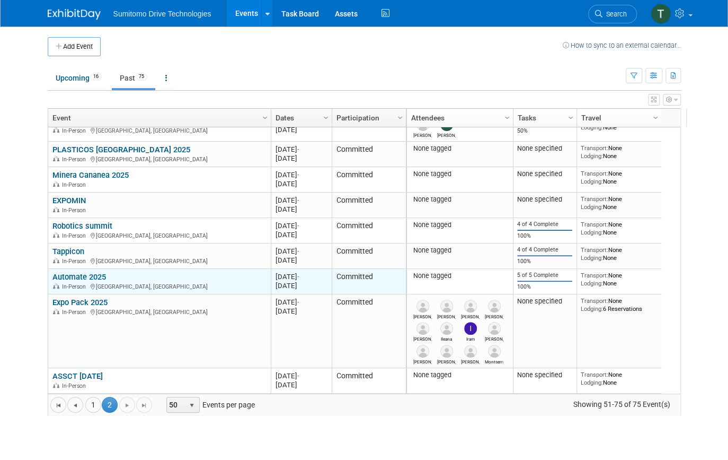
scroll to position [435, 0]
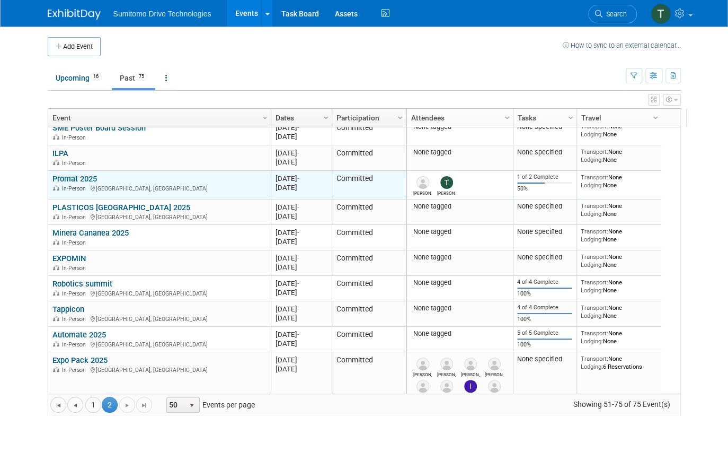
click at [84, 174] on link "Promat 2025" at bounding box center [74, 179] width 45 height 10
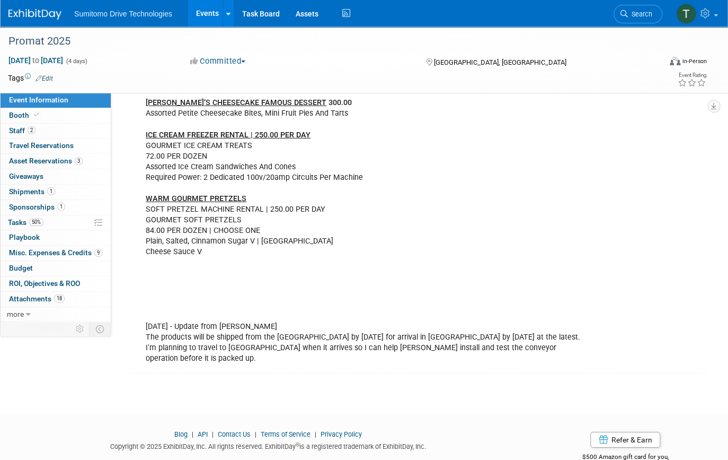
scroll to position [1728, 0]
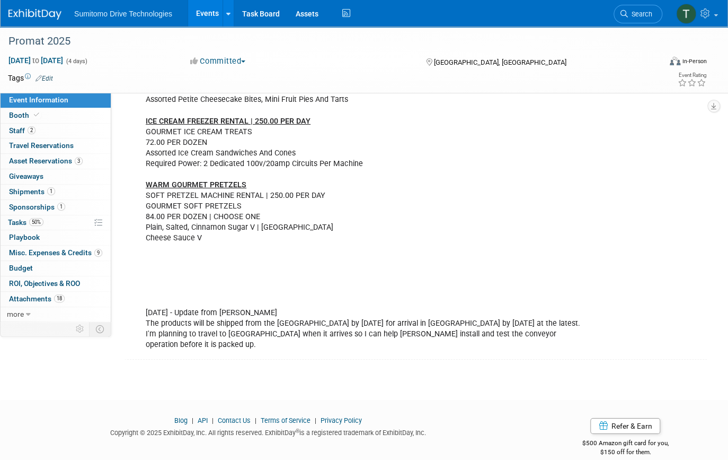
click at [207, 21] on link "Events" at bounding box center [207, 13] width 39 height 27
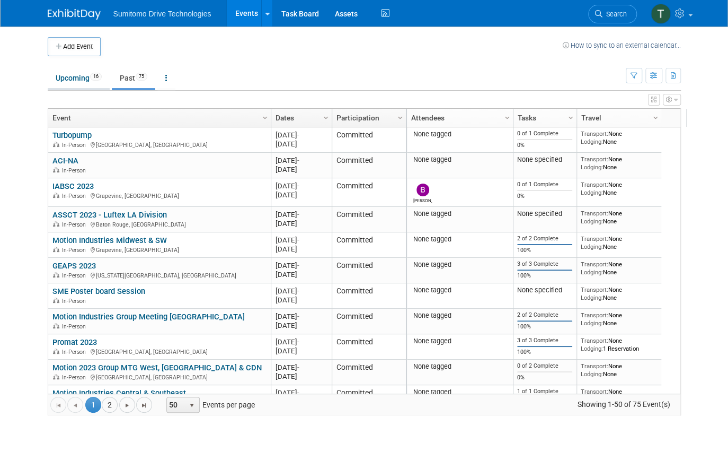
click at [58, 75] on link "Upcoming 16" at bounding box center [79, 78] width 62 height 20
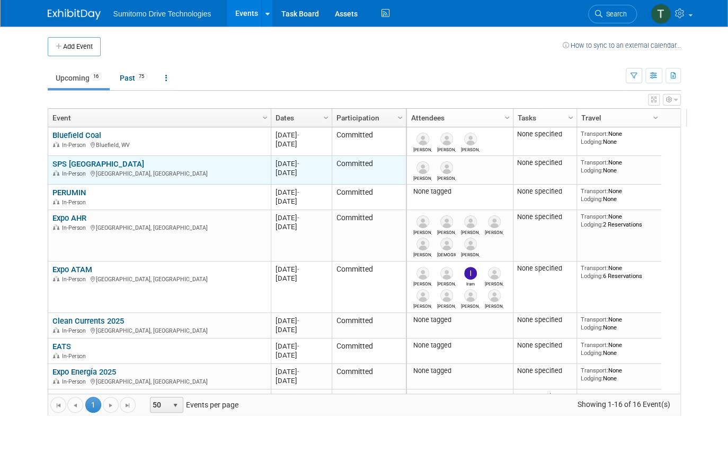
click at [64, 157] on td "SPS [GEOGRAPHIC_DATA] SPS [GEOGRAPHIC_DATA] In-Person [GEOGRAPHIC_DATA], [GEOGR…" at bounding box center [159, 170] width 223 height 29
click at [64, 159] on link "SPS [GEOGRAPHIC_DATA]" at bounding box center [98, 164] width 92 height 10
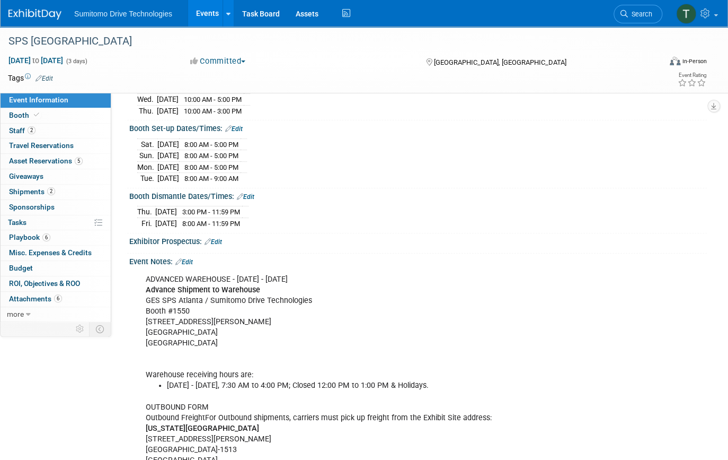
scroll to position [192, 0]
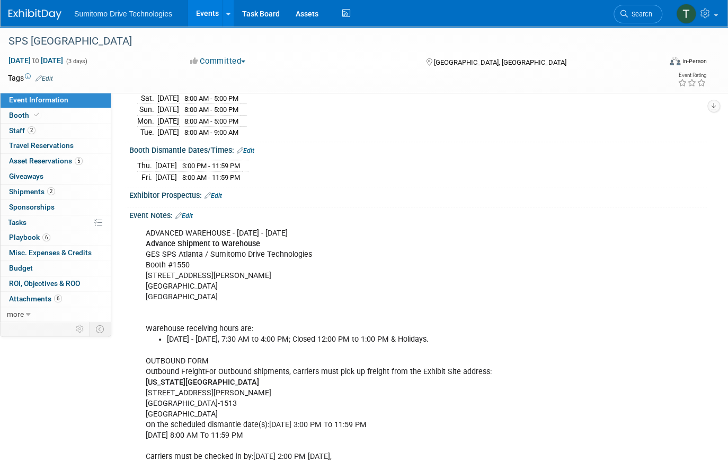
click at [188, 207] on div "Event Notes: Edit" at bounding box center [418, 214] width 578 height 14
click at [188, 212] on link "Edit" at bounding box center [183, 215] width 17 height 7
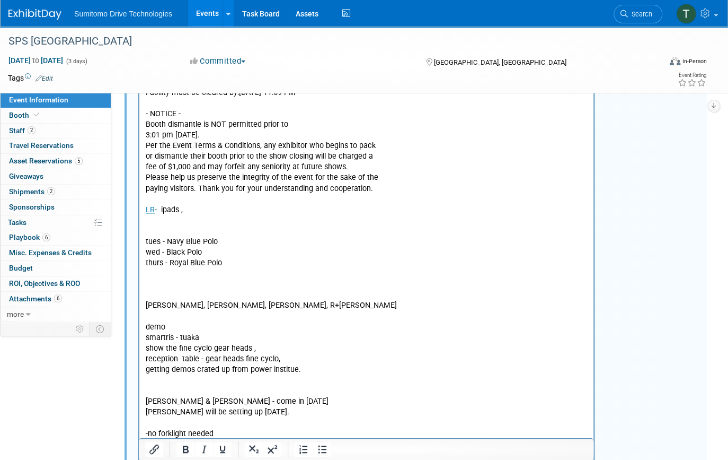
scroll to position [578, 0]
click at [203, 214] on p "OUTBOUND FORM Outbound FreightFor Outbound shipments, carriers must pick up fre…" at bounding box center [367, 226] width 442 height 532
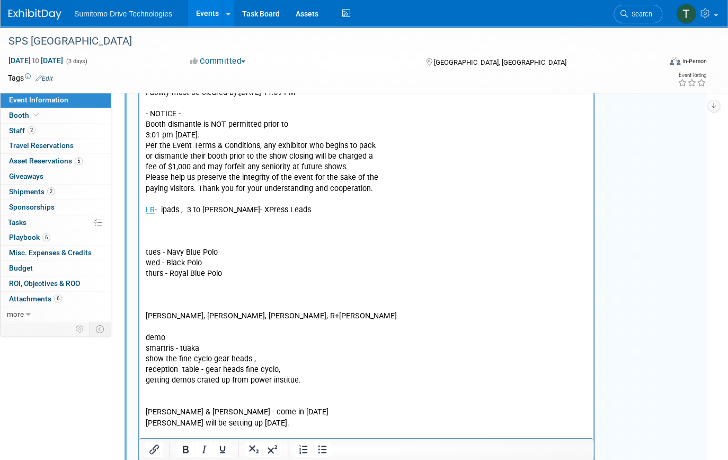
click at [171, 216] on p "tues - Navy Blue Polo wed - Black Polo thurs - Royal Blue [PERSON_NAME], [PERSO…" at bounding box center [367, 358] width 442 height 287
click at [168, 222] on p "tues - Navy Blue Polo wed - Black Polo thurs - Royal Blue [PERSON_NAME], [PERSO…" at bounding box center [367, 358] width 442 height 287
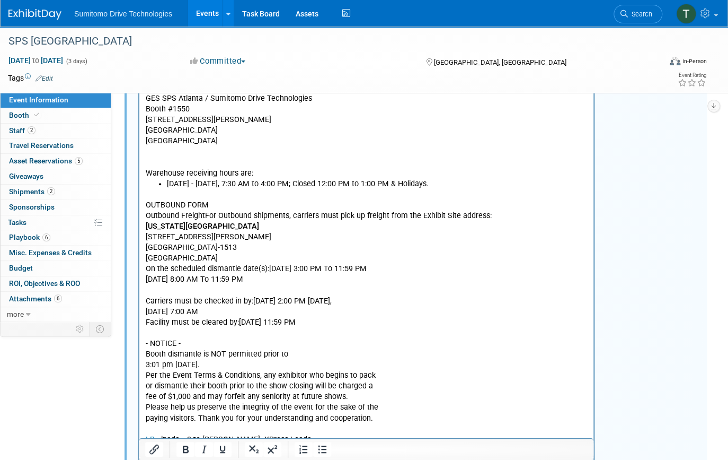
scroll to position [175, 0]
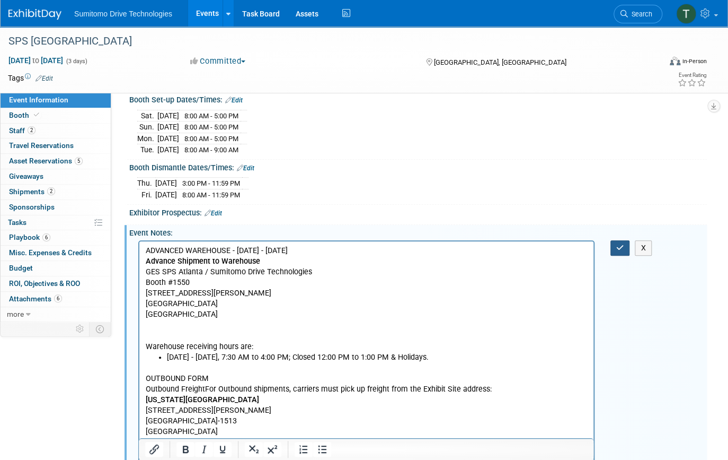
click at [621, 244] on icon "button" at bounding box center [621, 247] width 8 height 7
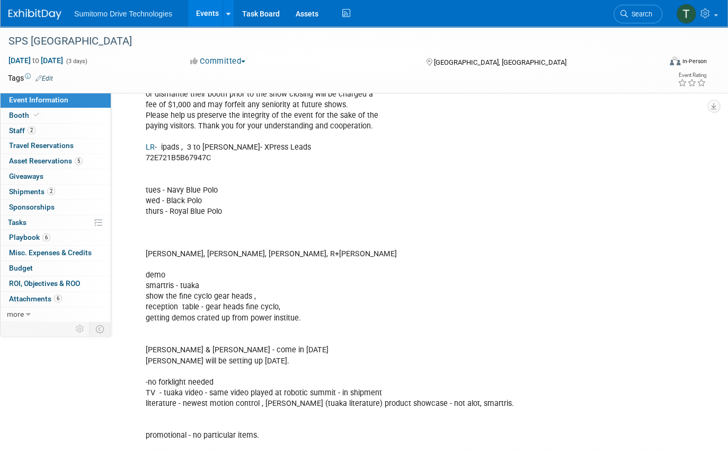
scroll to position [657, 0]
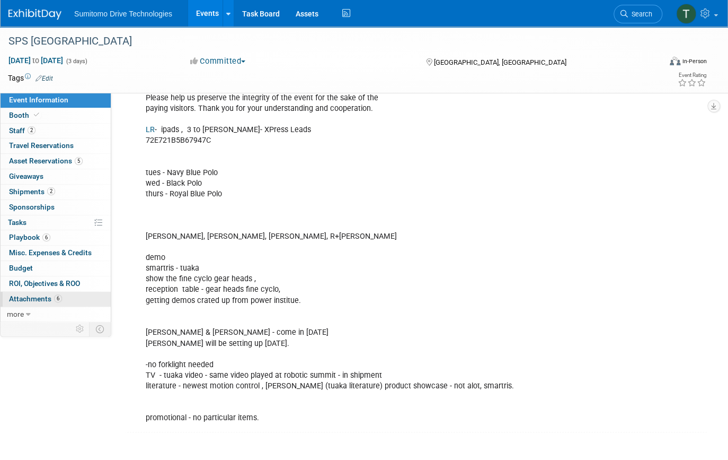
click at [21, 300] on span "Attachments 6" at bounding box center [35, 298] width 53 height 8
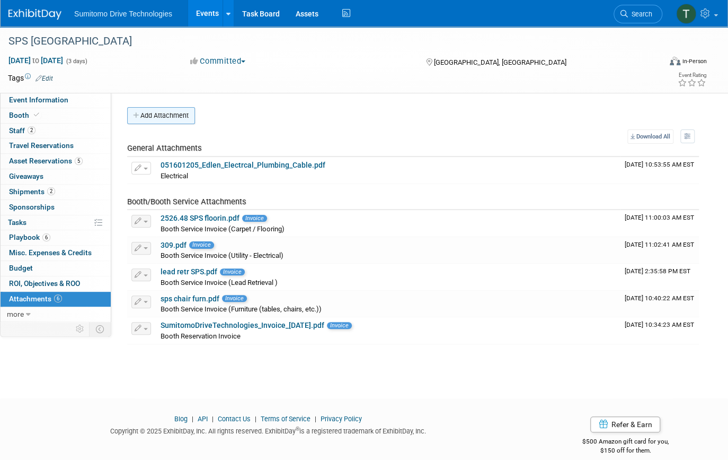
click at [174, 116] on button "Add Attachment" at bounding box center [161, 115] width 68 height 17
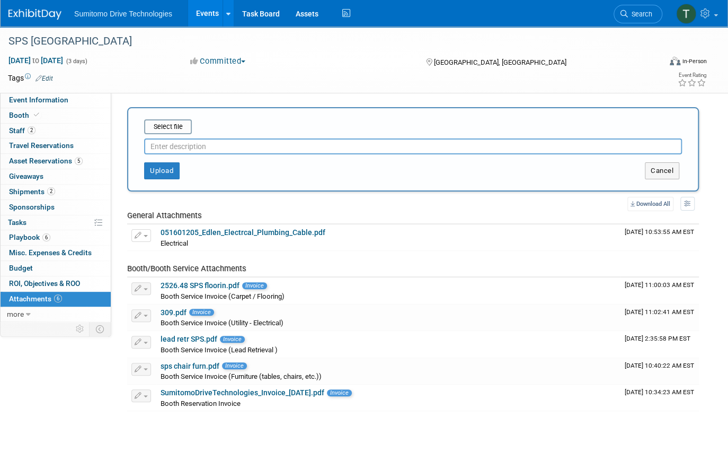
click at [219, 142] on input "text" at bounding box center [413, 146] width 538 height 16
type input "LR INFO"
click at [171, 134] on div "LR INFO" at bounding box center [413, 144] width 538 height 20
click at [178, 126] on input "file" at bounding box center [128, 126] width 126 height 13
type input "C:\fakepath\Screenshot_11-9-2025_14318_www.xpressleadpro.com.jpeg"
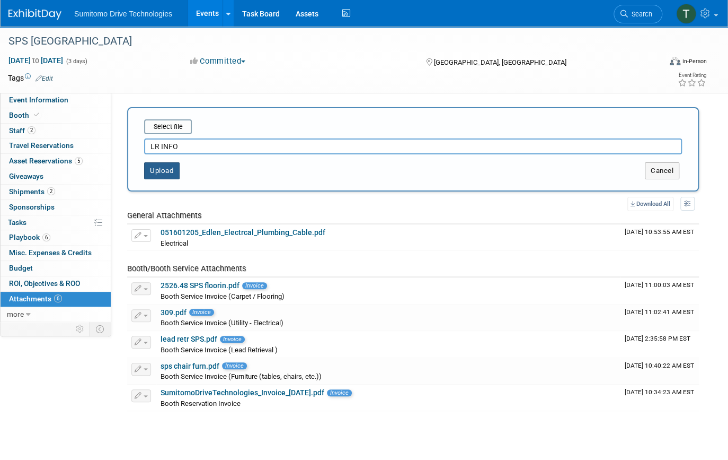
click at [156, 171] on button "Upload" at bounding box center [162, 170] width 36 height 17
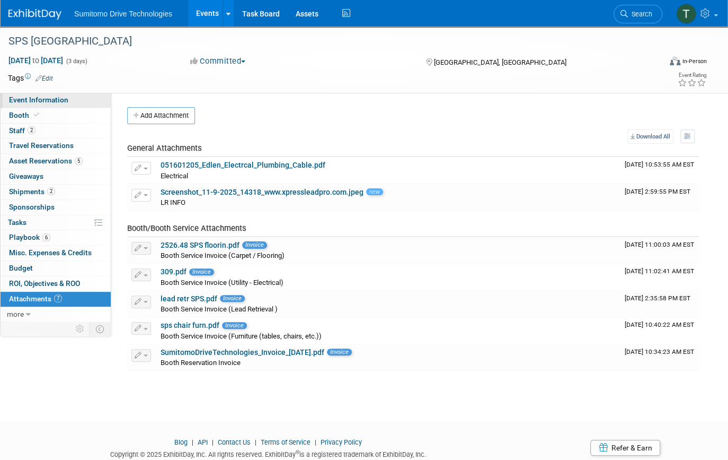
click at [31, 101] on span "Event Information" at bounding box center [38, 99] width 59 height 8
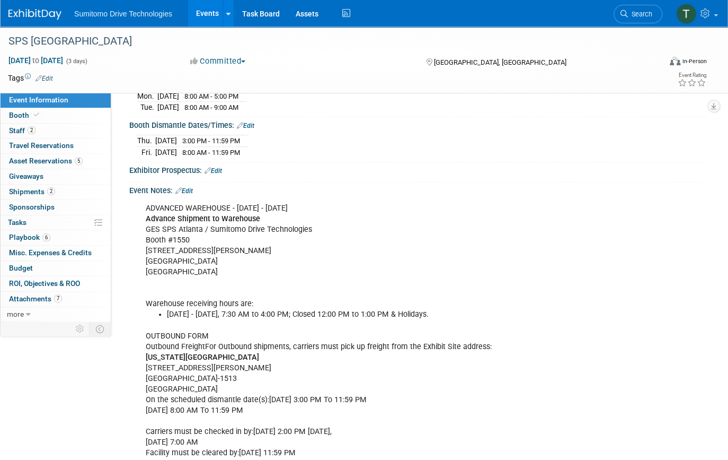
scroll to position [241, 0]
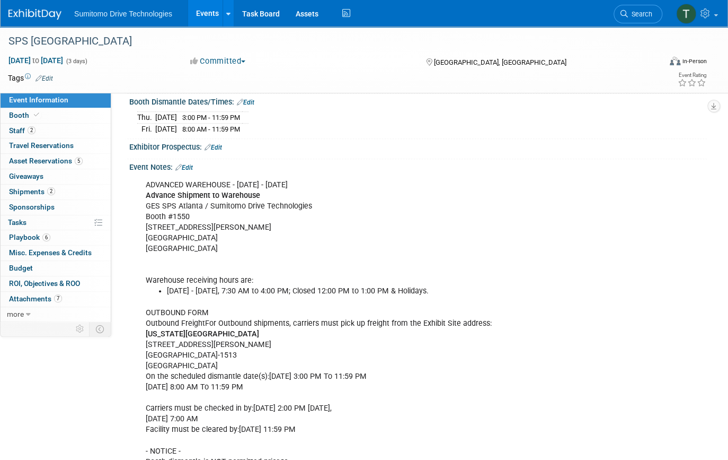
click at [182, 164] on link "Edit" at bounding box center [183, 167] width 17 height 7
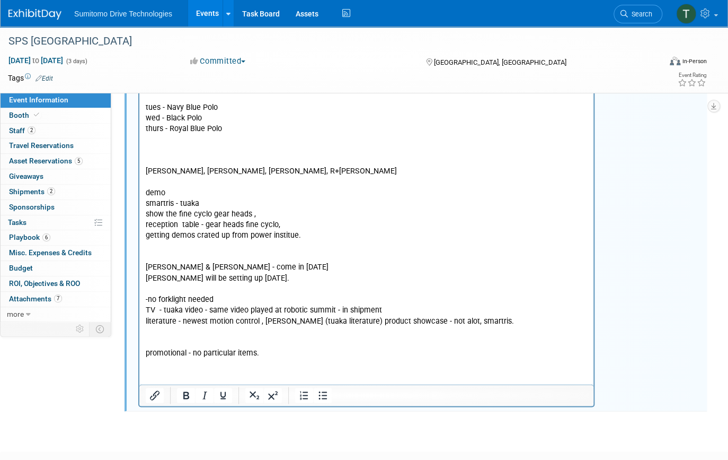
scroll to position [626, 0]
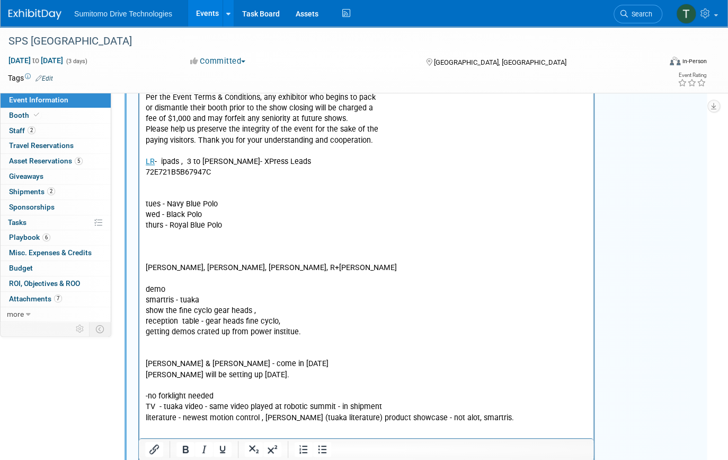
click at [241, 175] on p "OUTBOUND FORM Outbound FreightFor Outbound shipments, carriers must pick up fre…" at bounding box center [367, 182] width 442 height 543
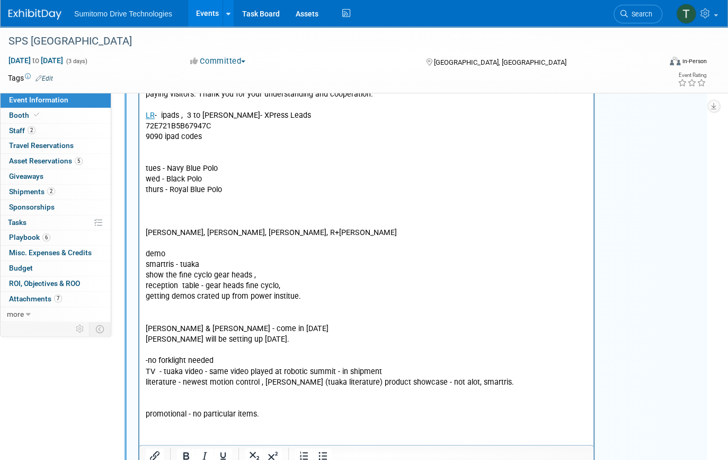
scroll to position [674, 0]
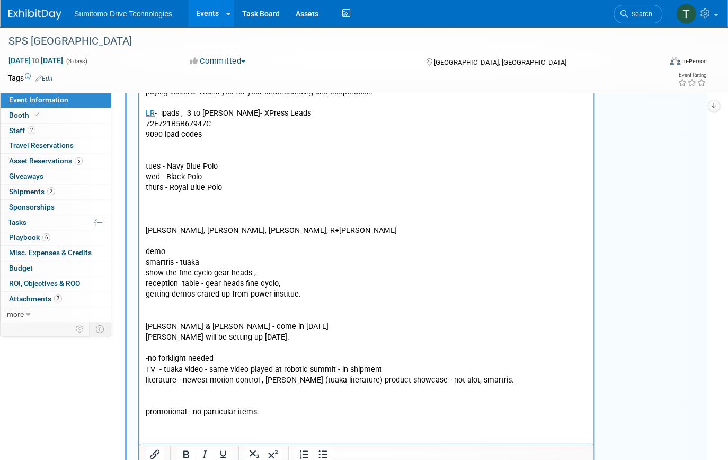
click at [292, 338] on p "9090 ipad codes tues - Navy Blue Polo wed - Black Polo thurs - Royal Blue [PERS…" at bounding box center [367, 272] width 442 height 287
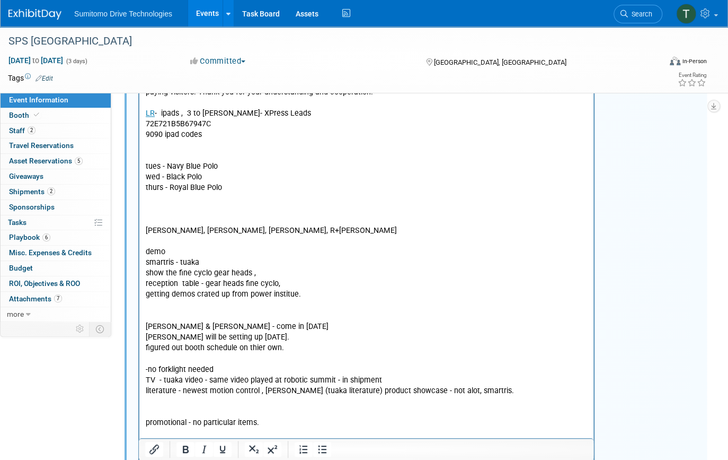
drag, startPoint x: 276, startPoint y: 423, endPoint x: 136, endPoint y: 424, distance: 139.4
click at [139, 424] on html "ADVANCED WAREHOUSE - [DATE] - [DATE] Advance Shipment to Warehouse GES SPS [GEO…" at bounding box center [366, 84] width 454 height 685
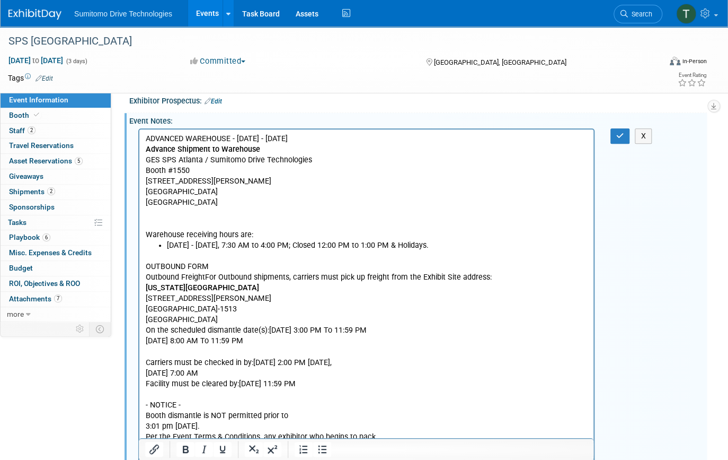
scroll to position [241, 0]
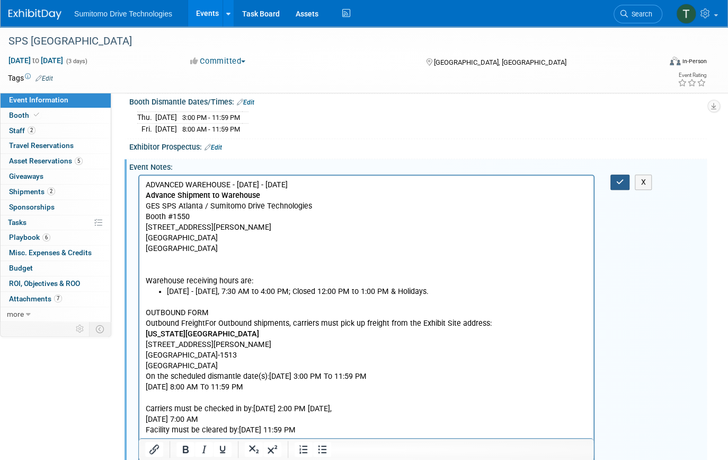
click at [621, 174] on button "button" at bounding box center [621, 181] width 20 height 15
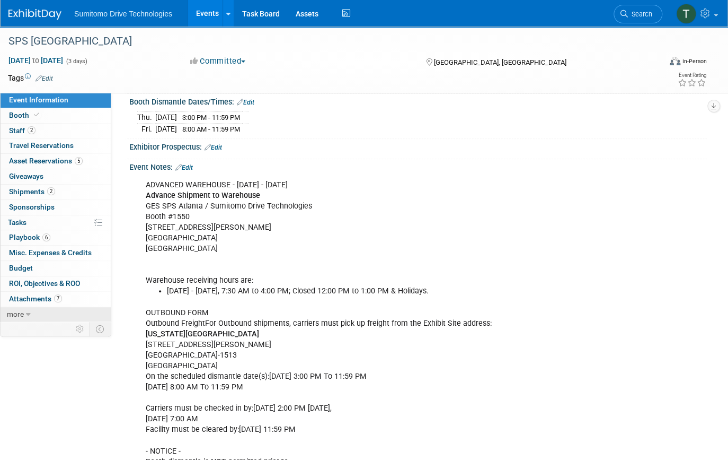
click at [23, 311] on span "more" at bounding box center [15, 314] width 17 height 8
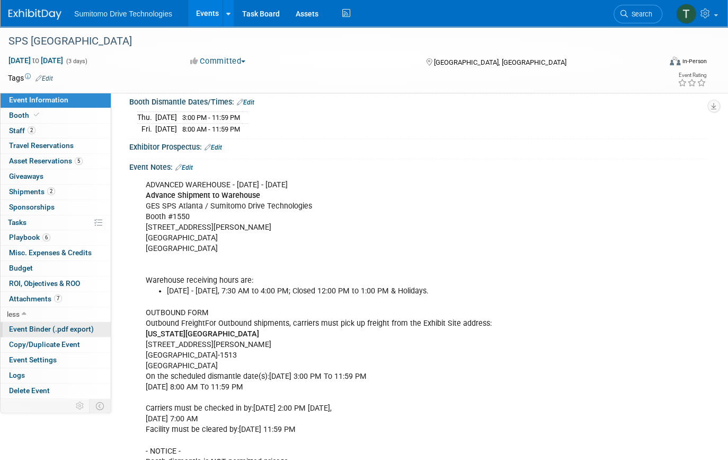
click at [67, 327] on span "Event Binder (.pdf export)" at bounding box center [51, 328] width 85 height 8
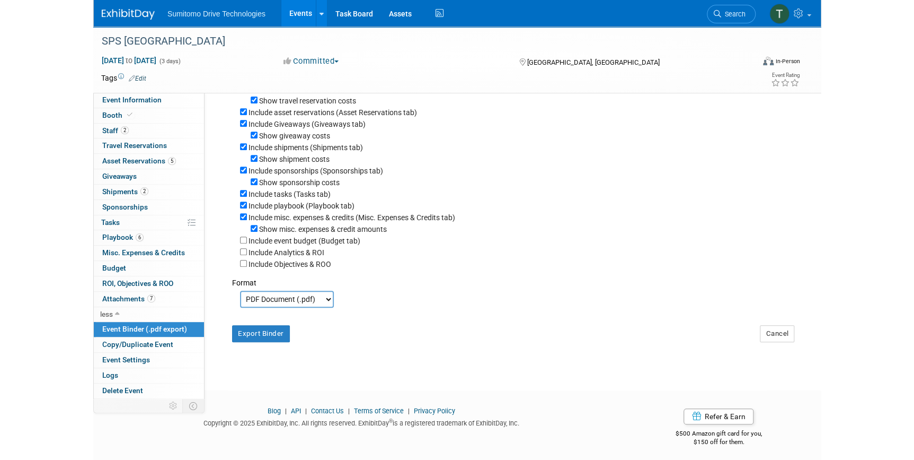
scroll to position [161, 0]
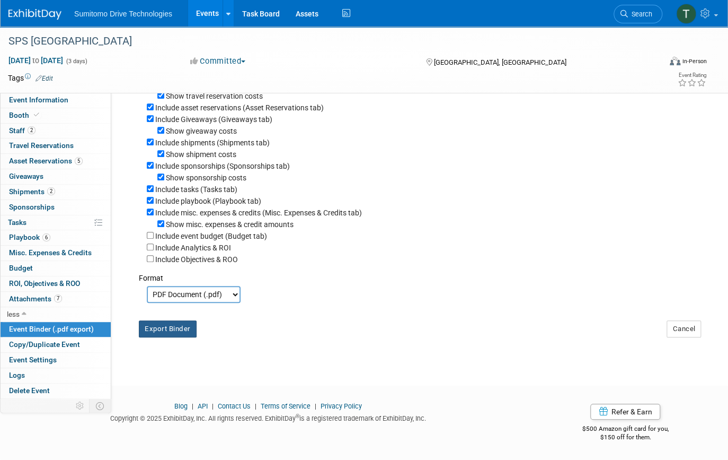
click at [166, 328] on button "Export Binder" at bounding box center [168, 328] width 58 height 17
